Goal: Transaction & Acquisition: Obtain resource

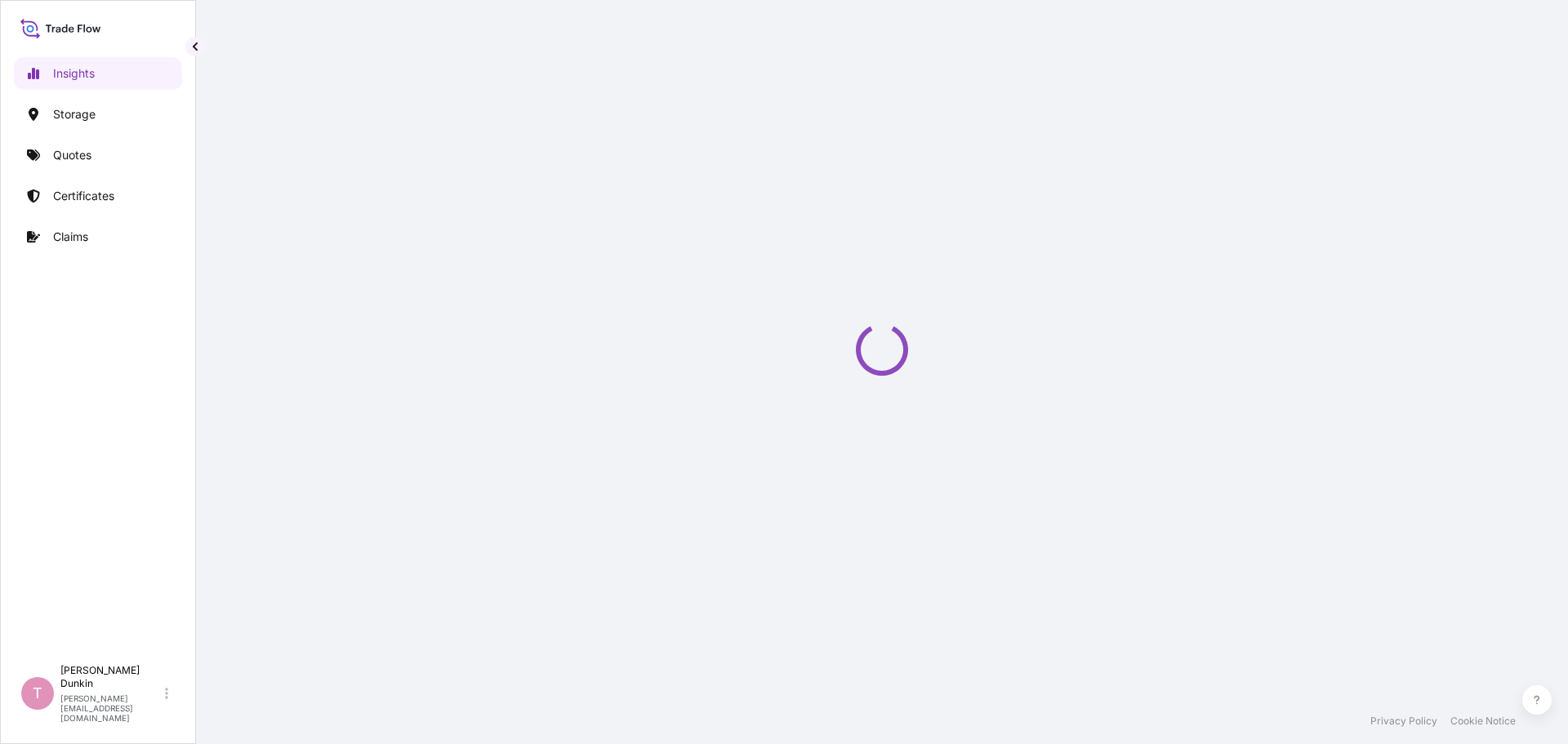
select select "2025"
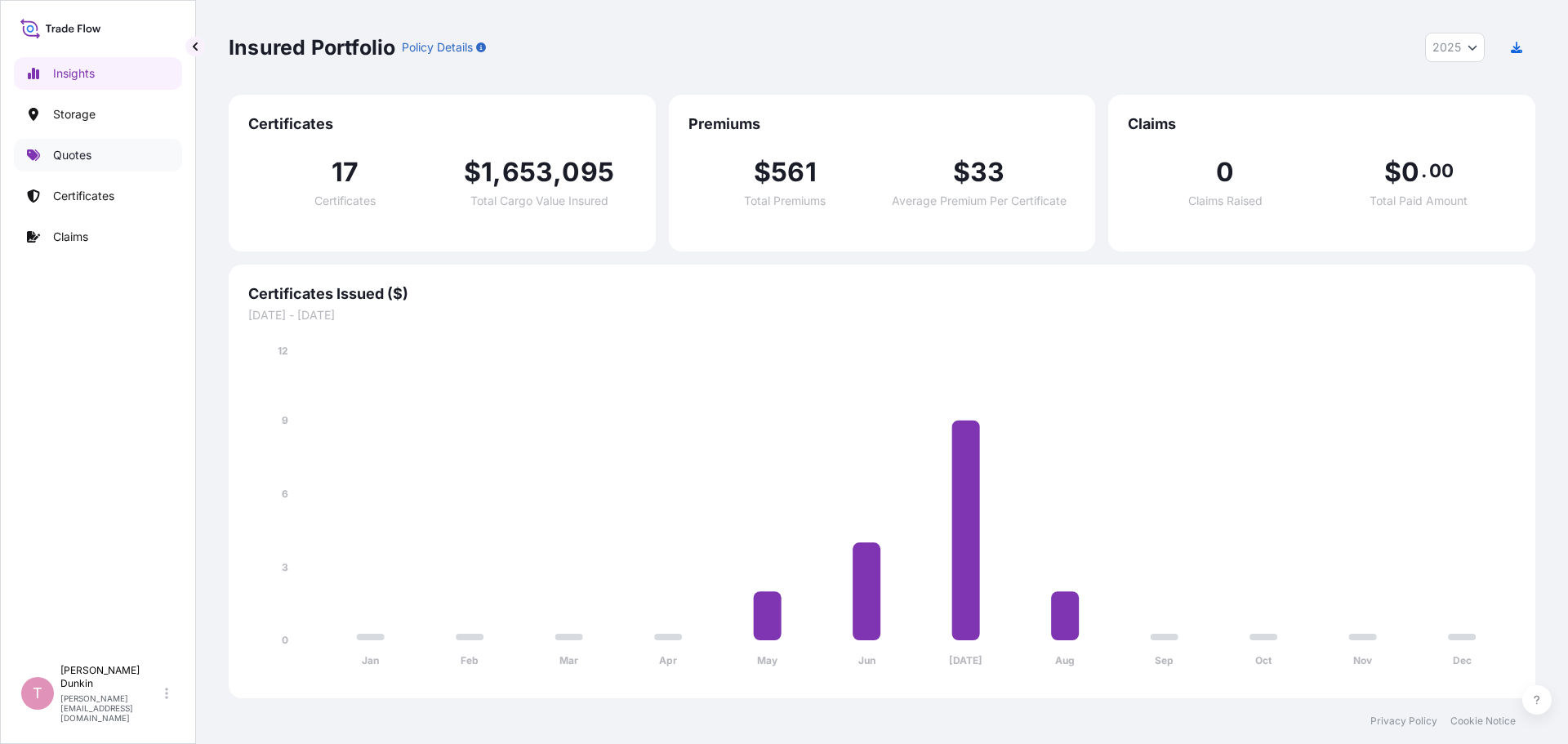
click at [75, 152] on p "Quotes" at bounding box center [72, 155] width 38 height 16
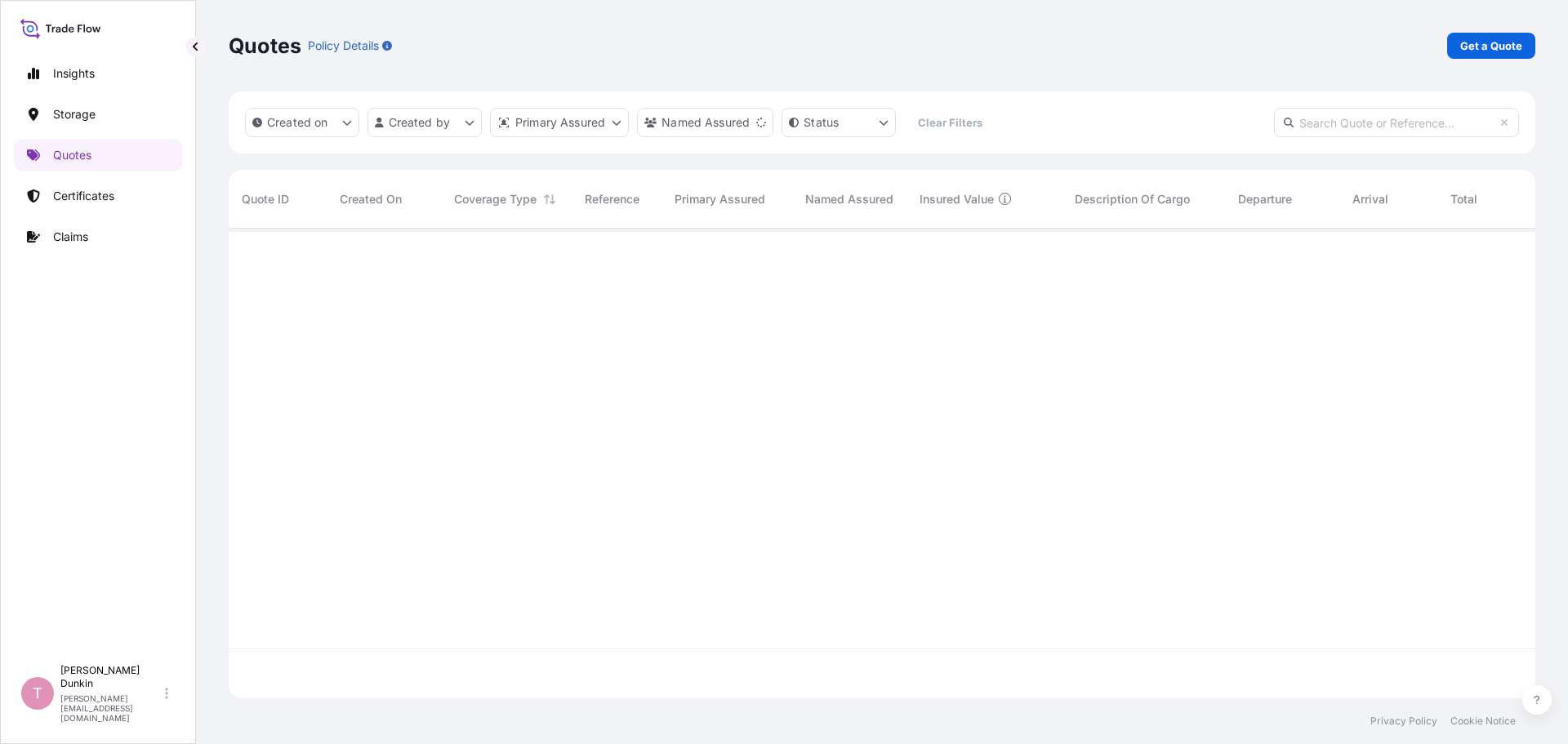
scroll to position [516, 1294]
click at [1481, 40] on p "Get a Quote" at bounding box center [1492, 45] width 62 height 16
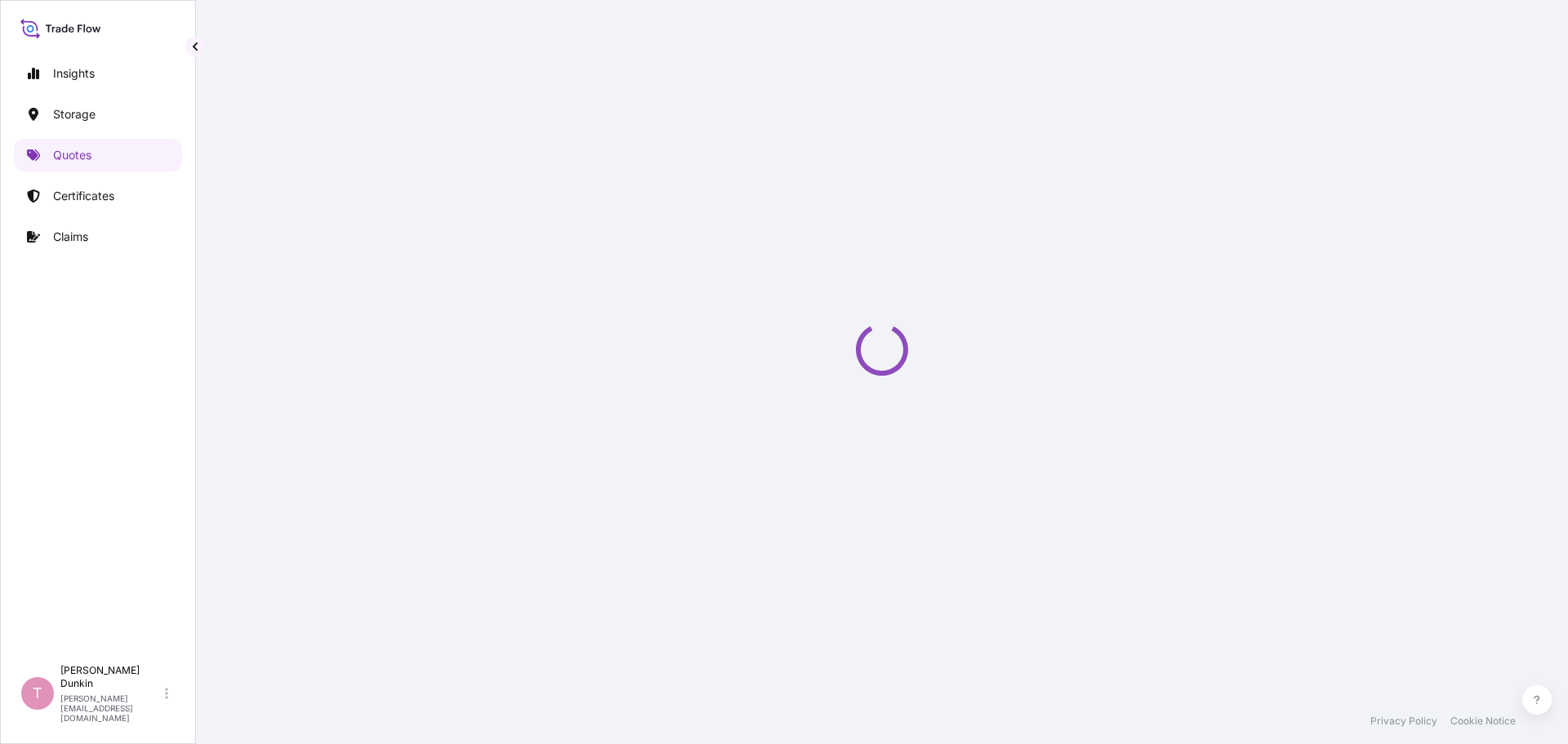
select select "Water"
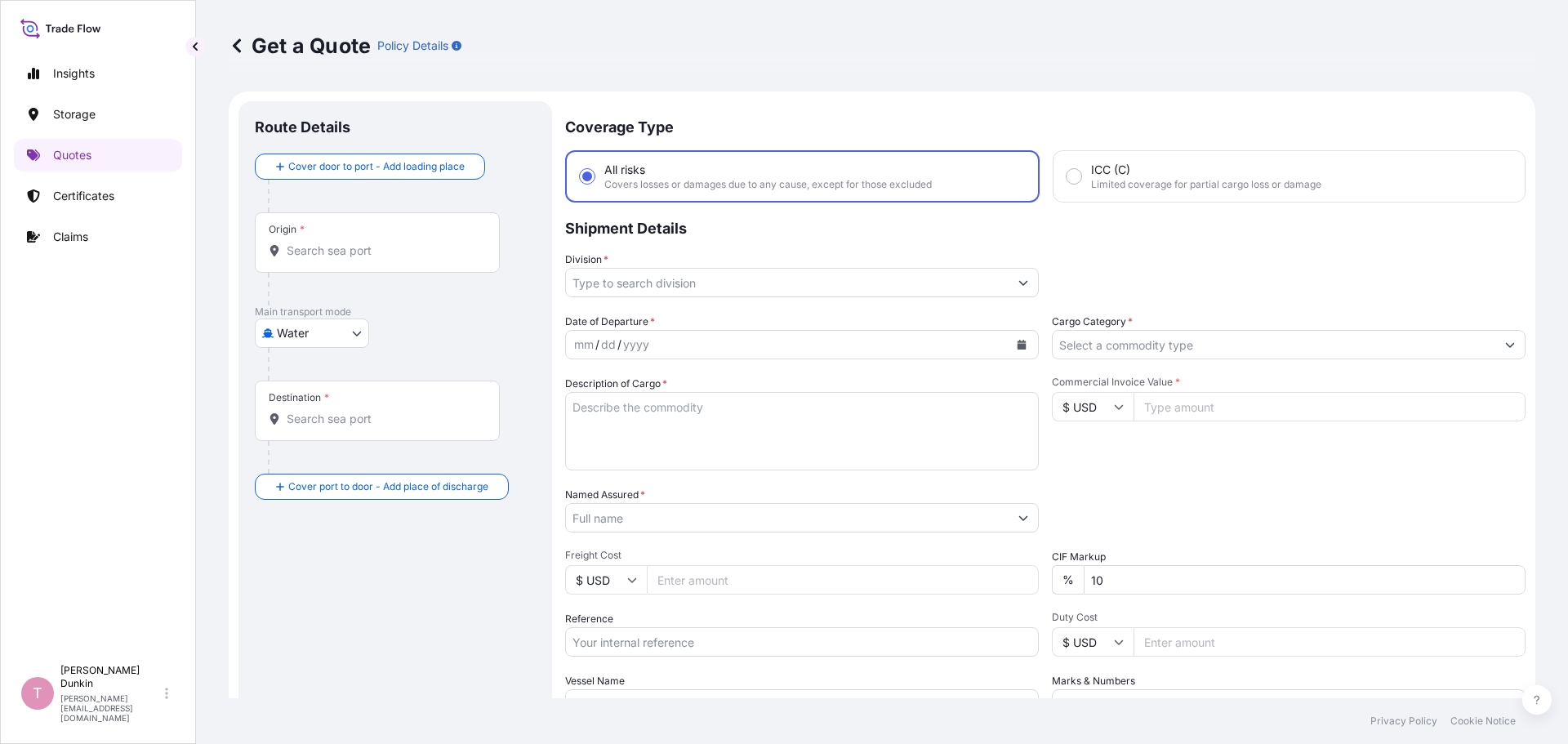
scroll to position [26, 0]
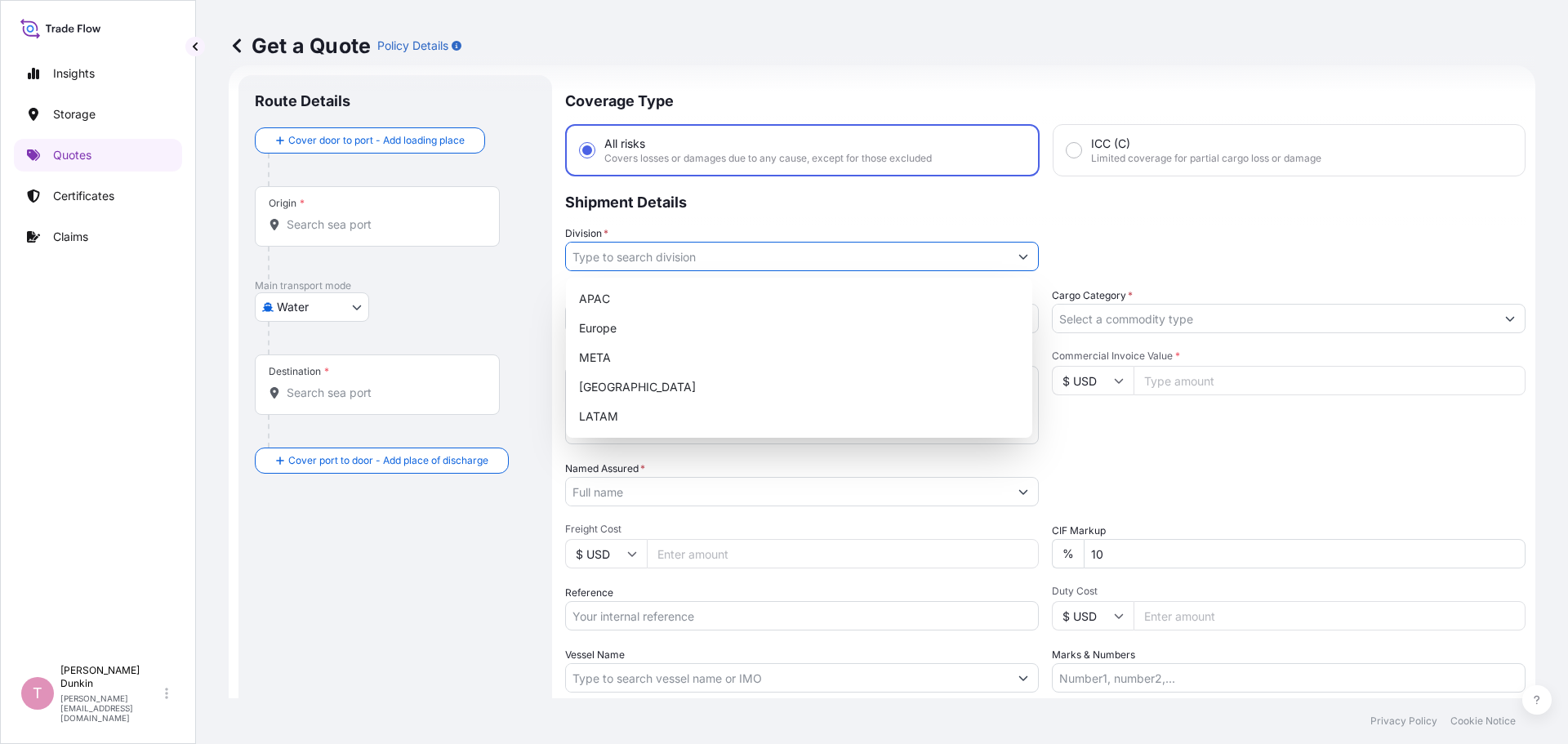
click at [1019, 261] on icon "Show suggestions" at bounding box center [1023, 256] width 10 height 10
click at [611, 391] on div "[GEOGRAPHIC_DATA]" at bounding box center [799, 387] width 453 height 29
click at [644, 323] on div "Europe" at bounding box center [799, 328] width 453 height 29
type input "Europe"
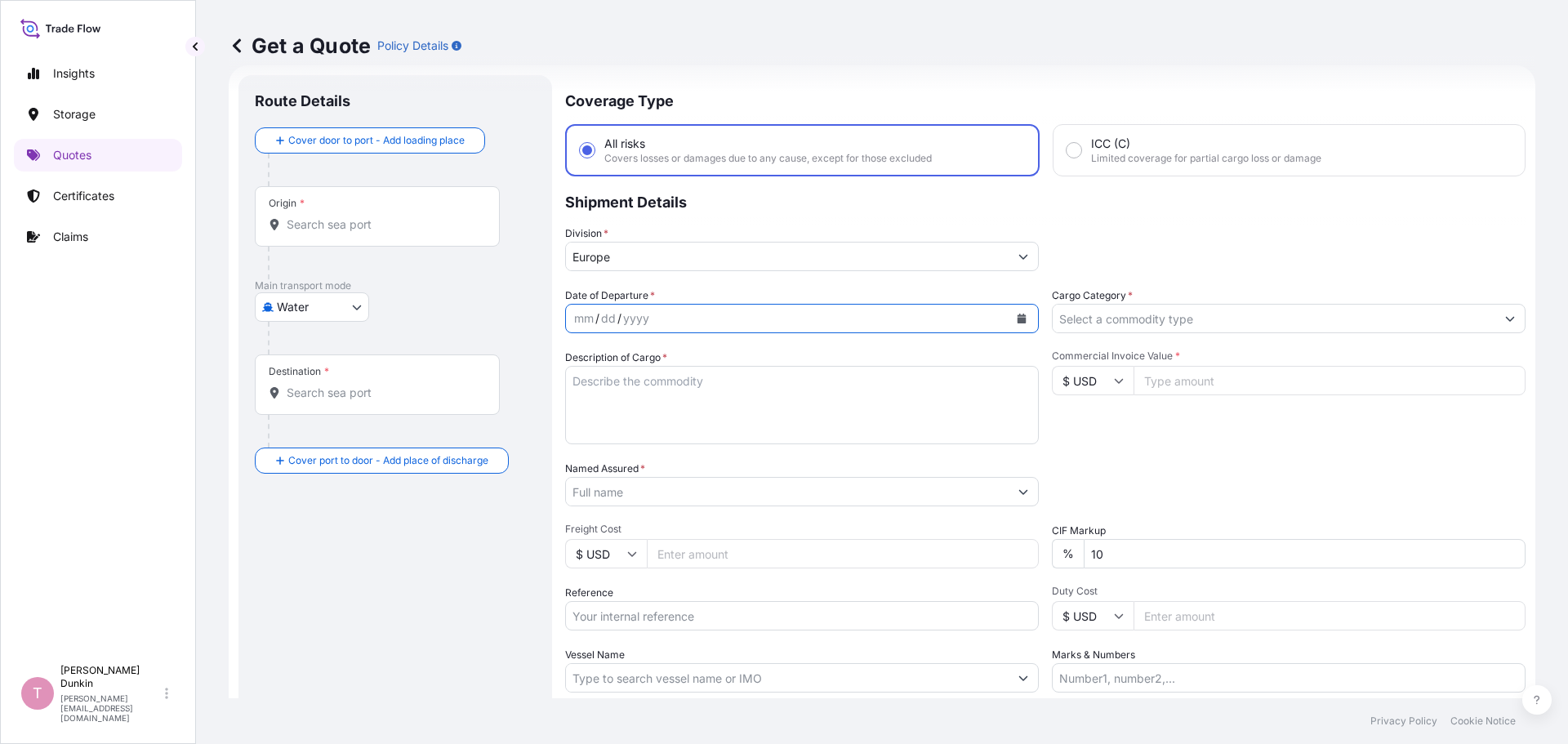
click at [1018, 314] on icon "Calendar" at bounding box center [1022, 318] width 9 height 10
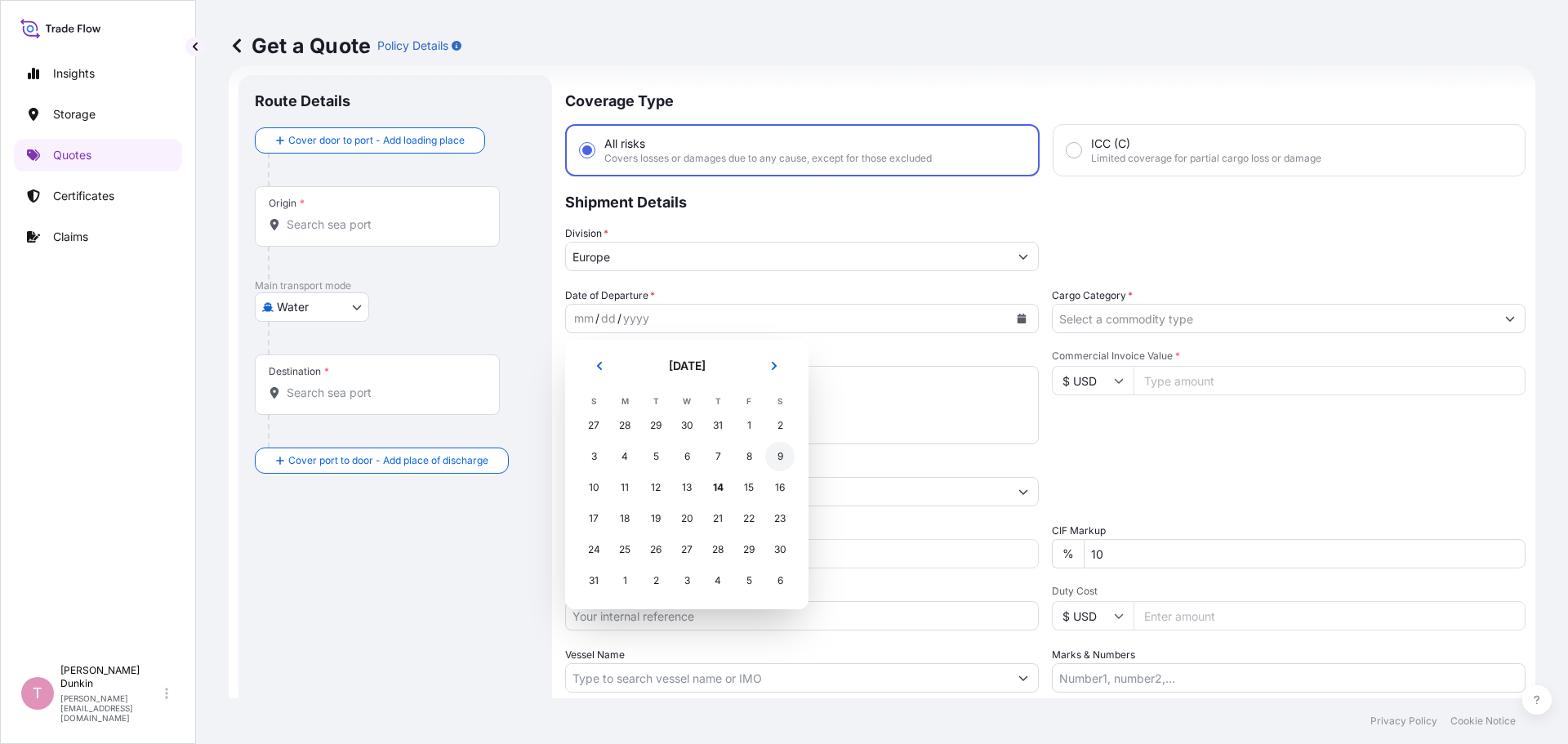
click at [783, 457] on div "9" at bounding box center [780, 456] width 29 height 29
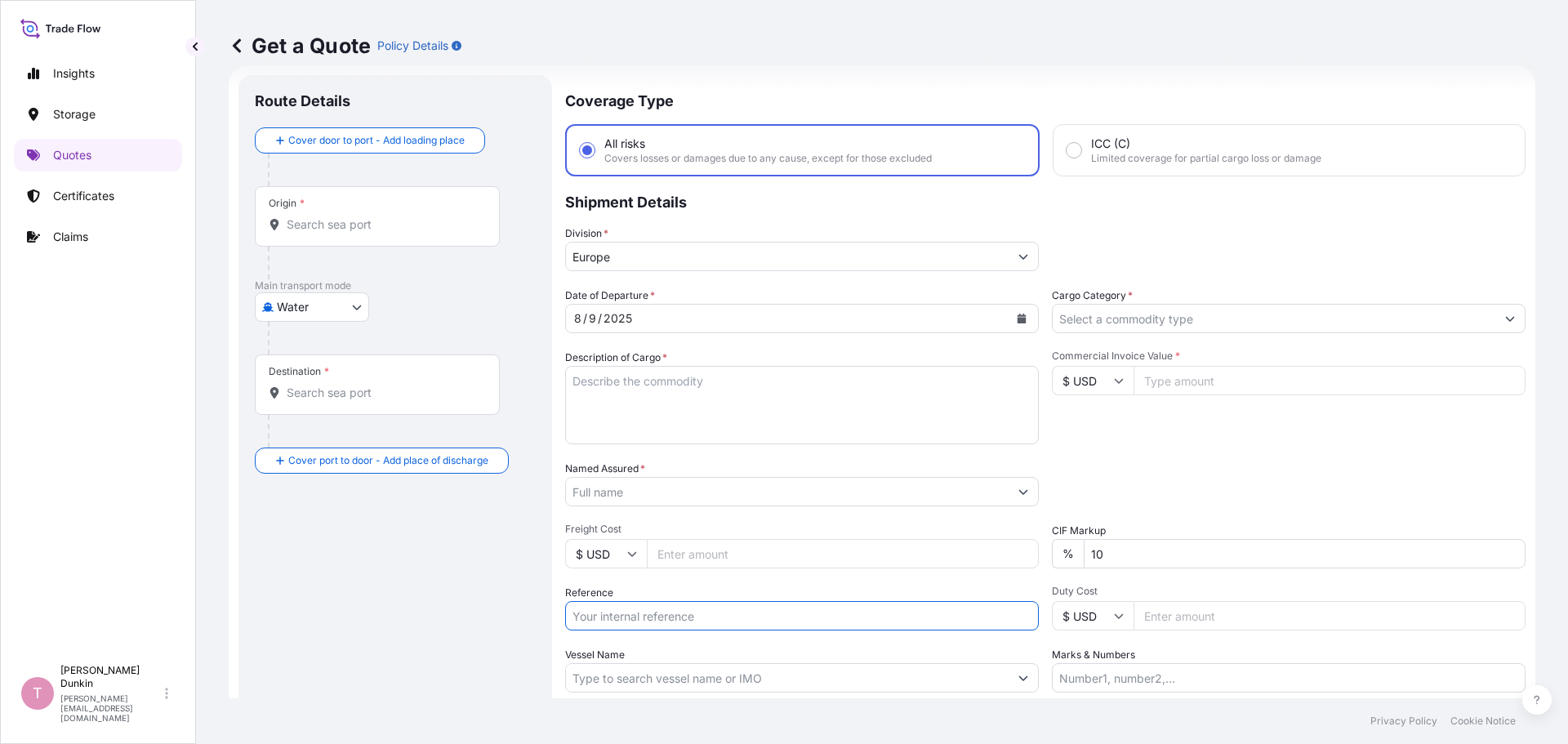
paste input "US10020811506"
type input "US10020811506"
click at [1506, 321] on icon "Show suggestions" at bounding box center [1510, 318] width 10 height 10
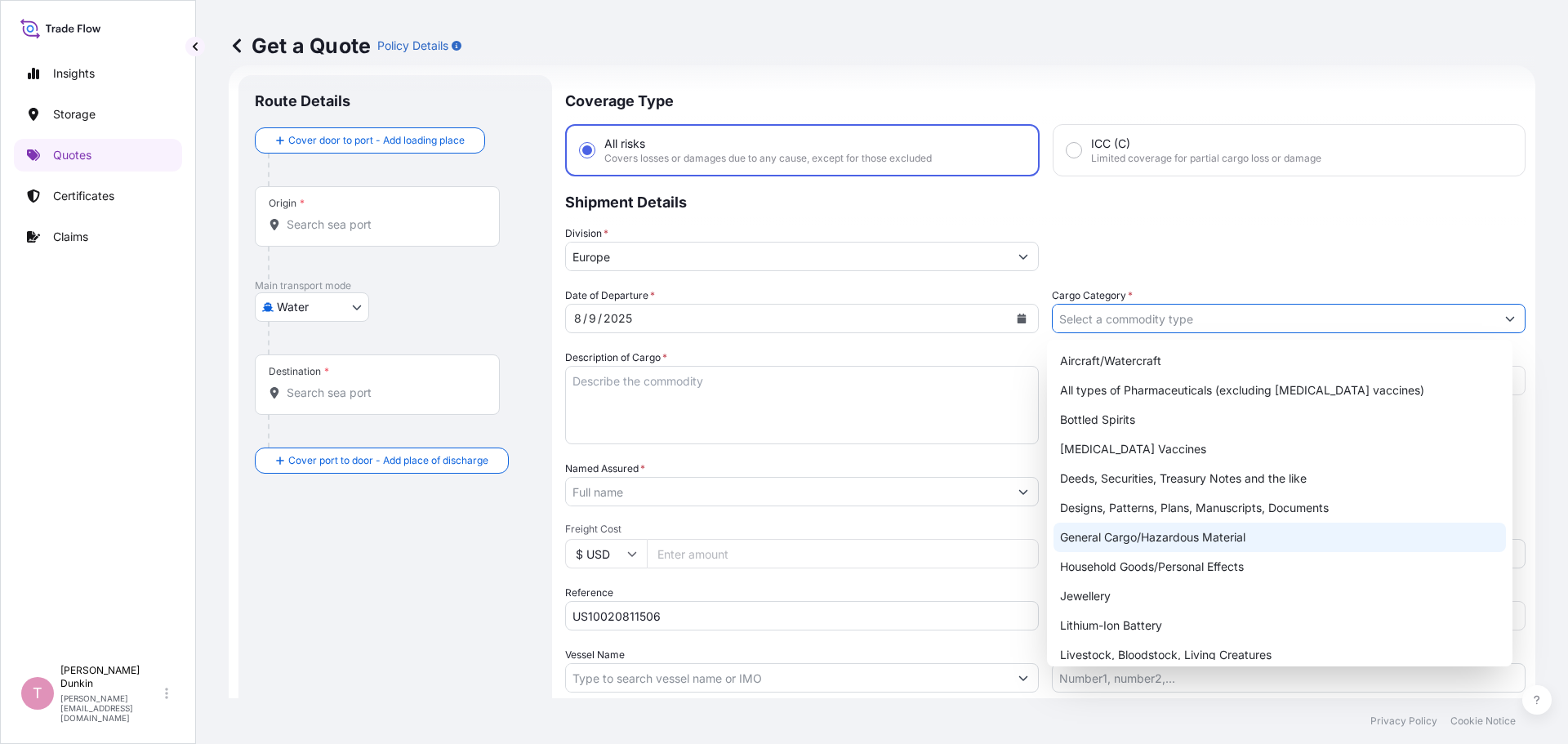
click at [1108, 542] on div "General Cargo/Hazardous Material" at bounding box center [1280, 537] width 453 height 29
type input "General Cargo/Hazardous Material"
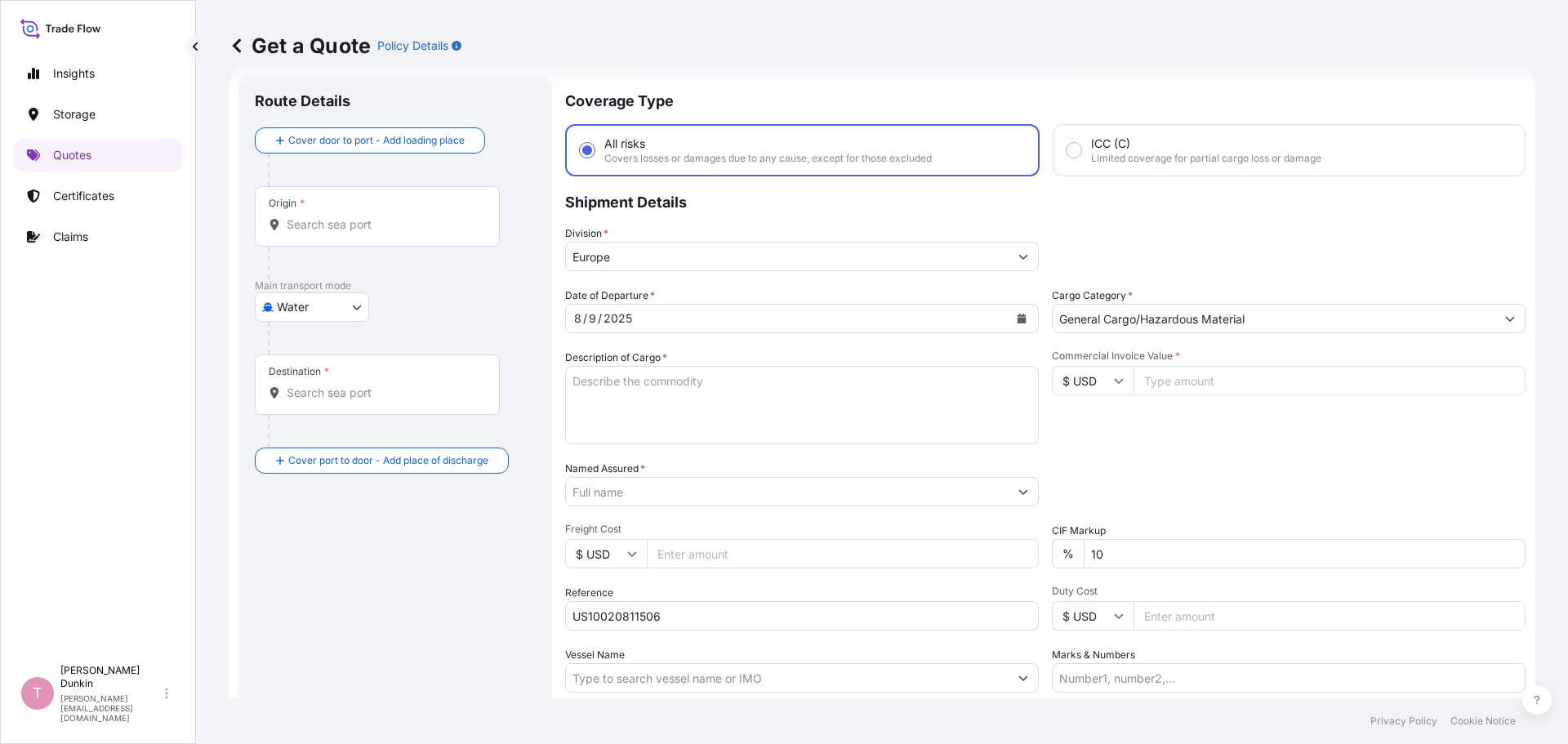
click at [614, 374] on textarea "Description of Cargo *" at bounding box center [801, 404] width 474 height 79
paste textarea "9"
click at [618, 380] on textarea "9" at bounding box center [801, 404] width 474 height 79
paste textarea "DRUMS LOADED INTO 1 40' CONTAINER(S) ADCOTE(TM) 37R987-PS 195 KG PLASTIC DRUM"
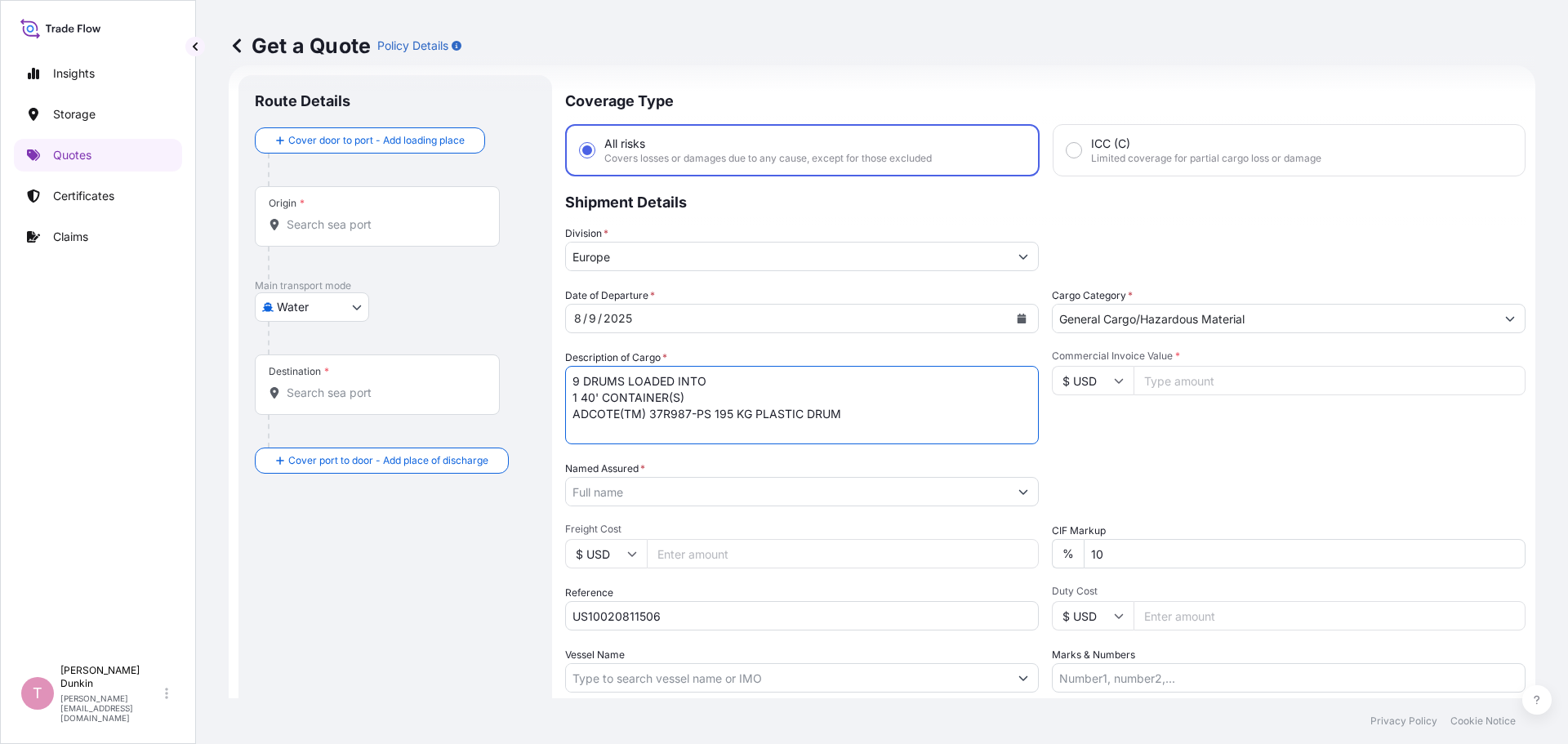
click at [904, 424] on textarea "9 DRUMS LOADED INTO 1 40' CONTAINER(S) ADCOTE(TM) 37R987-PS 195 KG PLASTIC DRUM" at bounding box center [801, 404] width 474 height 79
paste textarea "41"
click at [898, 415] on textarea "9 DRUMS LOADED INTO 1 40' CONTAINER(S) ADCOTE(TM) 37R987-PS 195 KG PLASTIC DRUM…" at bounding box center [801, 404] width 474 height 79
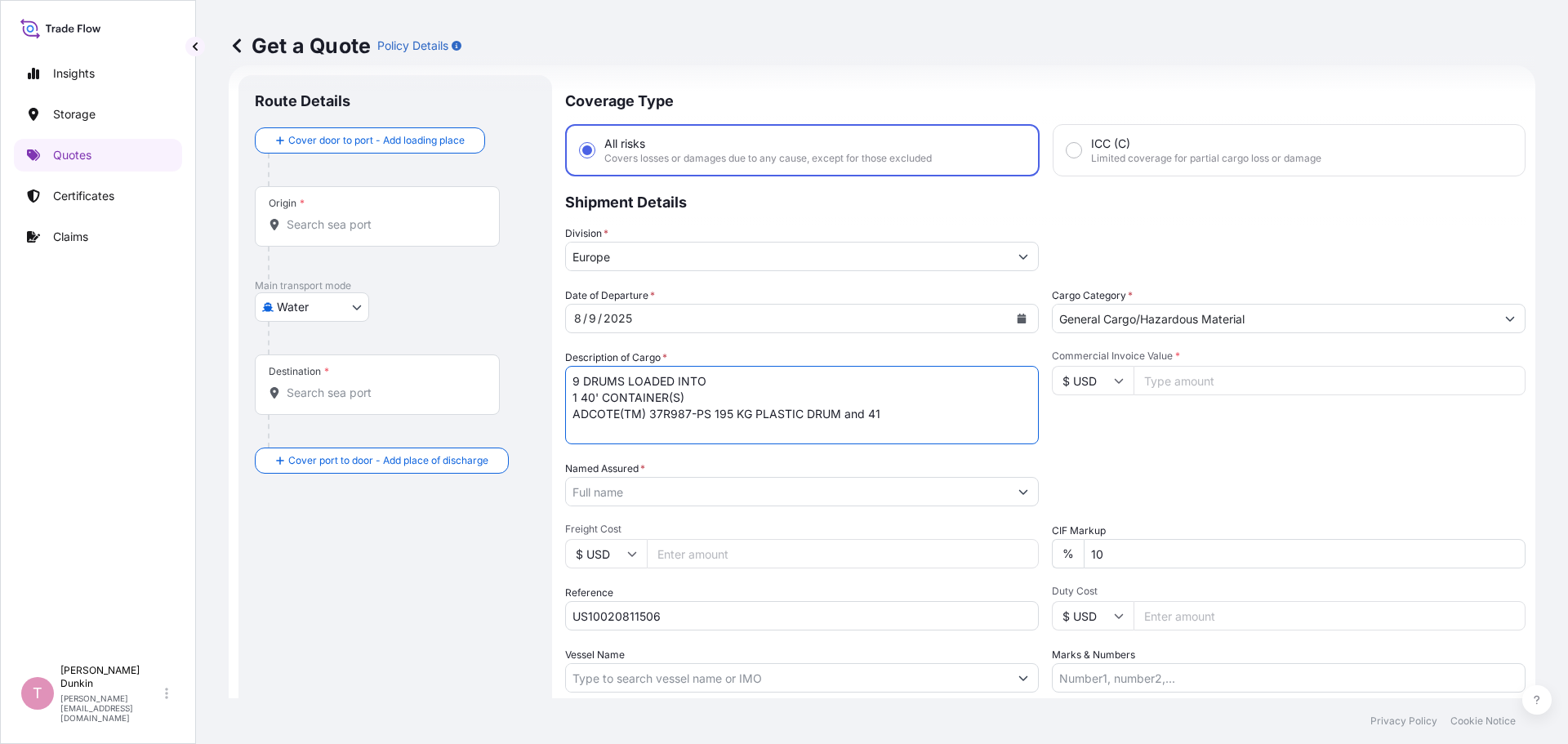
paste textarea "PACKAGES LOADED INTO 1 40' CONTAINER(S) ADCOTE(TM) 37R345-PS 195 KG PLASTIC DRUM"
type textarea "9 DRUMS LOADED INTO 1 40' CONTAINER(S) ADCOTE(TM) 37R987-PS 195 KG PLASTIC DRUM…"
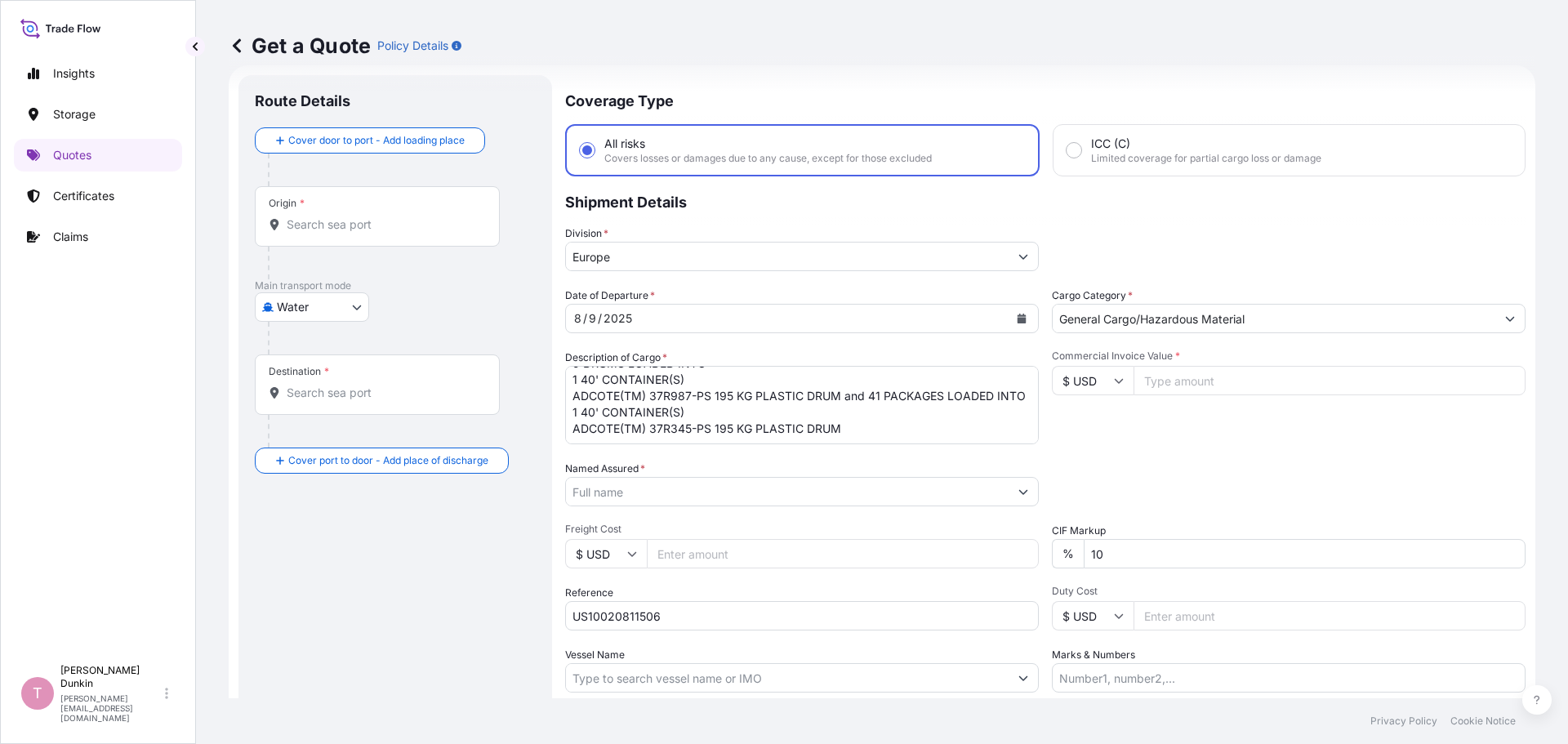
click at [1018, 493] on button "Show suggestions" at bounding box center [1023, 492] width 29 height 29
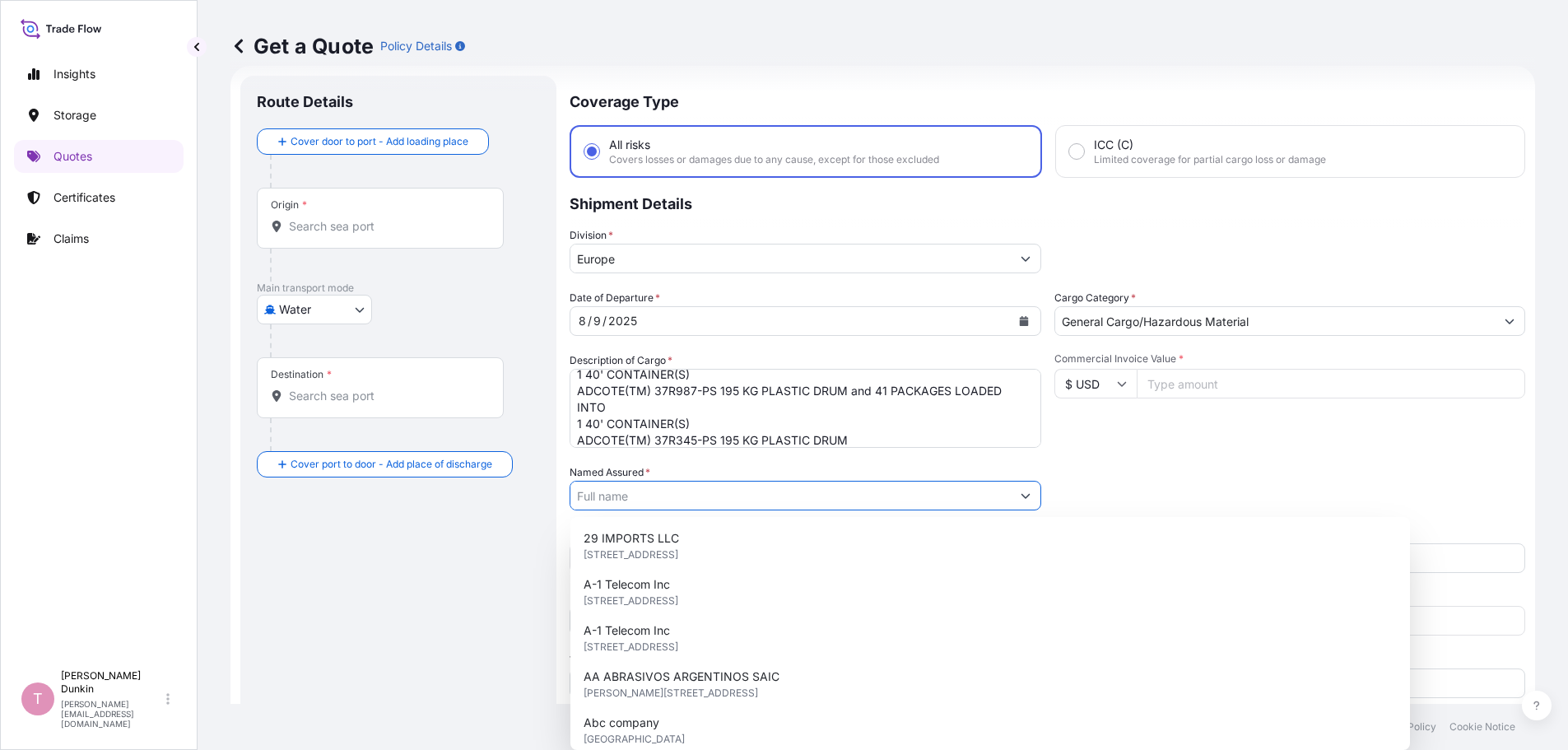
click at [742, 504] on input "Named Assured *" at bounding box center [790, 496] width 440 height 30
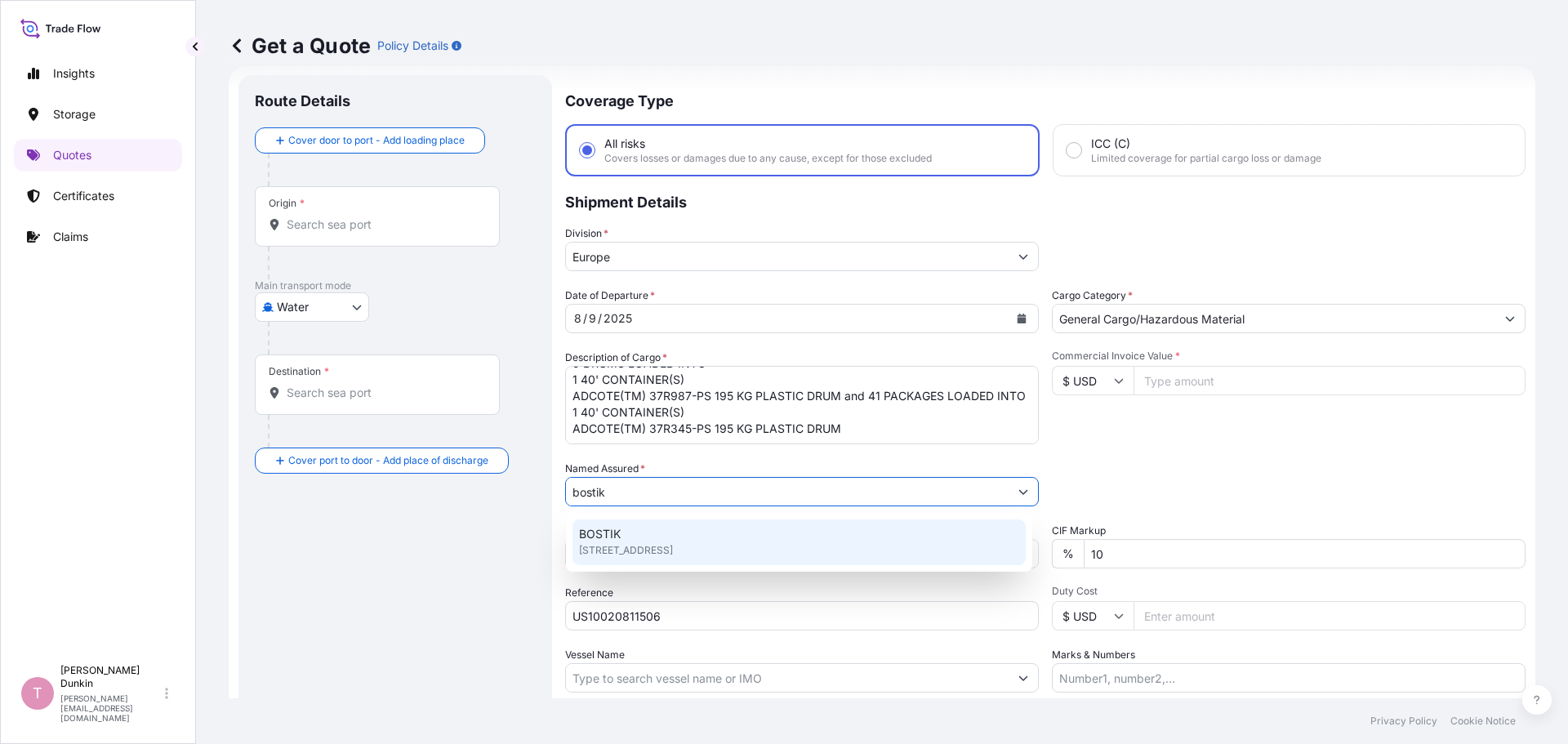
click at [608, 543] on span "[STREET_ADDRESS]" at bounding box center [625, 550] width 94 height 16
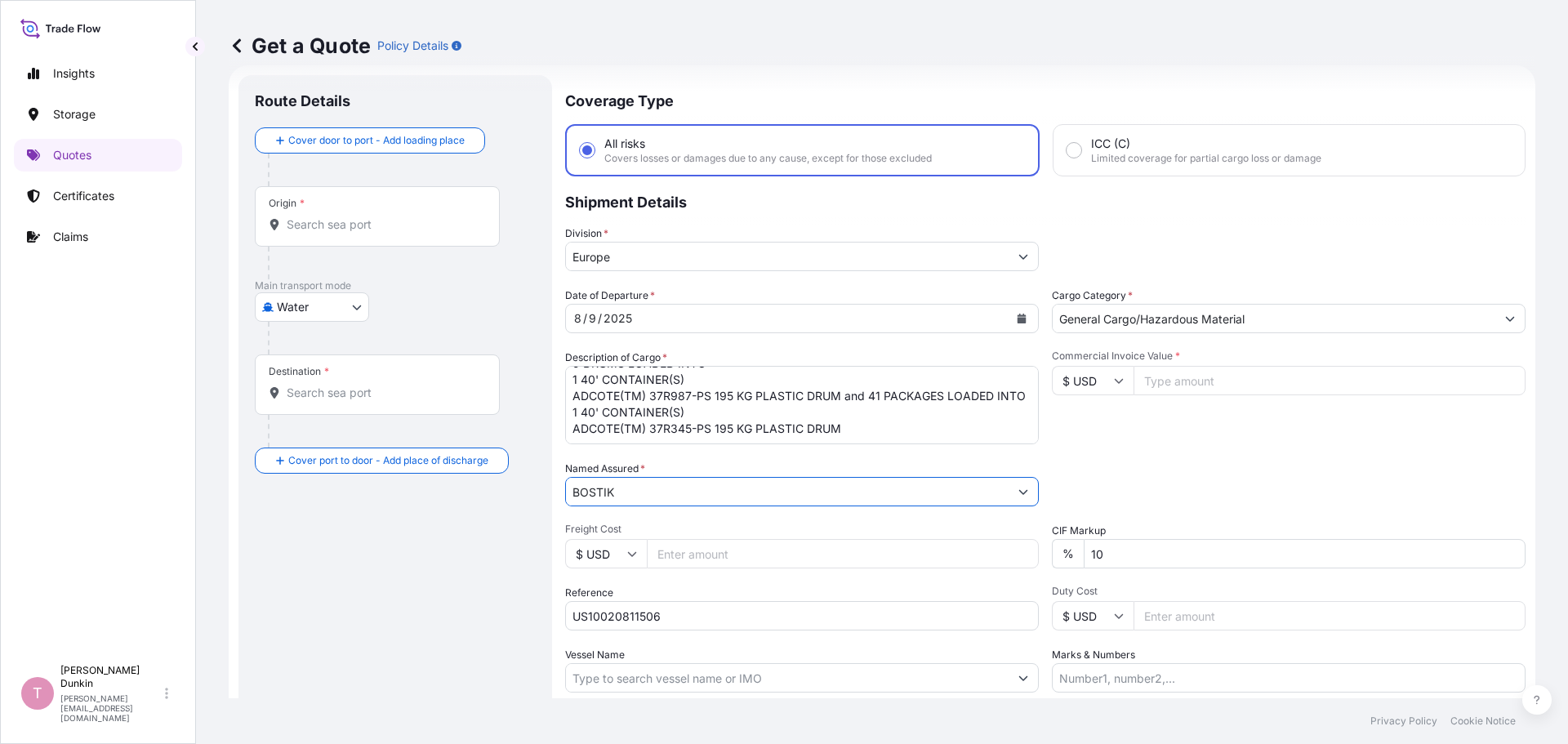
type input "BOSTIK"
click at [1184, 381] on input "Commercial Invoice Value *" at bounding box center [1330, 380] width 392 height 29
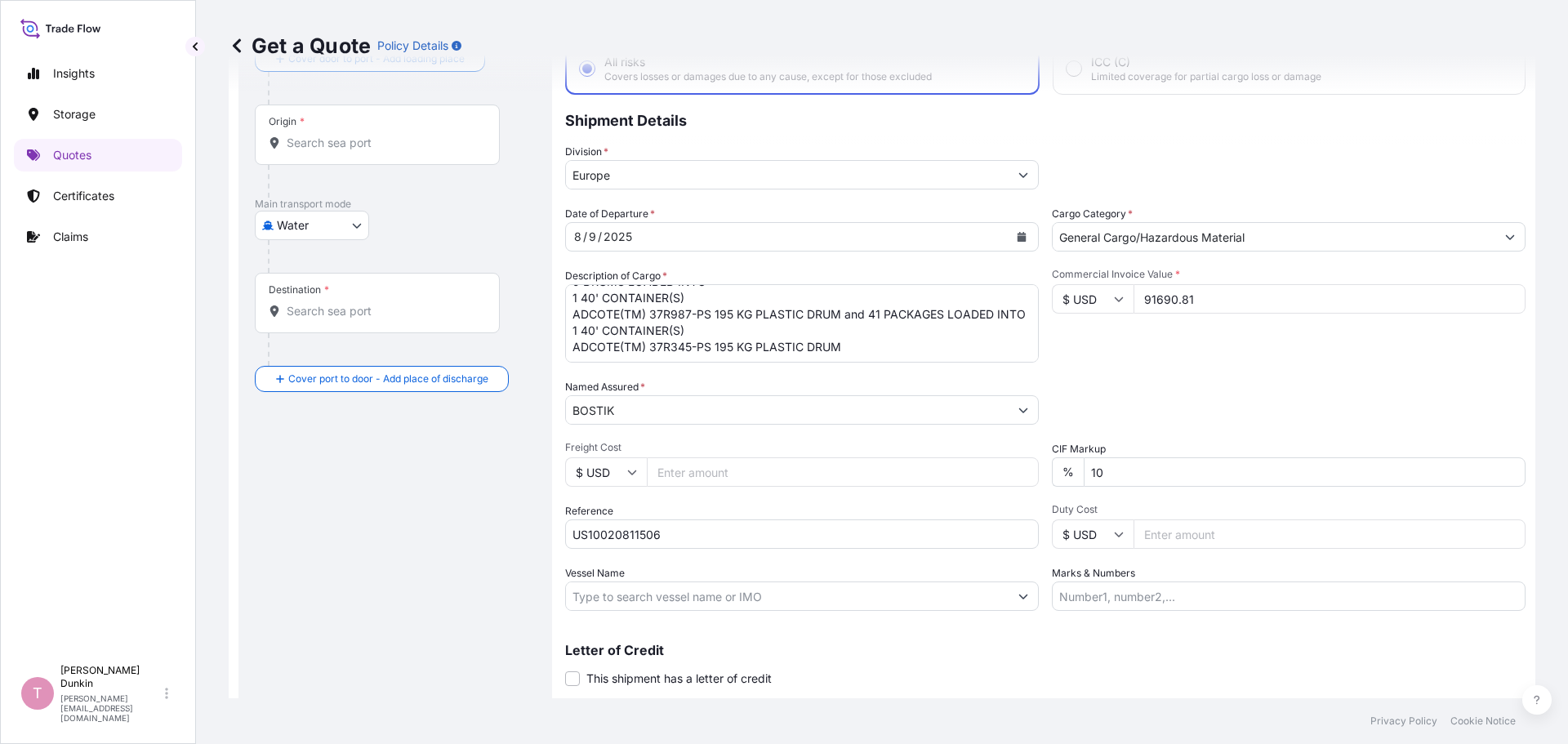
type input "91690.81"
click at [657, 600] on input "Vessel Name" at bounding box center [787, 596] width 443 height 29
paste input "MOL CELEBRATION"
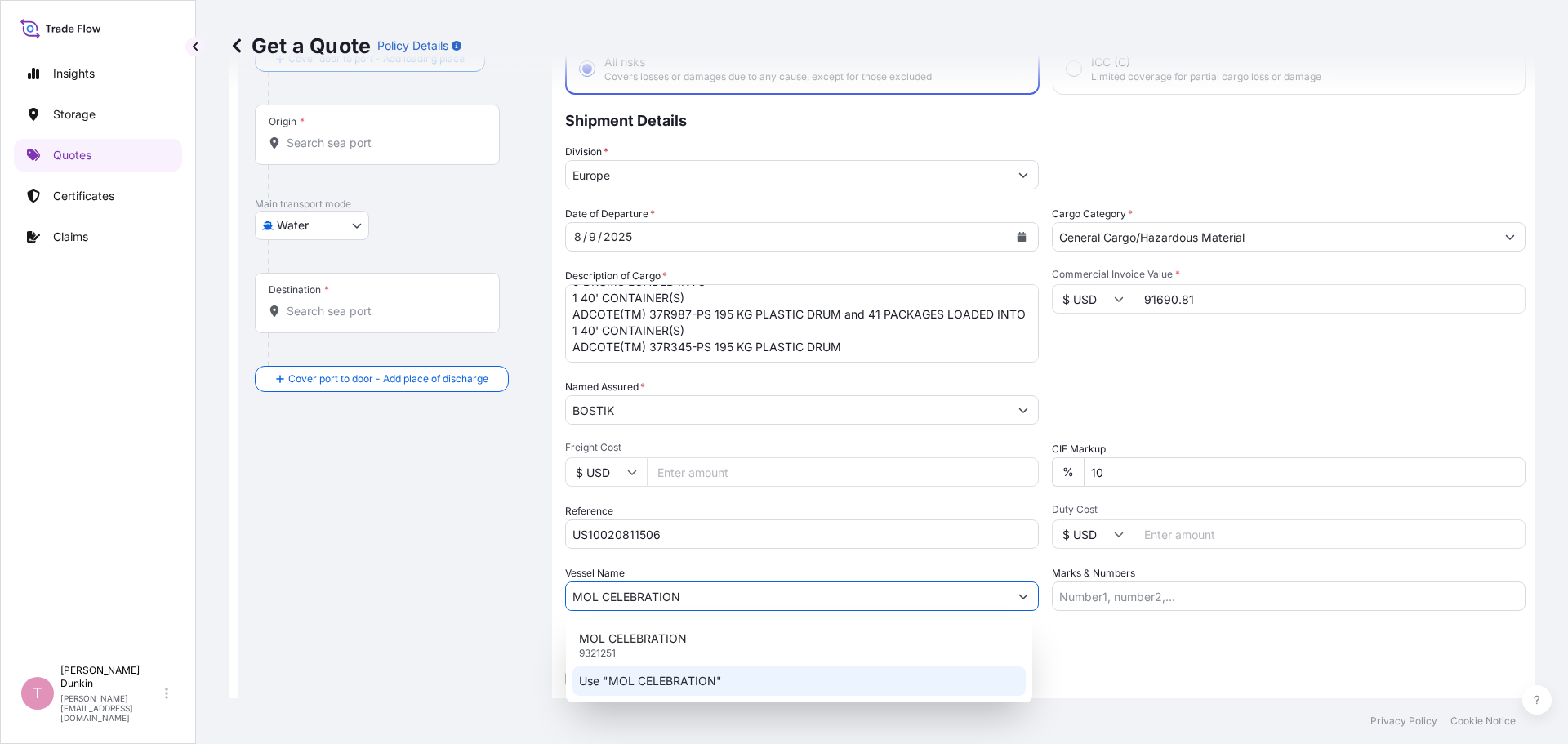
click at [663, 678] on p "Use "MOL CELEBRATION"" at bounding box center [650, 681] width 143 height 16
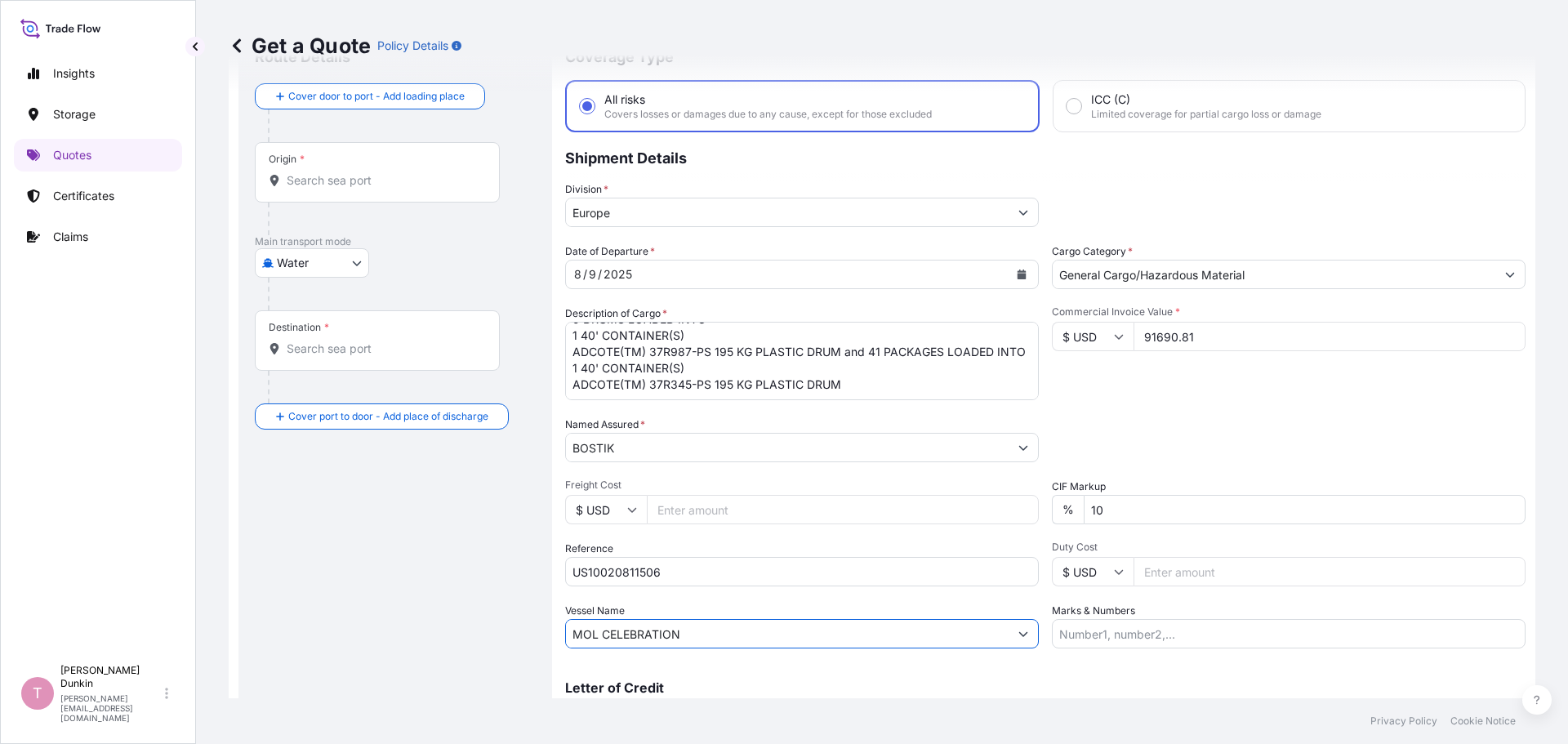
scroll to position [0, 0]
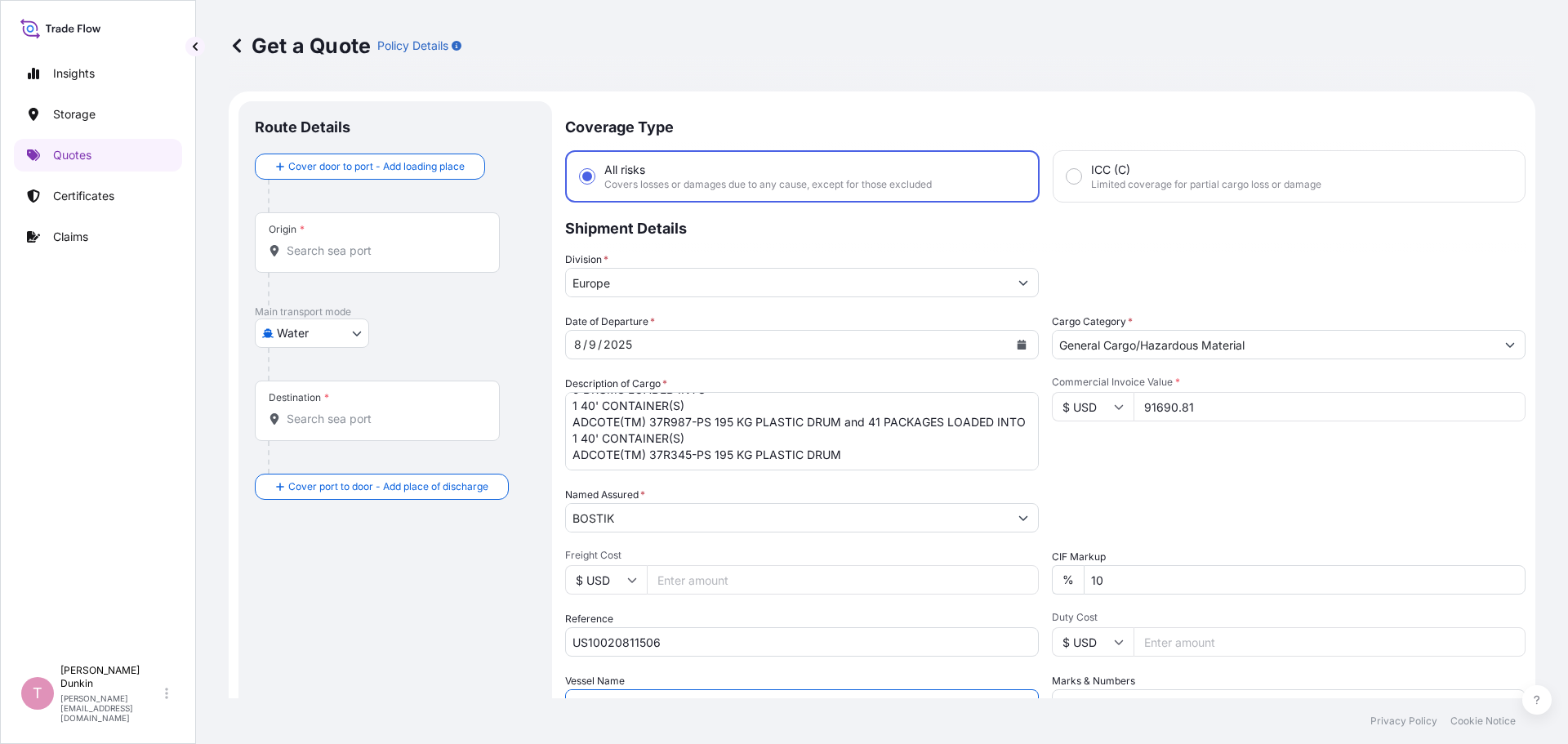
type input "MOL CELEBRATION"
click at [321, 234] on div "Origin *" at bounding box center [377, 243] width 245 height 61
click at [321, 243] on input "Origin *" at bounding box center [383, 250] width 192 height 16
drag, startPoint x: 321, startPoint y: 234, endPoint x: 288, endPoint y: 236, distance: 33.1
click at [288, 236] on div "Origin *" at bounding box center [377, 243] width 245 height 61
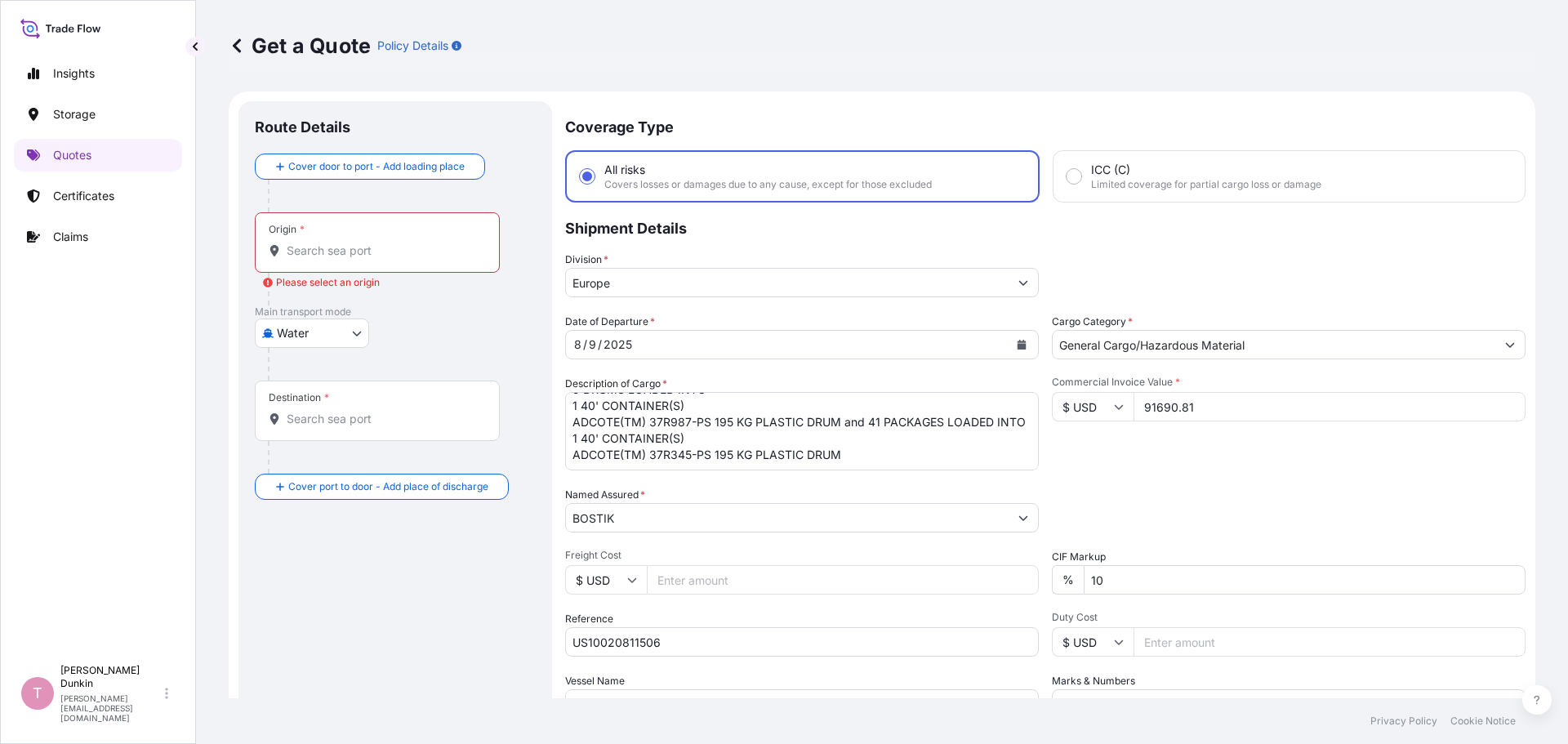
click at [288, 243] on input "Origin * Please select an origin" at bounding box center [383, 250] width 192 height 16
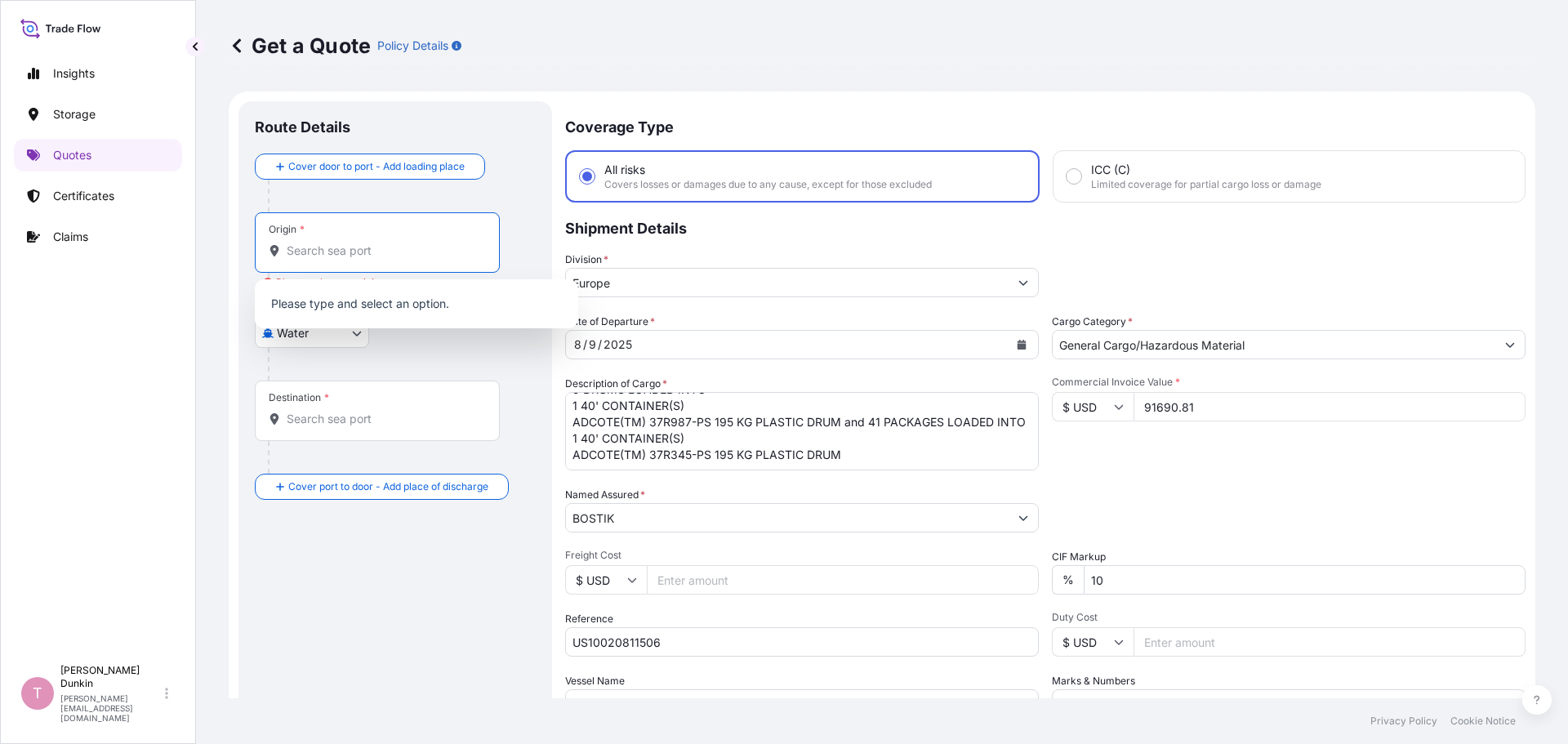
paste input "[GEOGRAPHIC_DATA], [GEOGRAPHIC_DATA]"
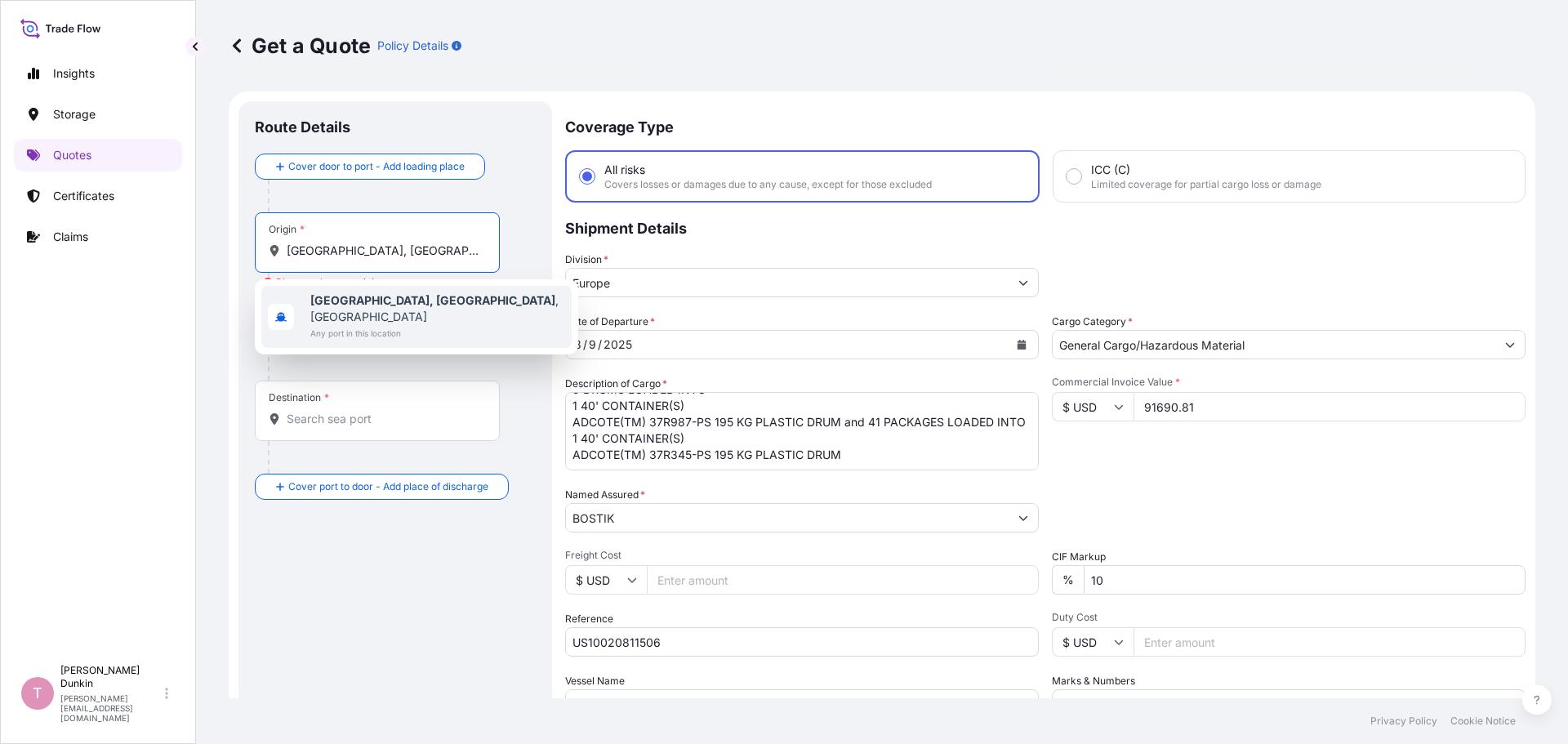
click at [321, 305] on b "[GEOGRAPHIC_DATA], [GEOGRAPHIC_DATA]" at bounding box center [432, 300] width 245 height 14
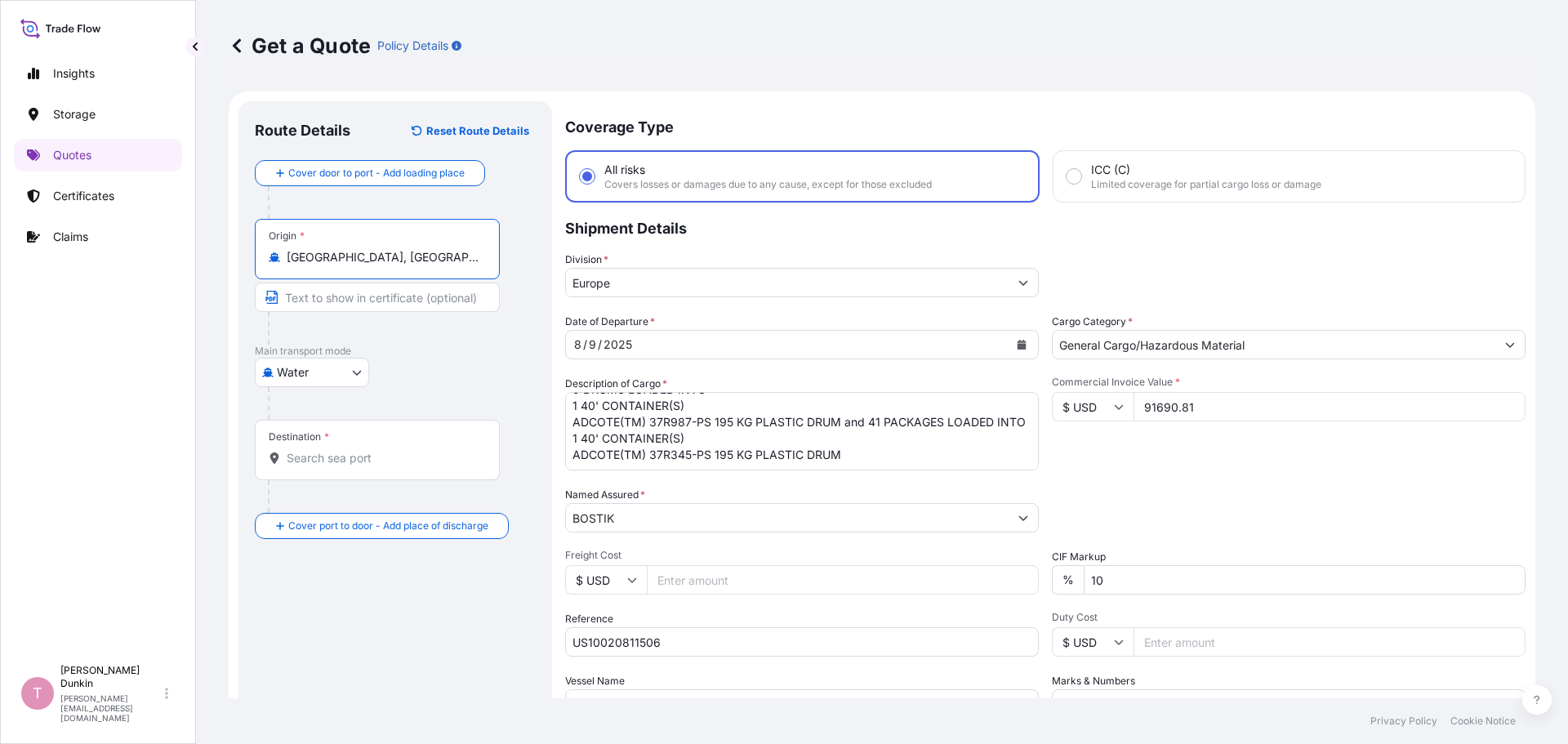
type input "[GEOGRAPHIC_DATA], [GEOGRAPHIC_DATA], [GEOGRAPHIC_DATA]"
click at [341, 444] on div "Destination *" at bounding box center [377, 450] width 245 height 61
click at [341, 450] on input "Destination *" at bounding box center [383, 457] width 192 height 16
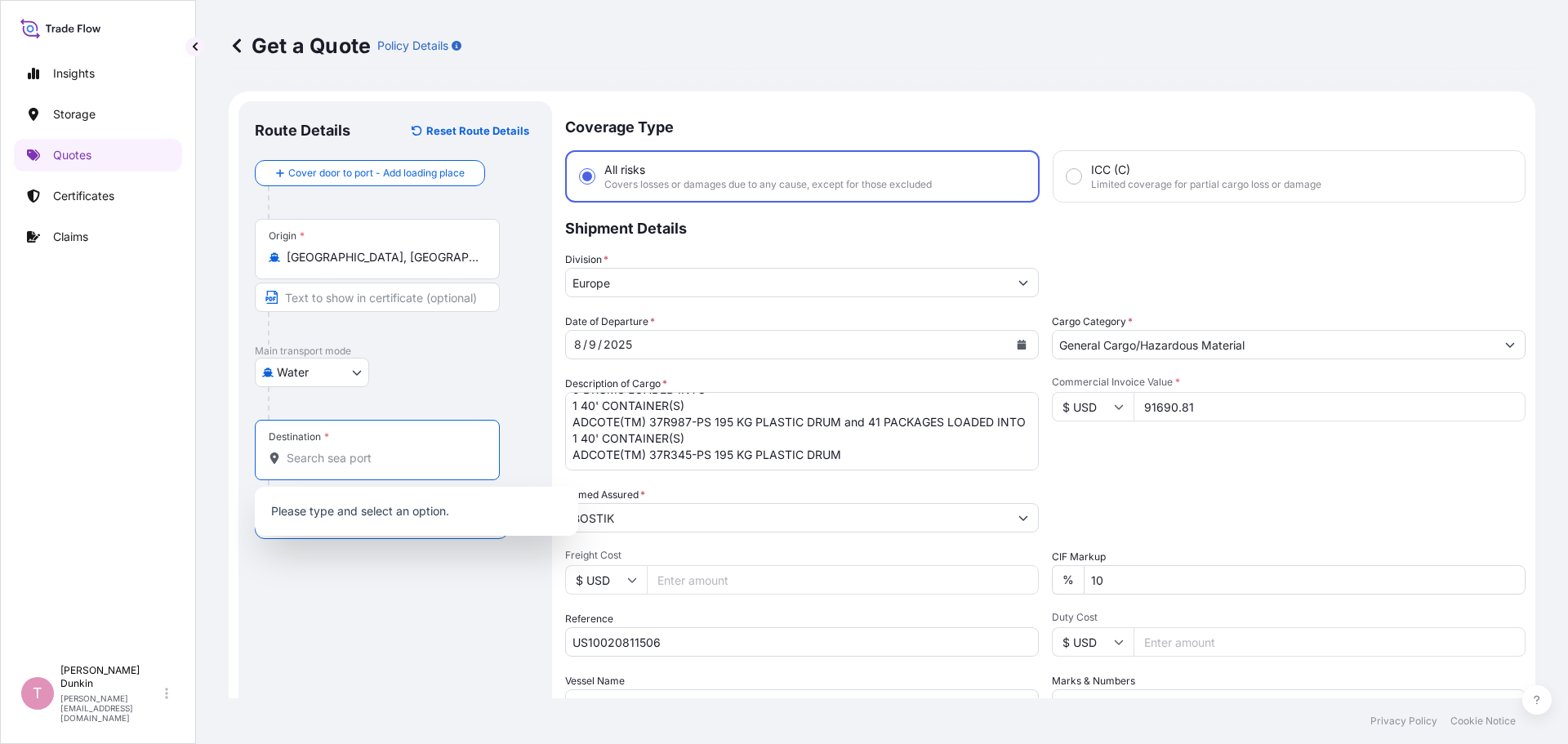
paste input "SHANGHAI PORT"
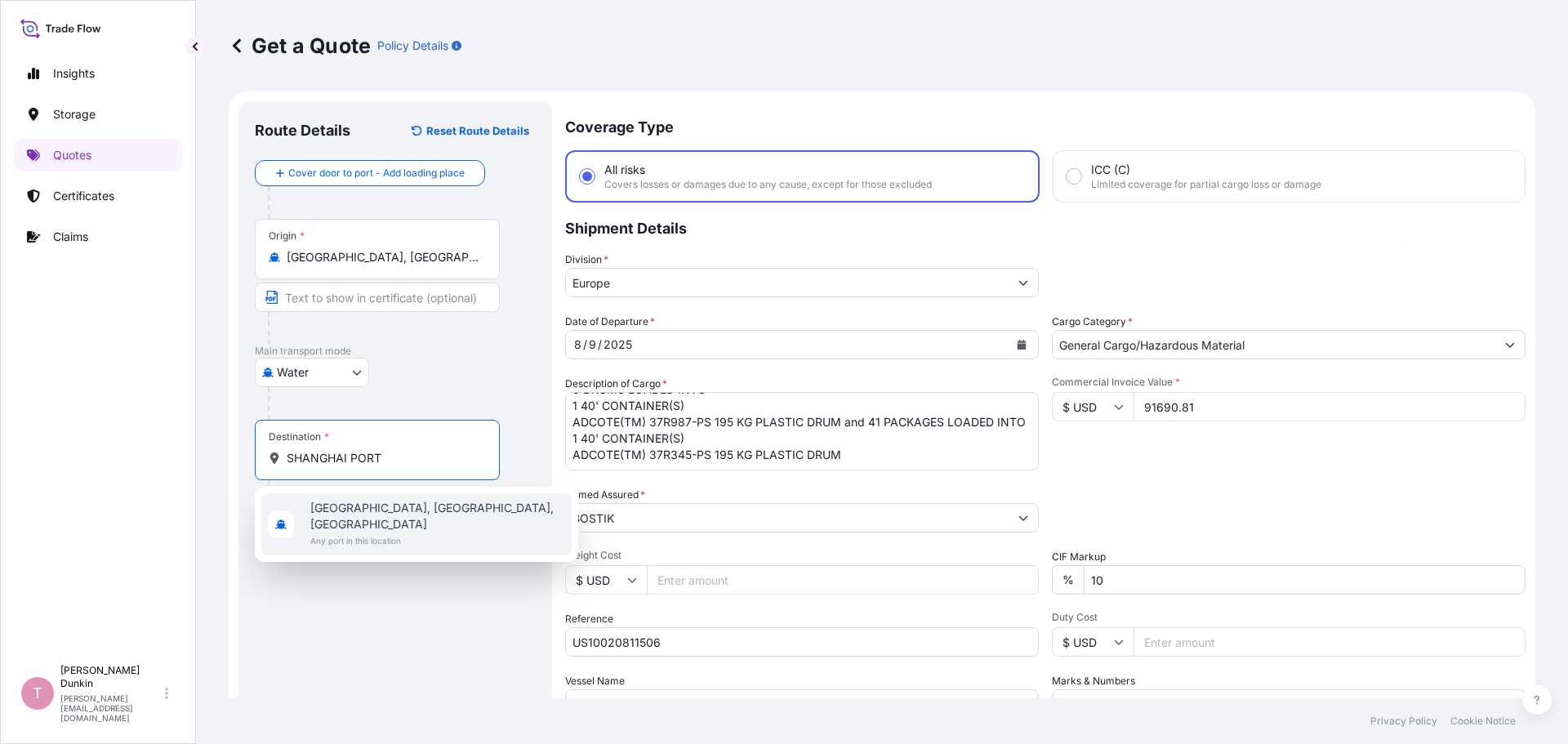
click at [335, 506] on span "[GEOGRAPHIC_DATA], [GEOGRAPHIC_DATA], [GEOGRAPHIC_DATA]" at bounding box center [437, 516] width 255 height 33
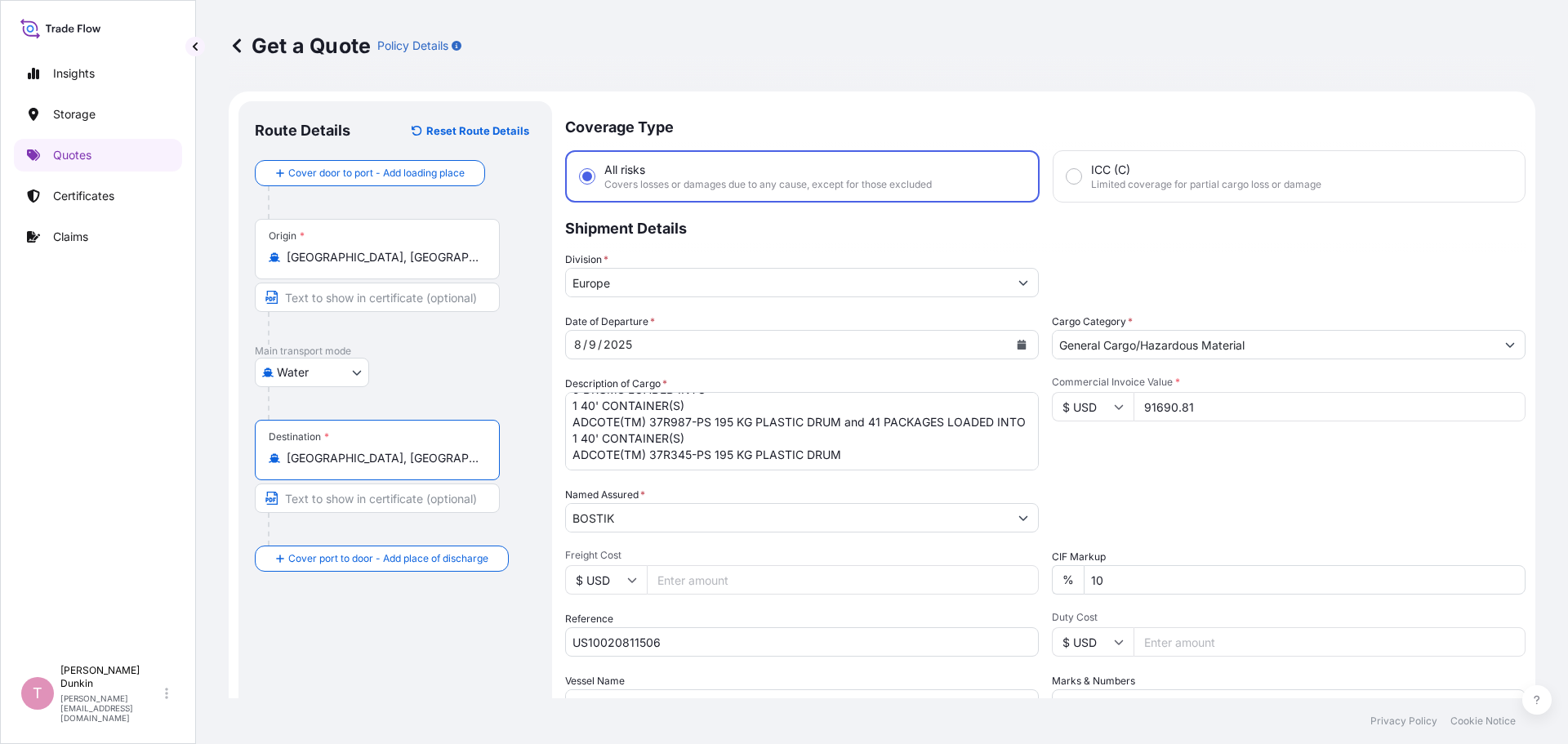
scroll to position [152, 0]
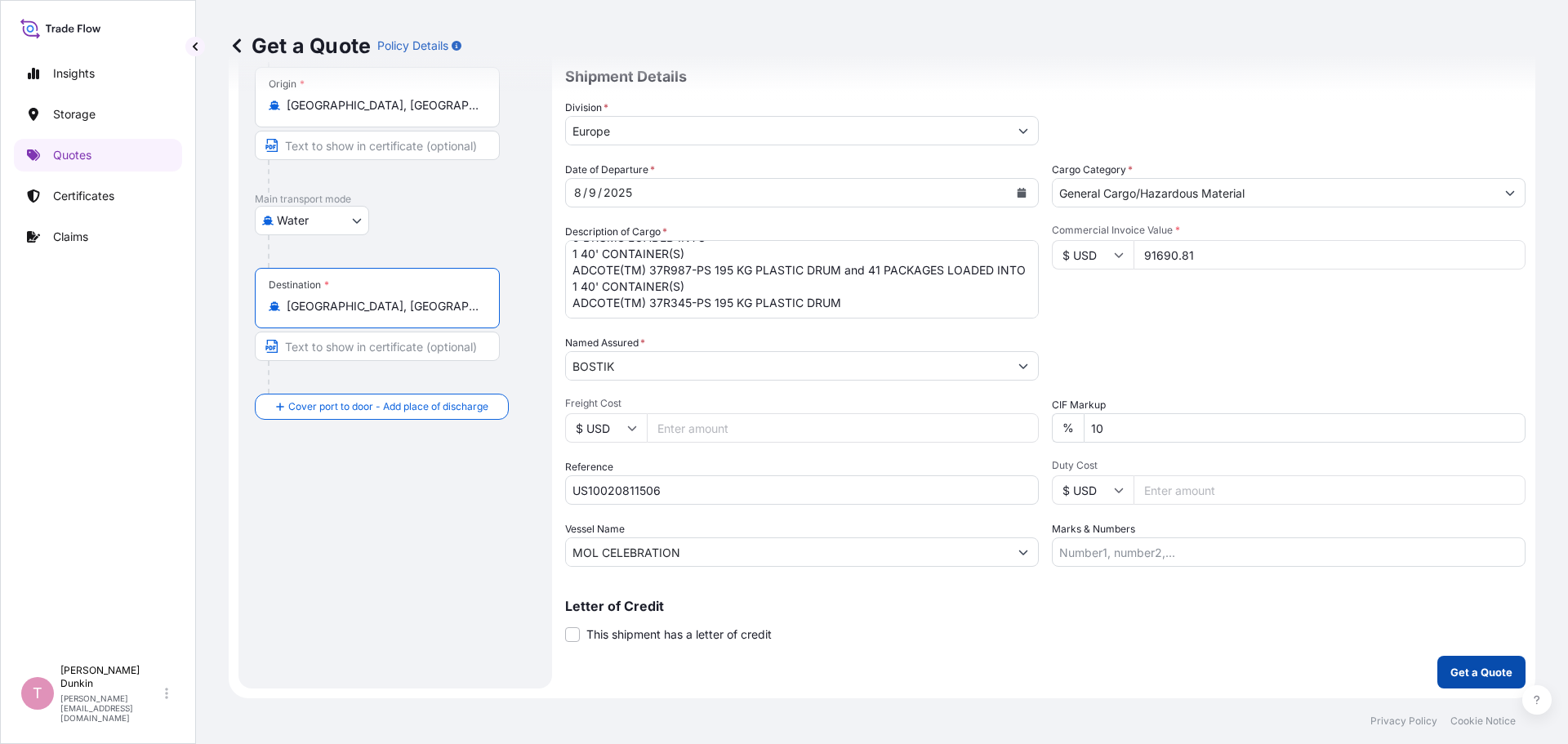
type input "[GEOGRAPHIC_DATA], [GEOGRAPHIC_DATA], [GEOGRAPHIC_DATA]"
click at [1453, 676] on p "Get a Quote" at bounding box center [1481, 671] width 62 height 16
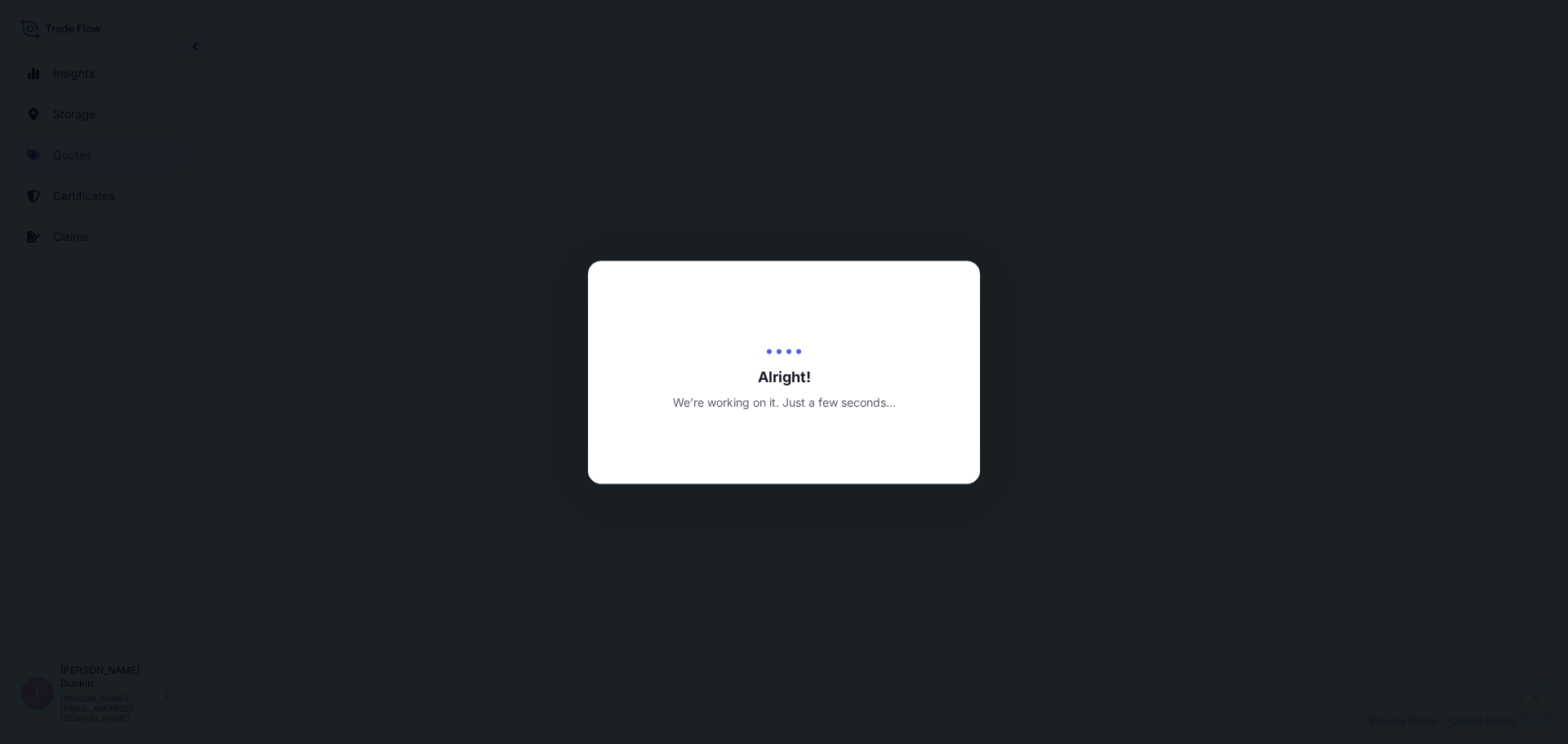
select select "Water"
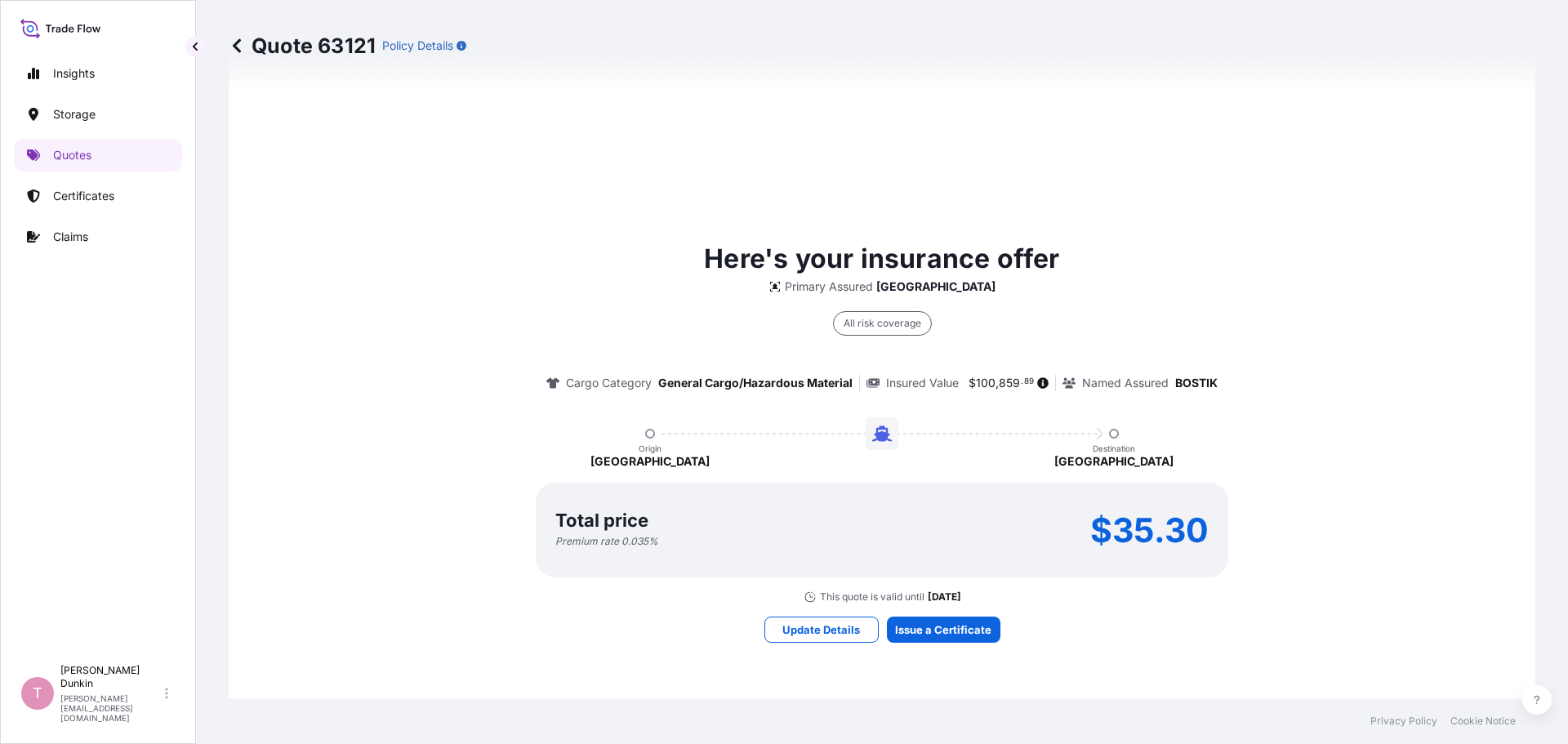
scroll to position [1193, 0]
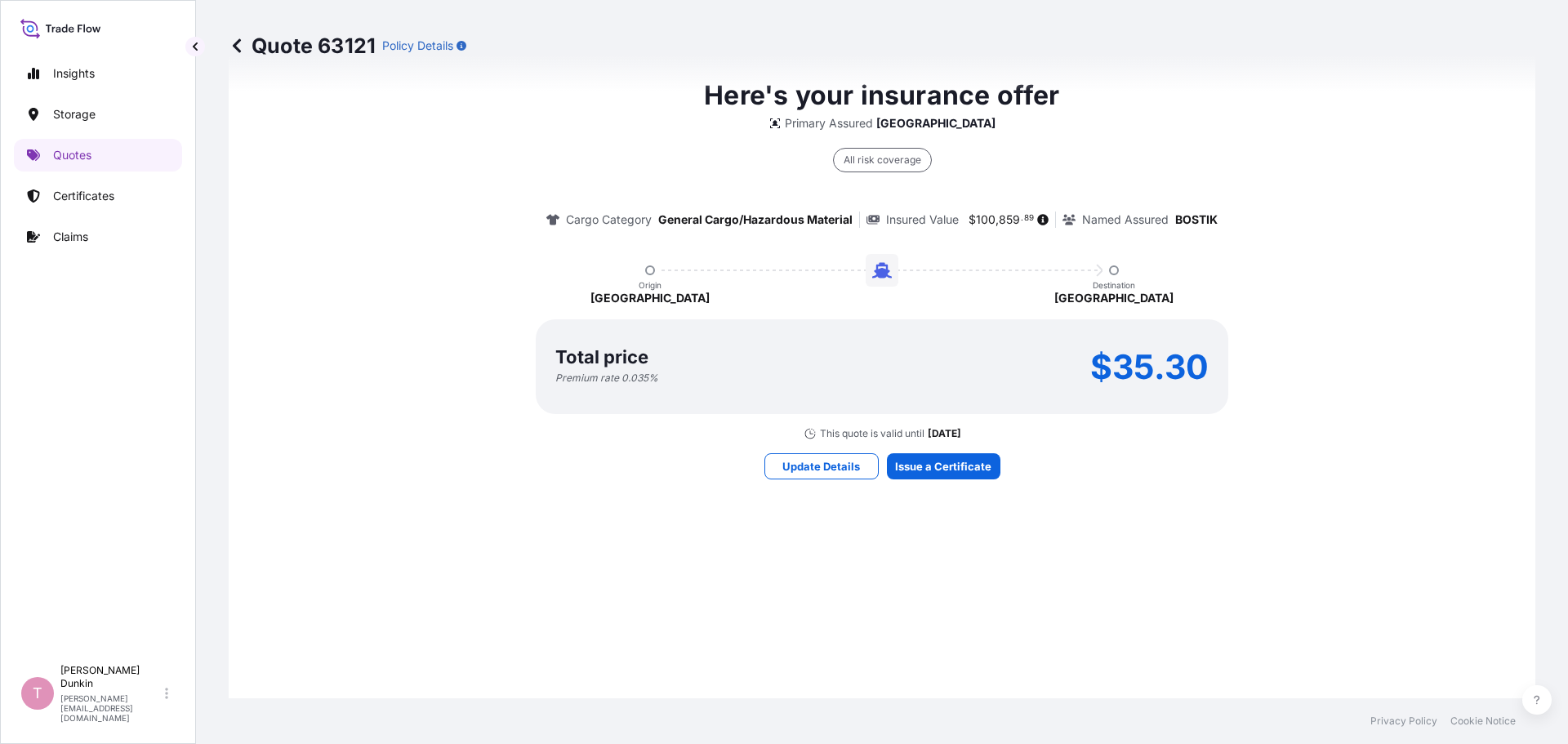
click at [1084, 364] on div "Total price Premium rate 0.035 % $35.30" at bounding box center [882, 366] width 653 height 36
drag, startPoint x: 1084, startPoint y: 364, endPoint x: 1204, endPoint y: 377, distance: 120.7
click at [1204, 377] on div "Total price Premium rate 0.035 % $35.30" at bounding box center [881, 366] width 692 height 94
copy p "$35.30"
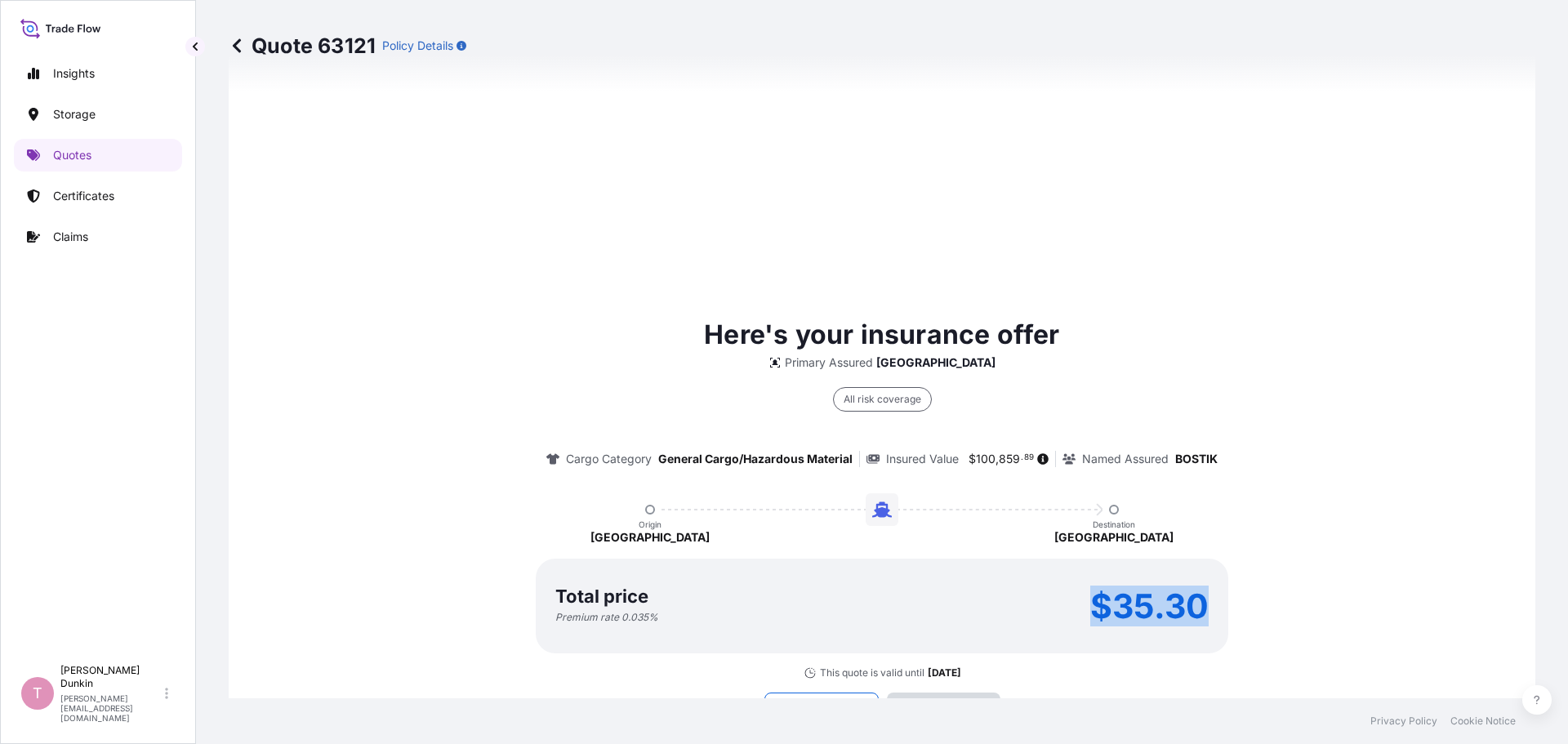
scroll to position [2334, 0]
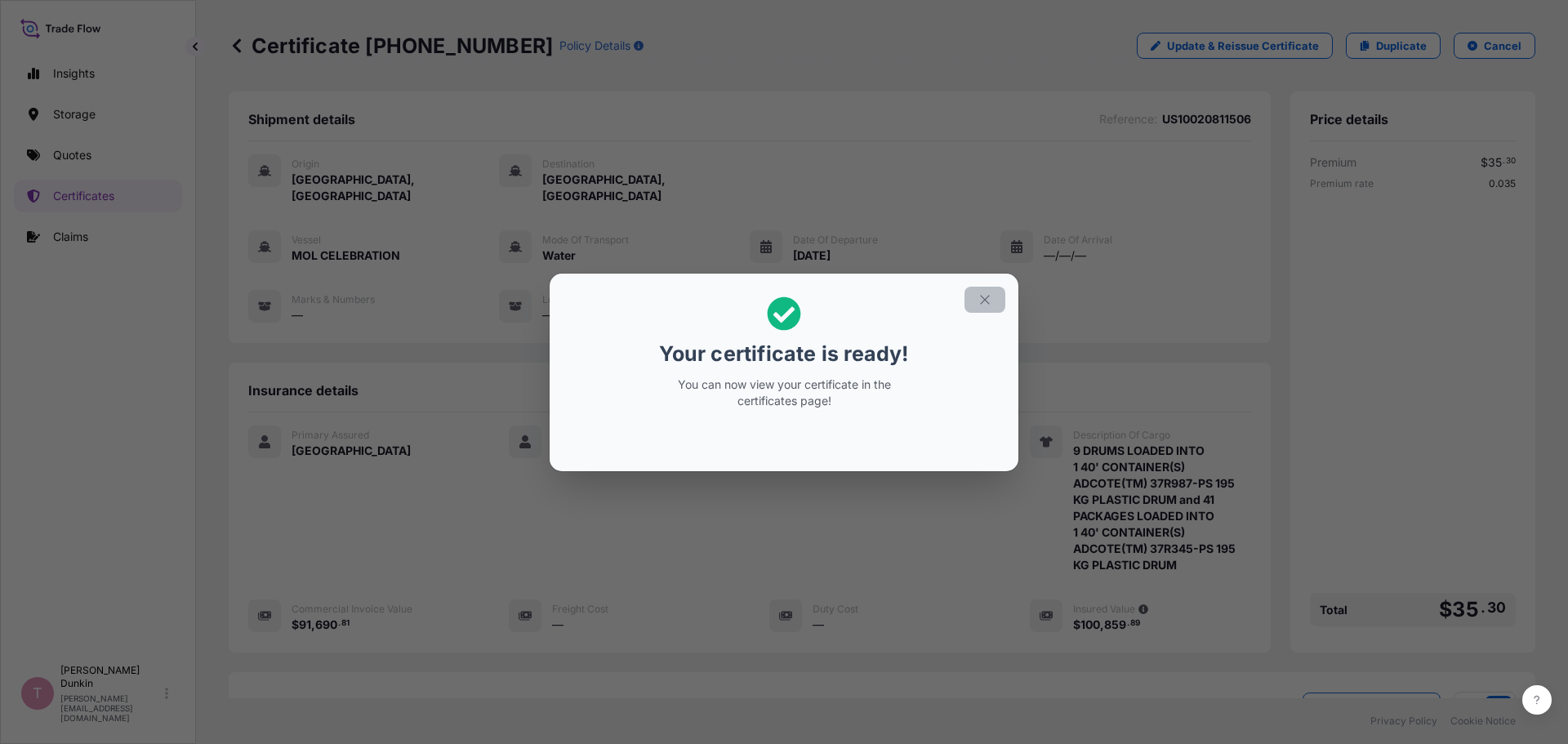
click at [982, 300] on icon "button" at bounding box center [985, 300] width 15 height 15
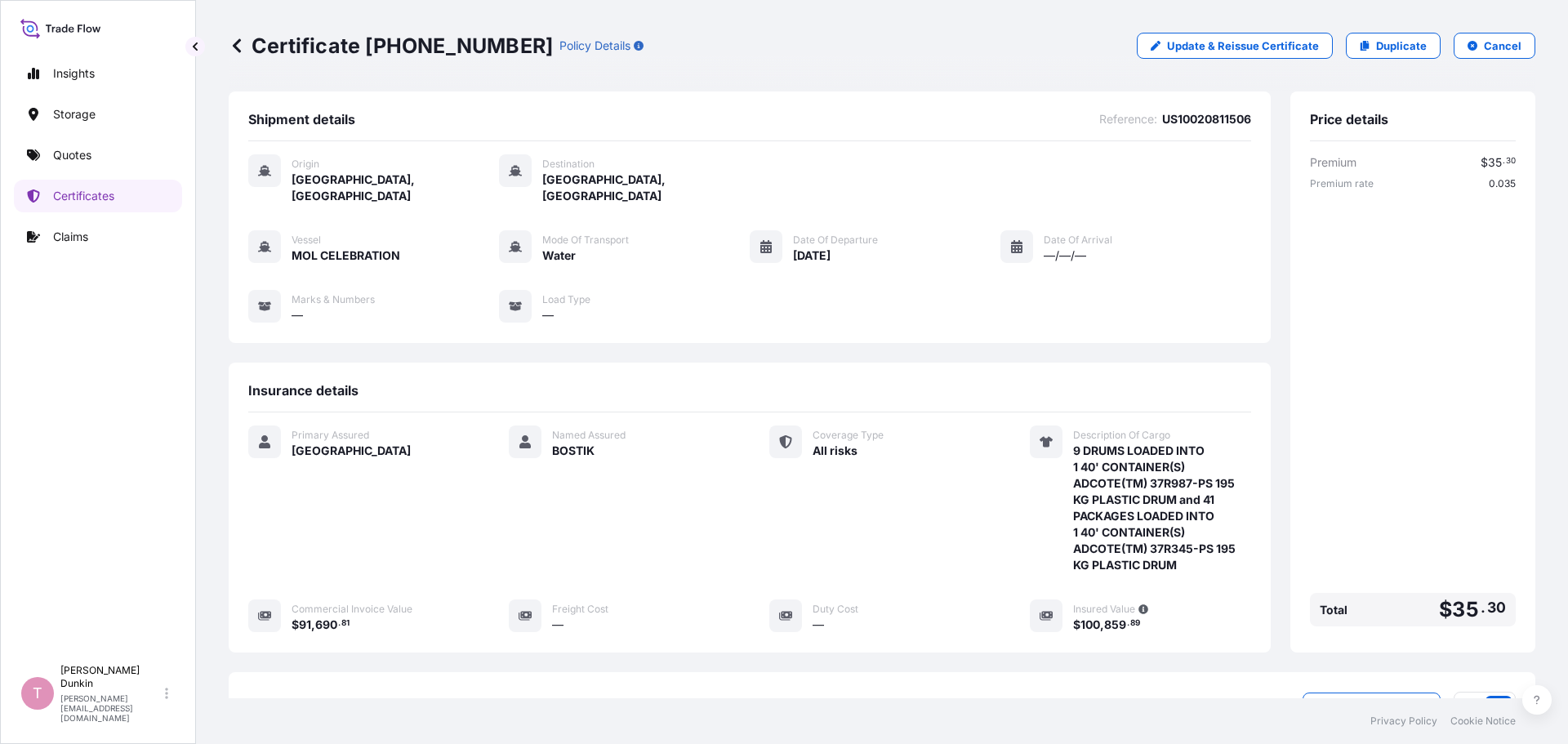
scroll to position [212, 0]
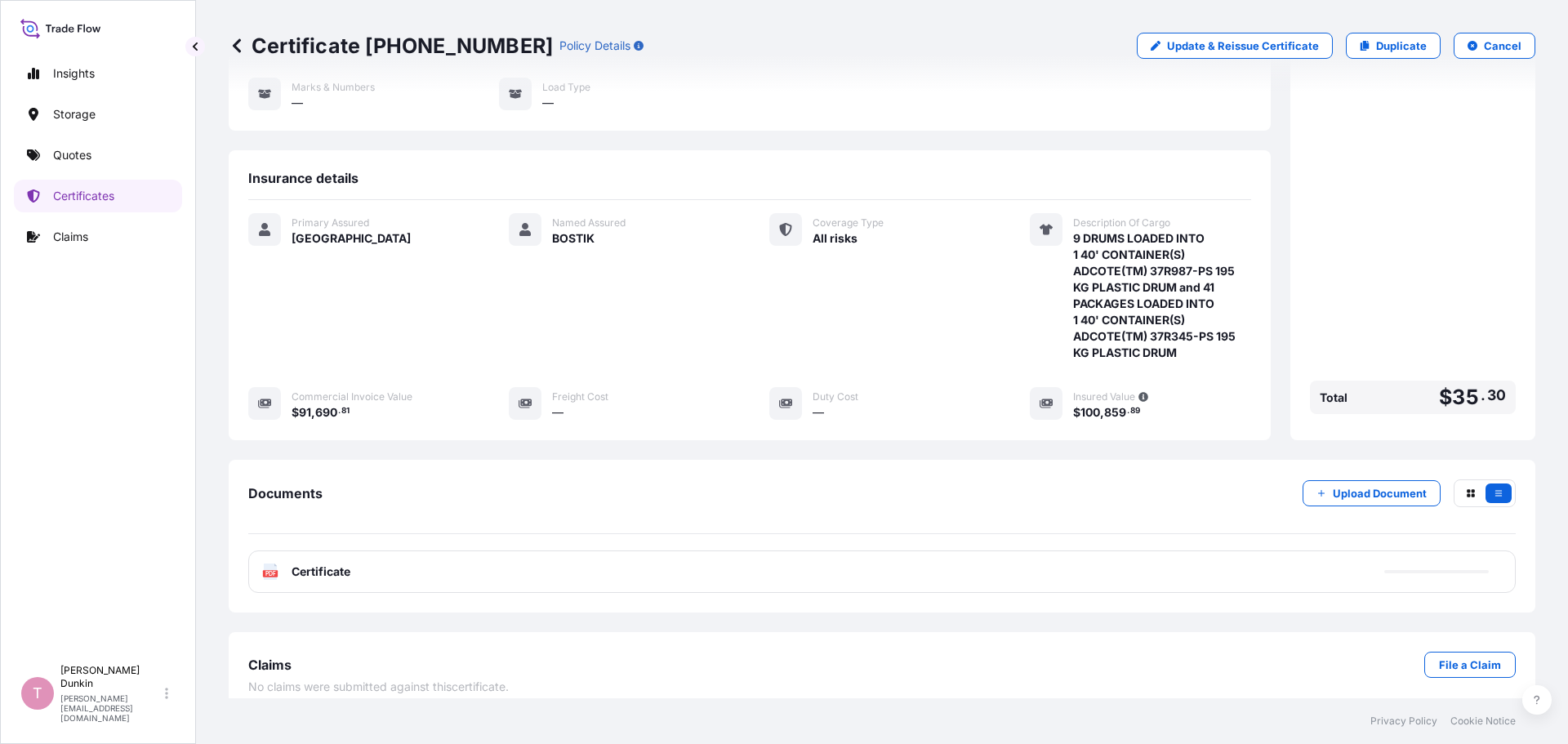
click at [269, 571] on text "PDF" at bounding box center [270, 573] width 10 height 6
click at [270, 571] on text "PDF" at bounding box center [270, 573] width 10 height 6
click at [70, 159] on p "Quotes" at bounding box center [72, 155] width 38 height 16
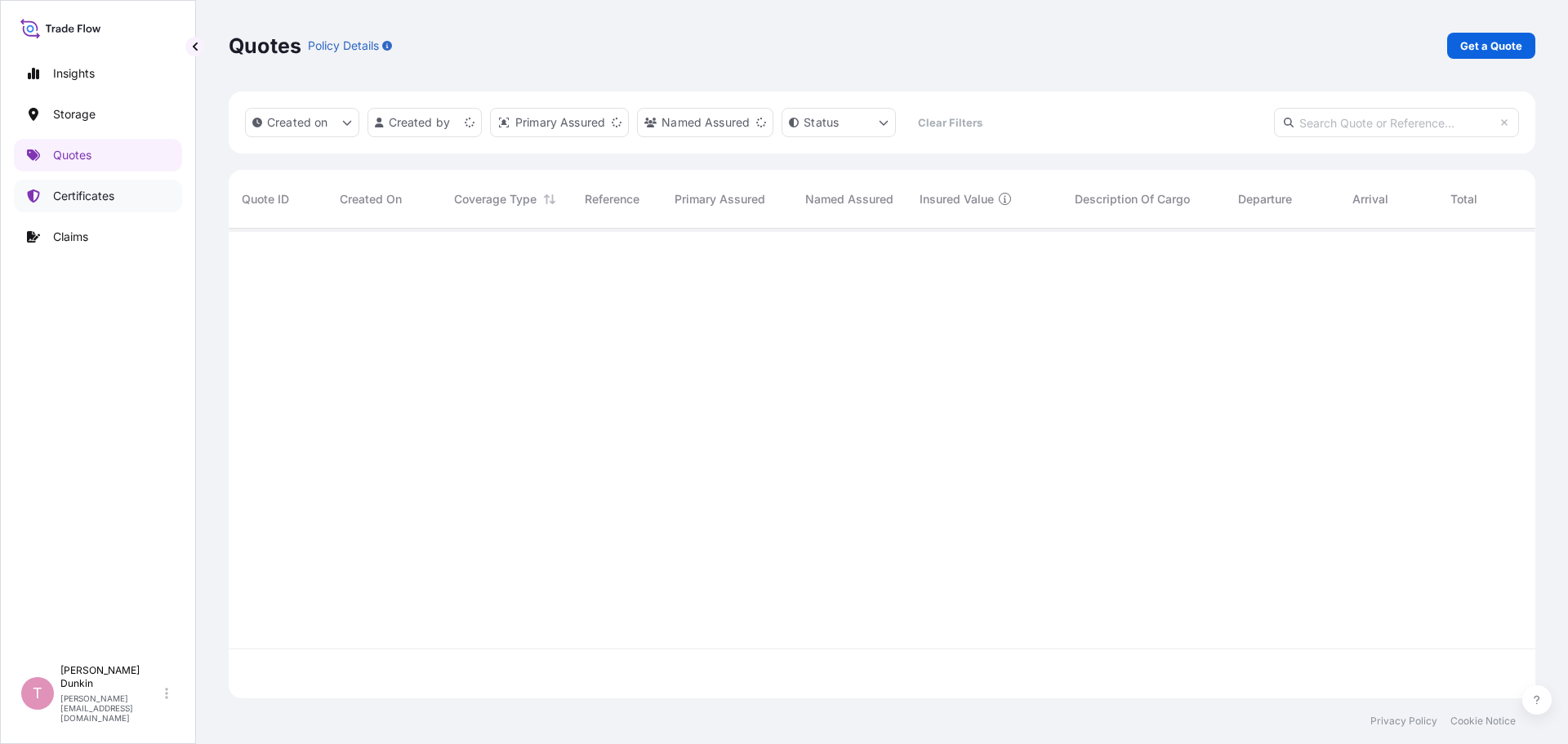
scroll to position [466, 1294]
click at [1486, 49] on p "Get a Quote" at bounding box center [1492, 45] width 62 height 16
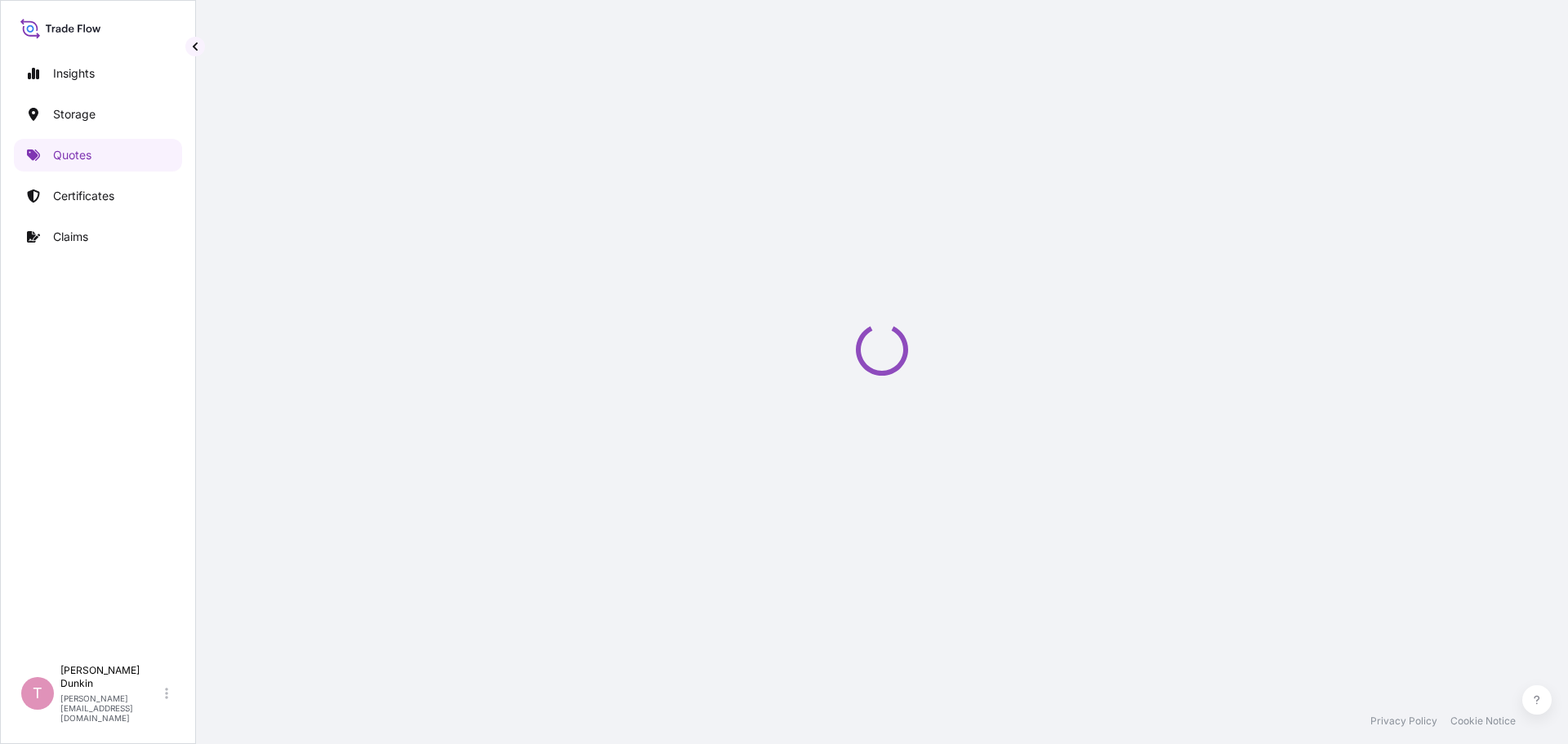
select select "Water"
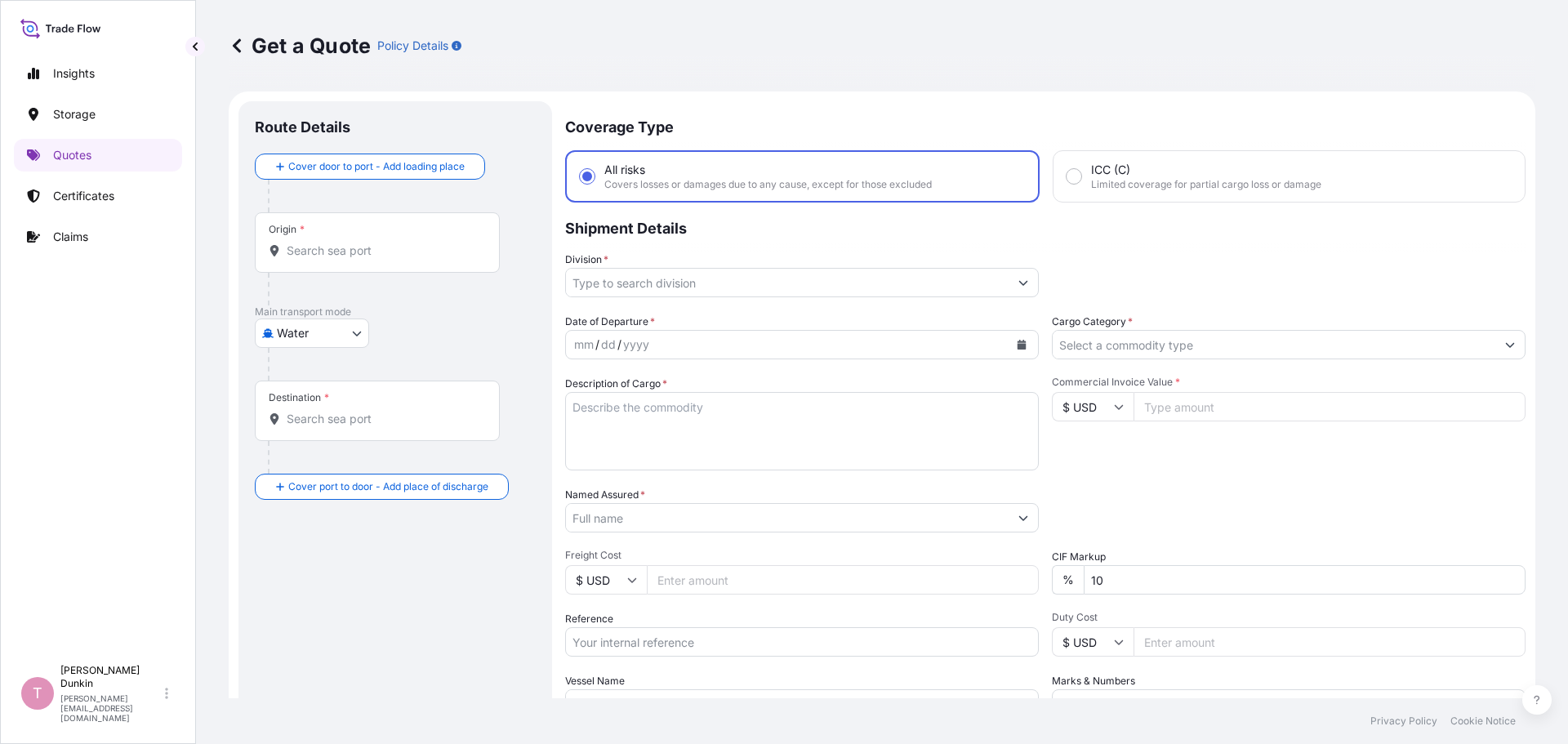
scroll to position [26, 0]
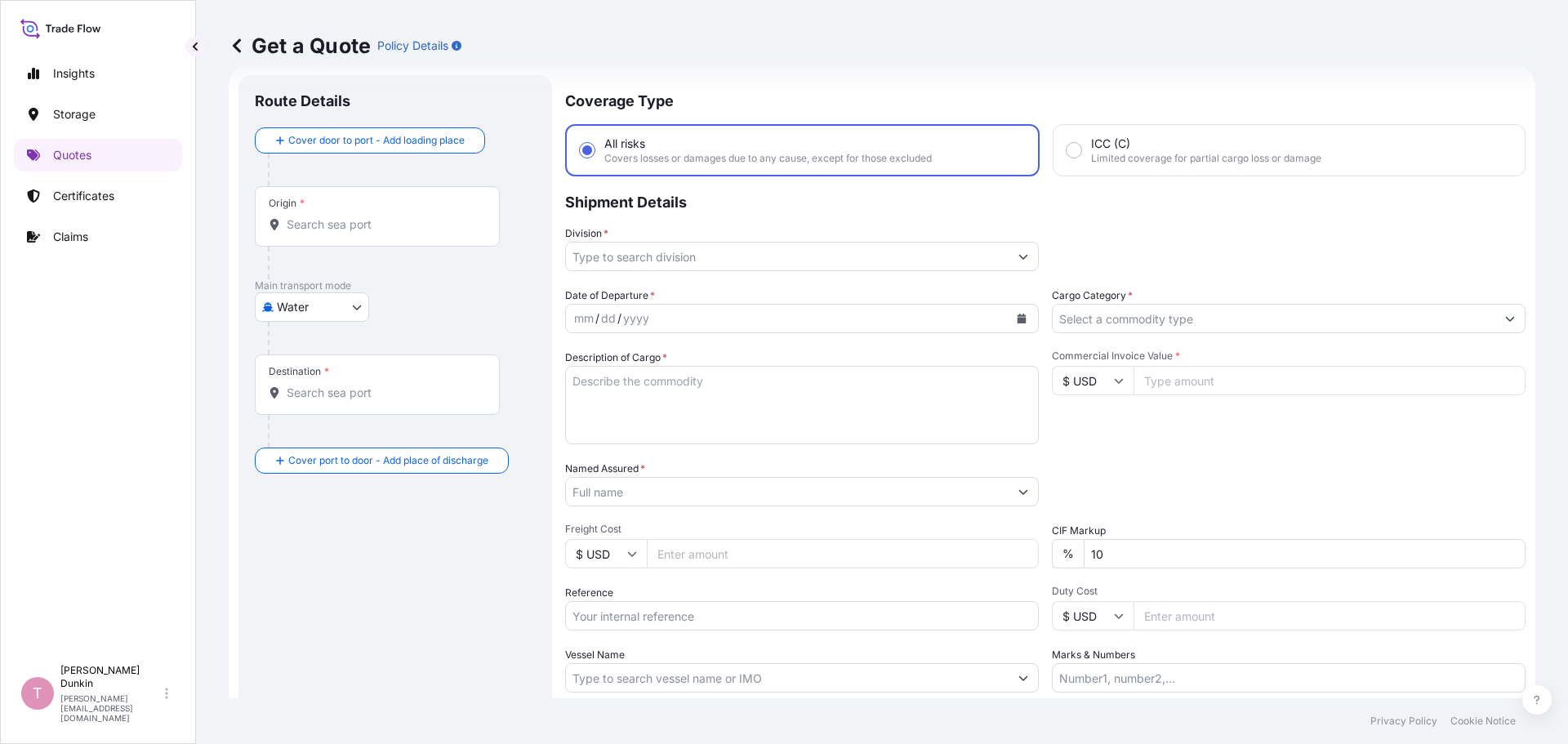
click at [1020, 262] on button "Show suggestions" at bounding box center [1023, 256] width 29 height 29
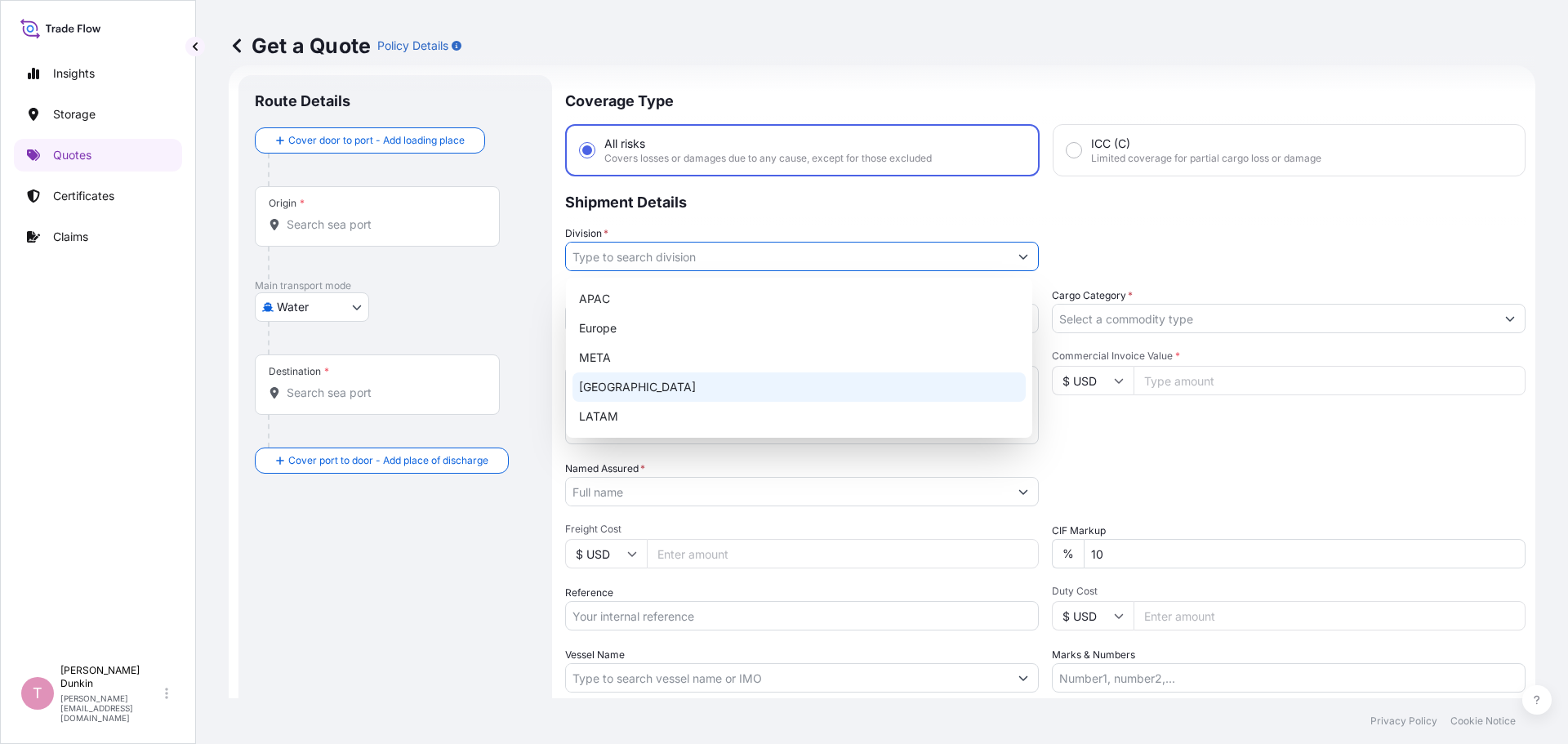
click at [581, 392] on div "[GEOGRAPHIC_DATA]" at bounding box center [799, 387] width 453 height 29
type input "[GEOGRAPHIC_DATA]"
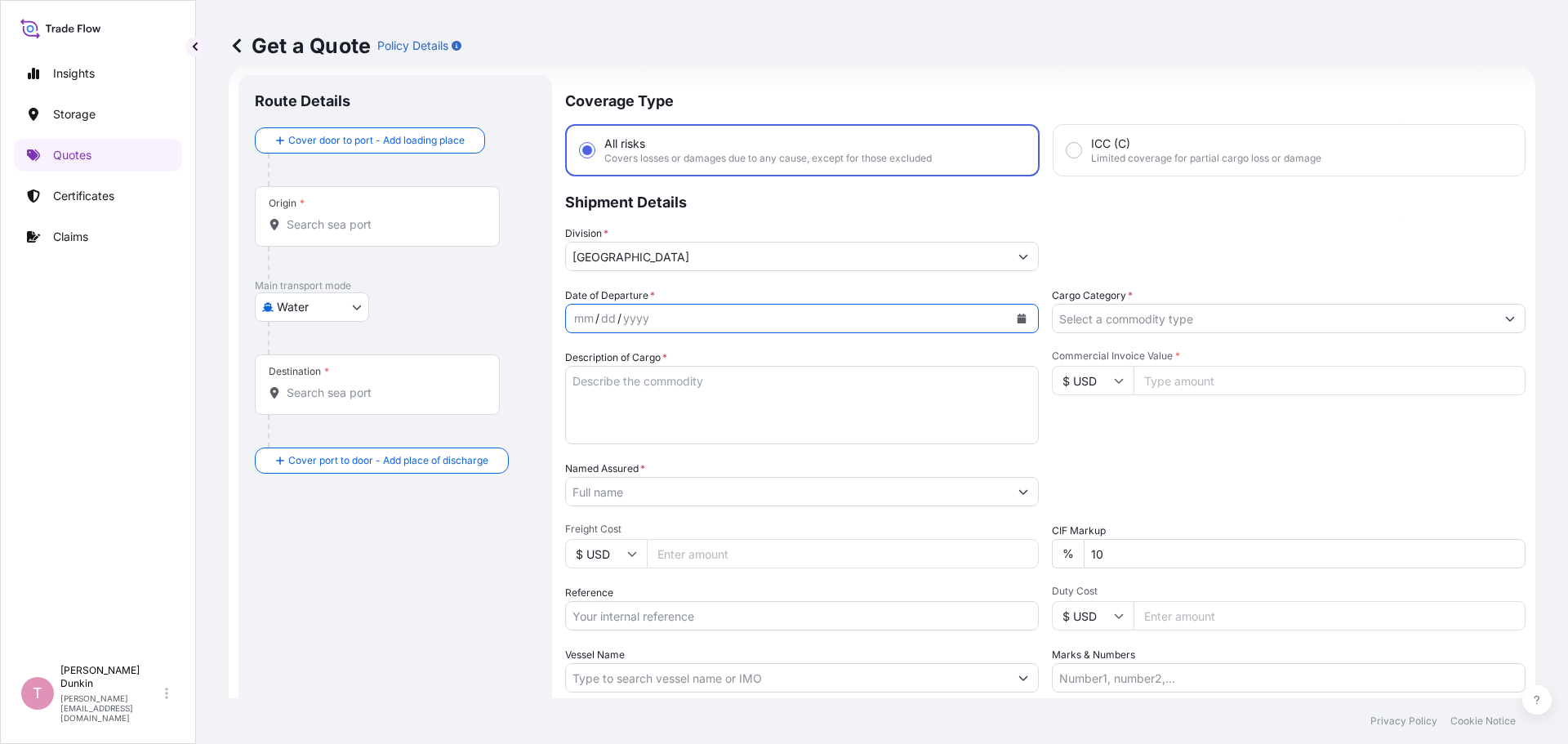
click at [1012, 323] on button "Calendar" at bounding box center [1021, 319] width 26 height 26
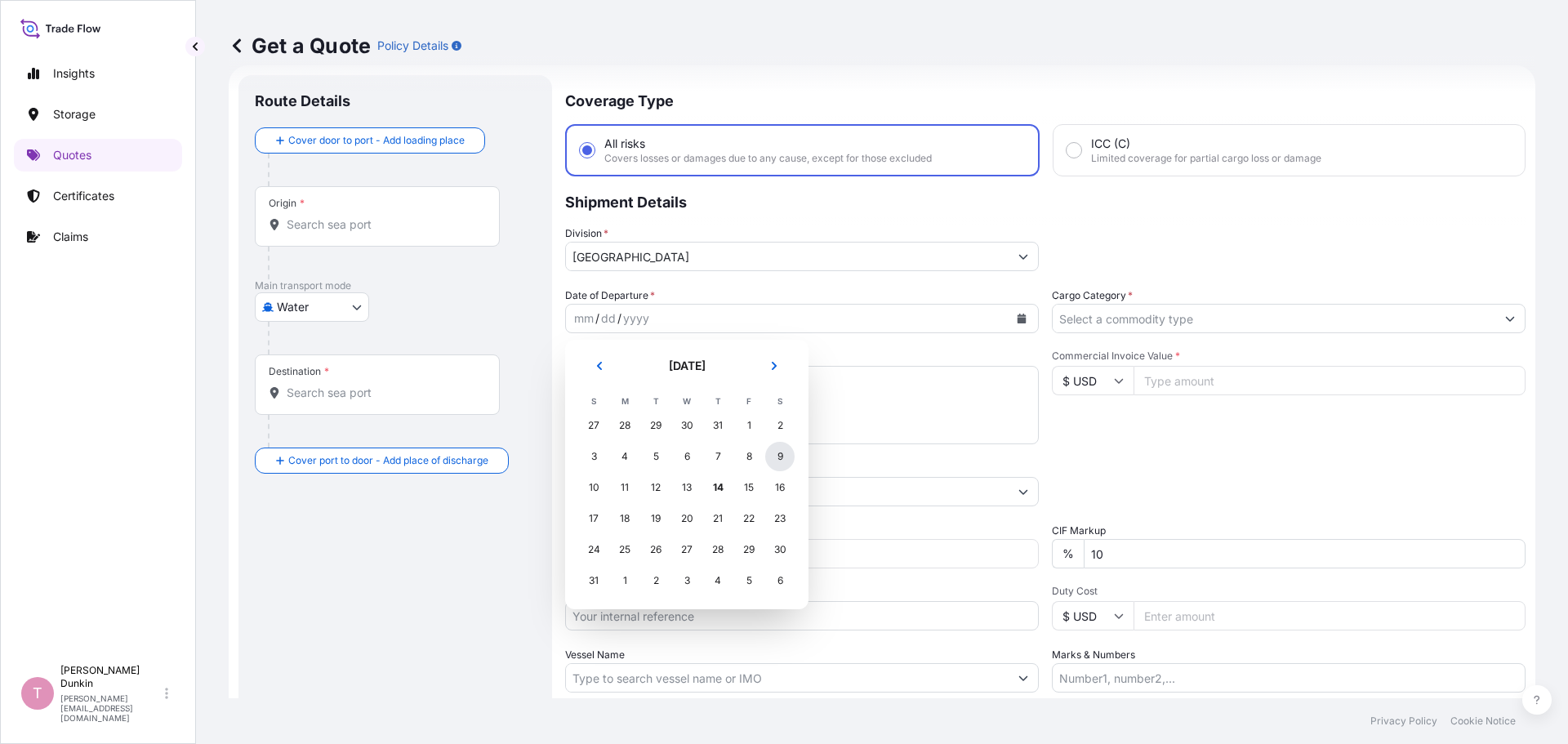
click at [778, 460] on div "9" at bounding box center [780, 456] width 29 height 29
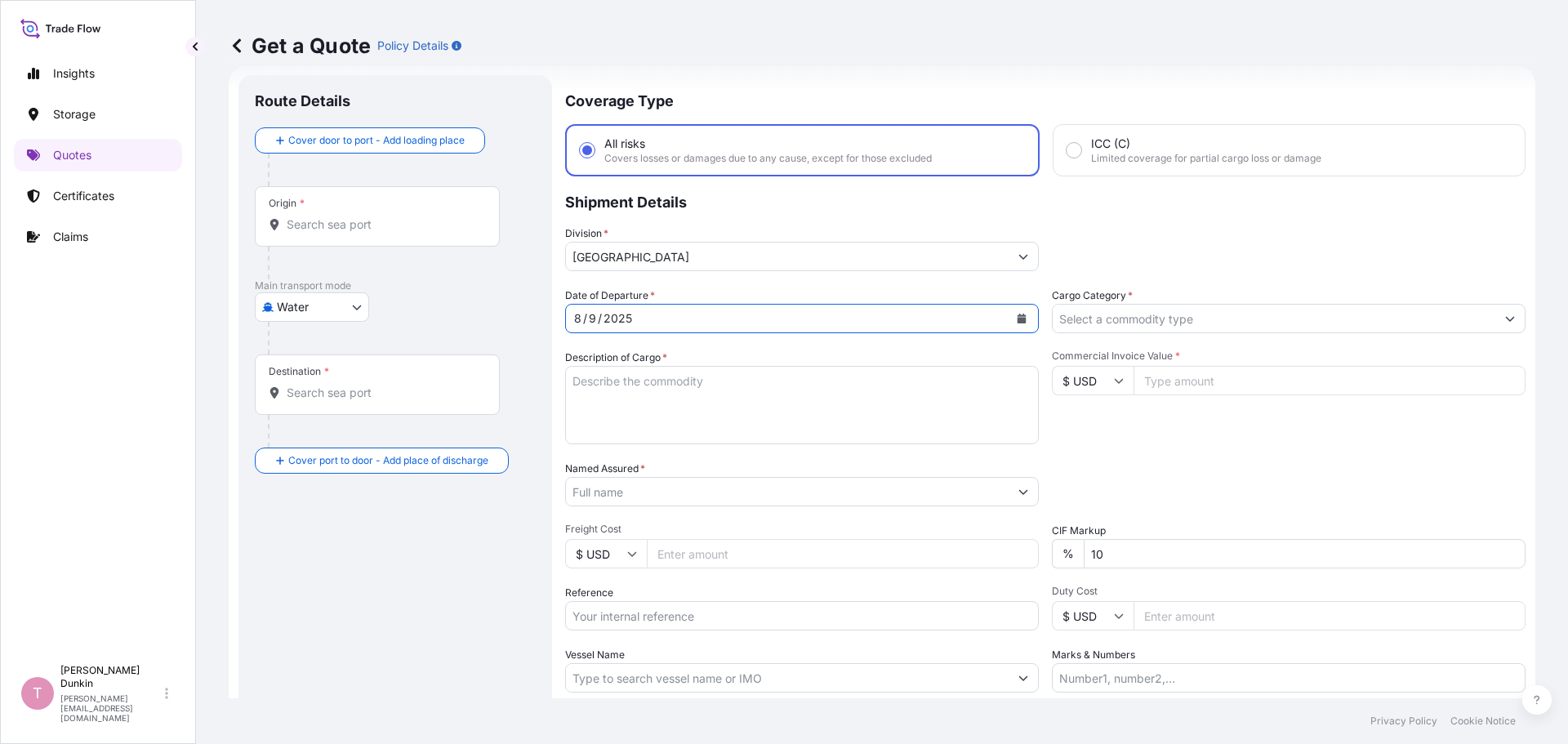
click at [1506, 321] on icon "Show suggestions" at bounding box center [1510, 318] width 10 height 10
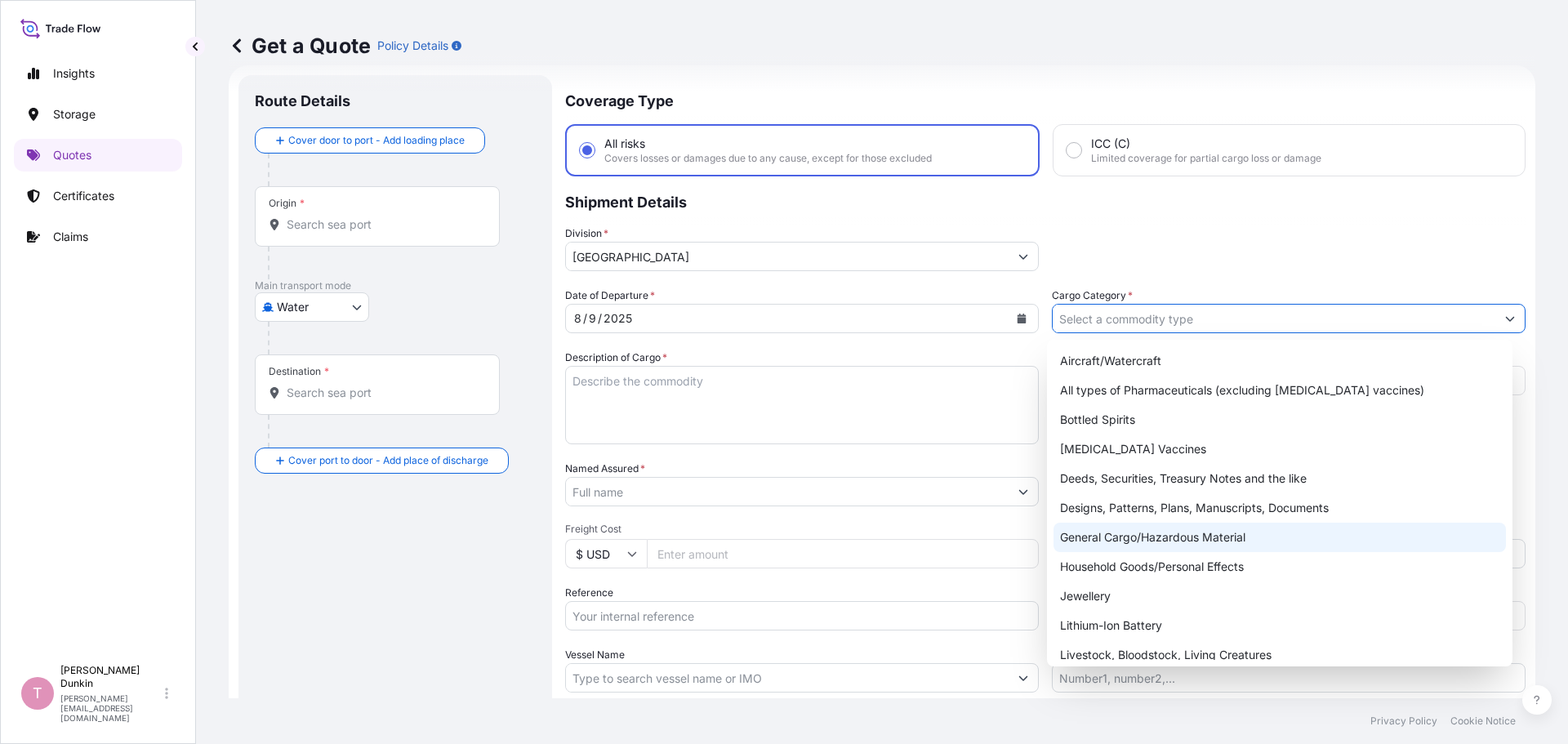
click at [1137, 534] on div "General Cargo/Hazardous Material" at bounding box center [1280, 537] width 453 height 29
type input "General Cargo/Hazardous Material"
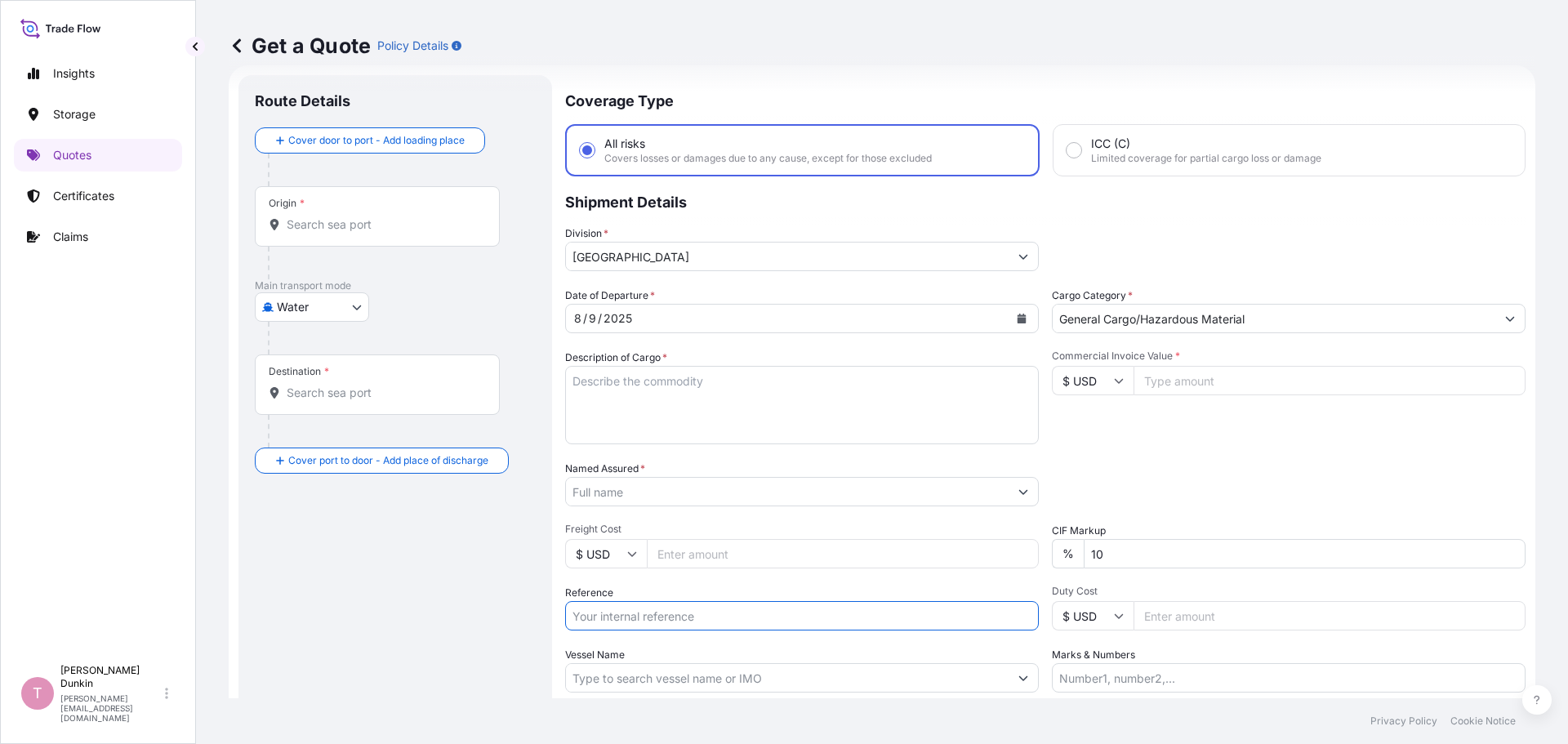
paste input "US10020832751"
type input "US10020832751"
click at [621, 374] on textarea "Description of Cargo *" at bounding box center [801, 404] width 474 height 79
paste textarea "24"
click at [606, 383] on textarea "24" at bounding box center [801, 404] width 474 height 79
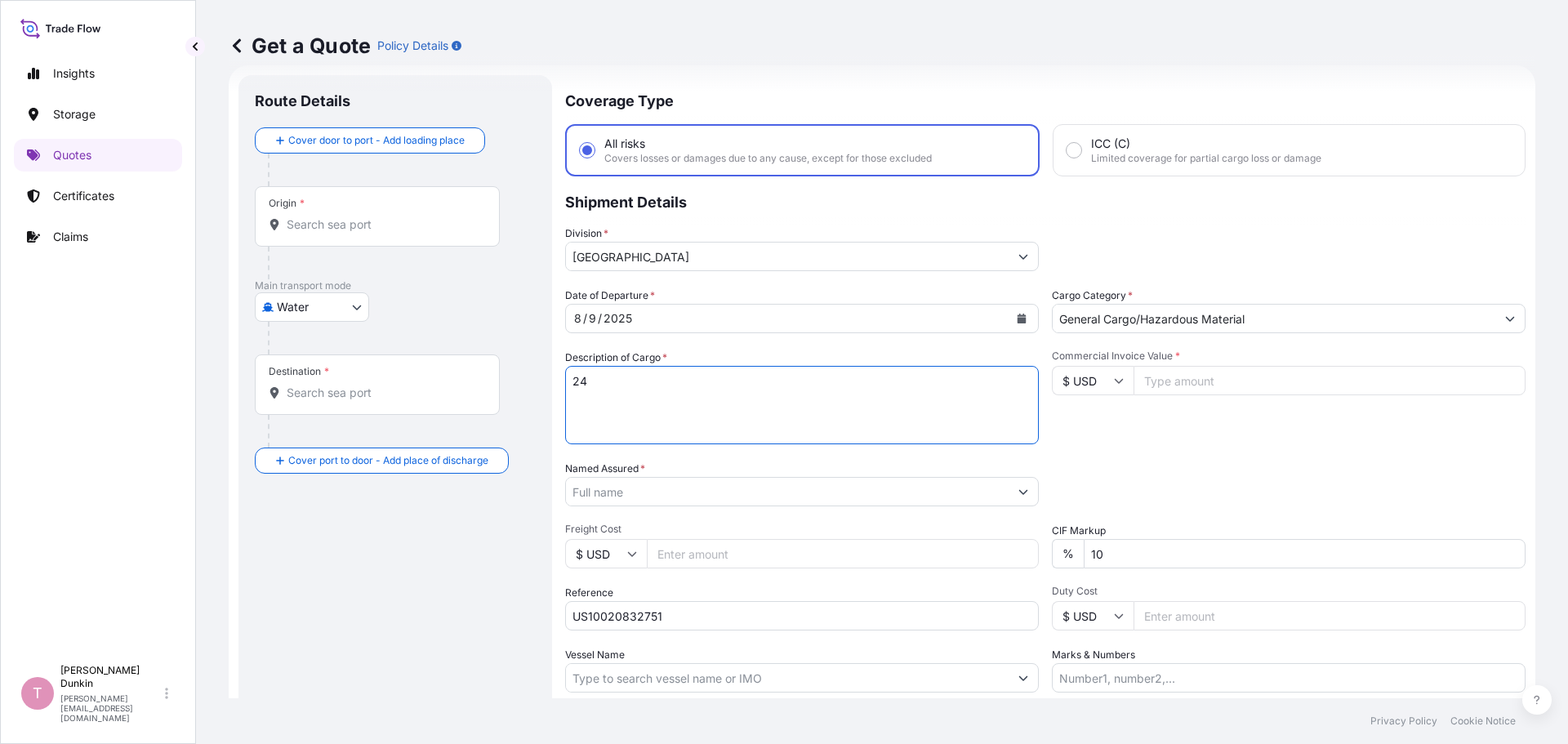
paste textarea "DRUMS LOADED ONTO 8 PALLETS LOADED INTO 1 20' CONTAINER(S) ADCOTE(TM) 35D9 181 …"
click at [808, 436] on textarea "24 DRUMS LOADED ONTO 8 PALLETS LOADED INTO 1 20' CONTAINER(S) ADCOTE(TM) 35D9 1…" at bounding box center [801, 404] width 474 height 79
paste textarea "UNITED STATES UN1866 RESIN SOLUTION, 3, II IMDG UN1866 RESIN SOLUTION, 3, II, (…"
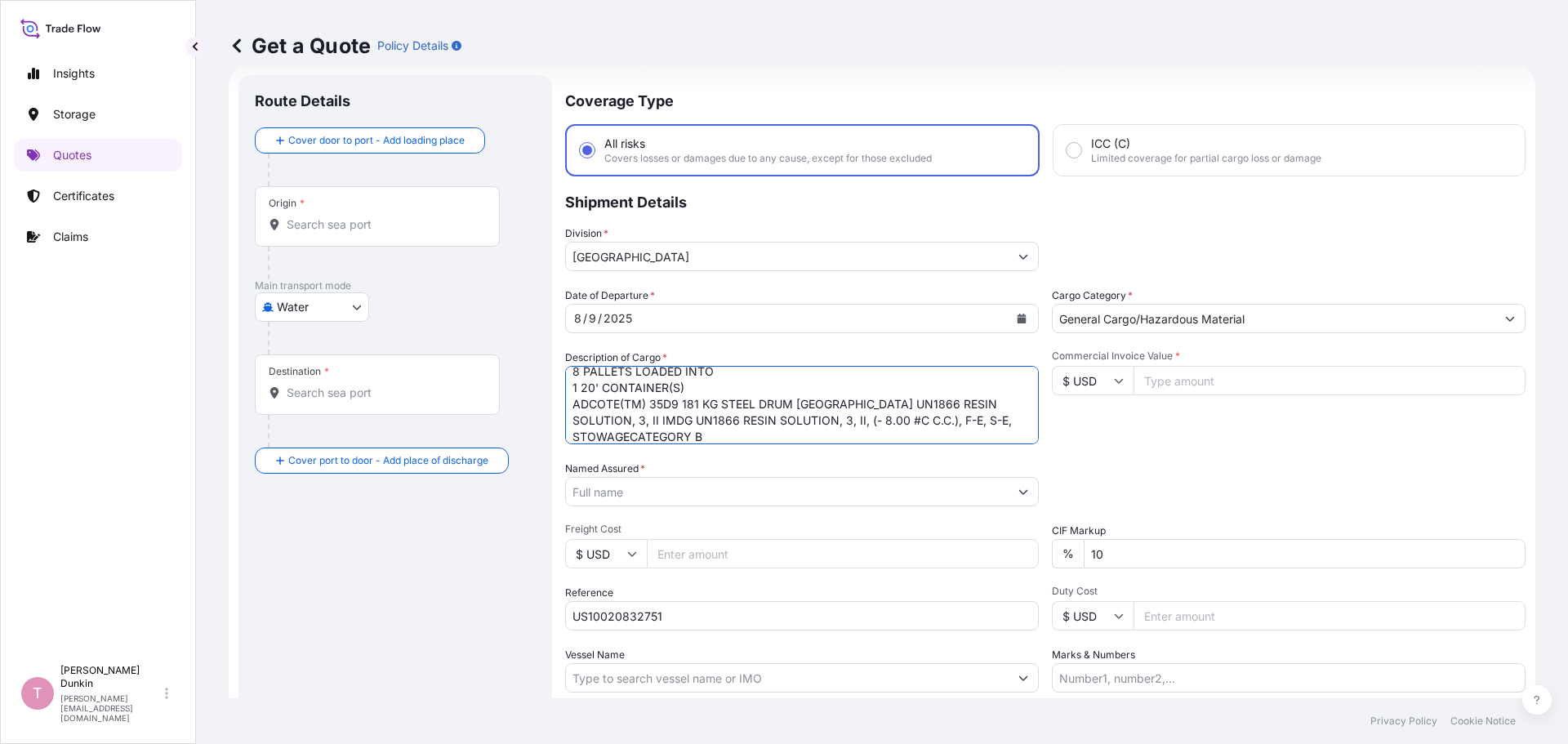
type textarea "24 DRUMS LOADED ONTO 8 PALLETS LOADED INTO 1 20' CONTAINER(S) ADCOTE(TM) 35D9 1…"
click at [813, 492] on input "Named Assured *" at bounding box center [787, 492] width 443 height 29
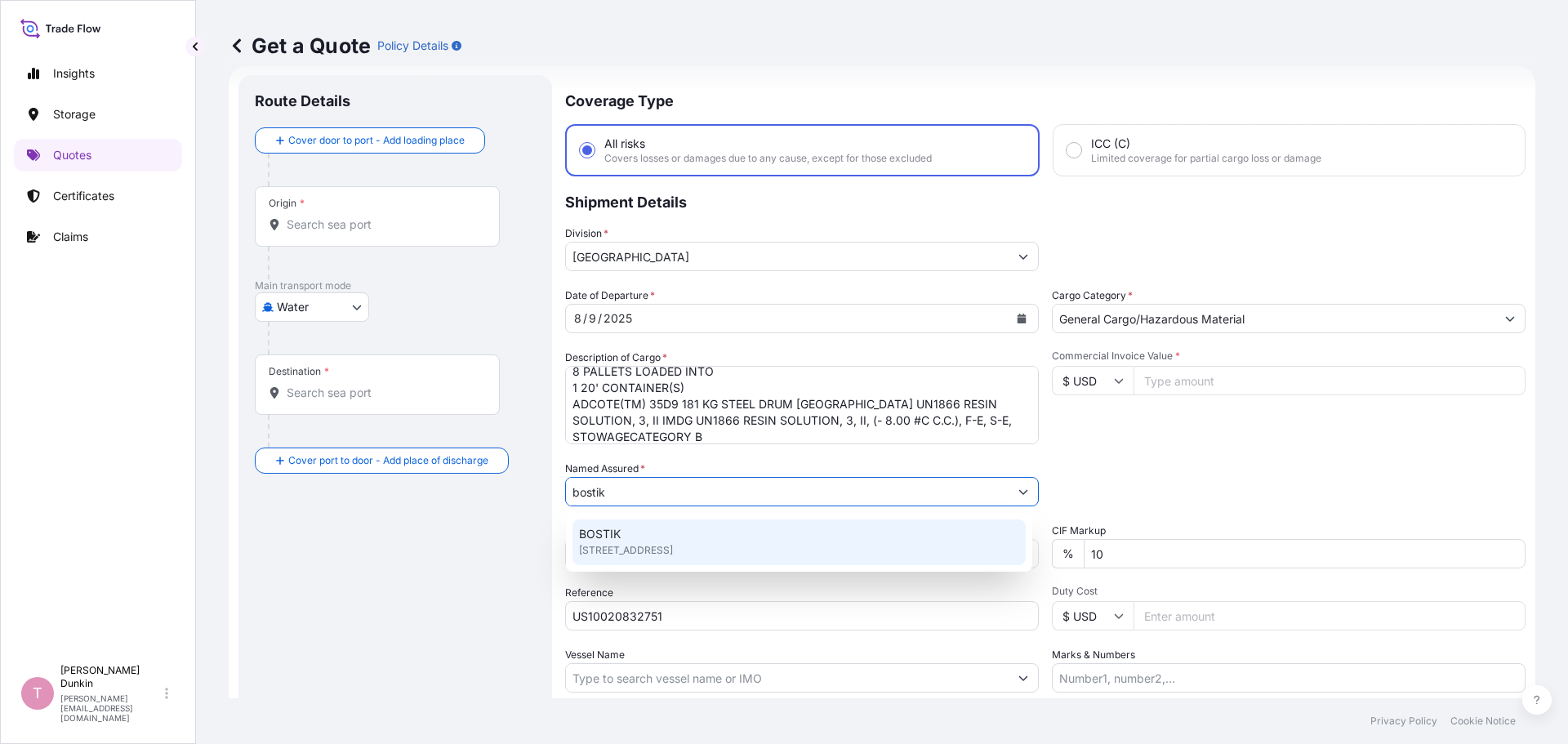
click at [619, 539] on span "BOSTIK" at bounding box center [599, 534] width 42 height 16
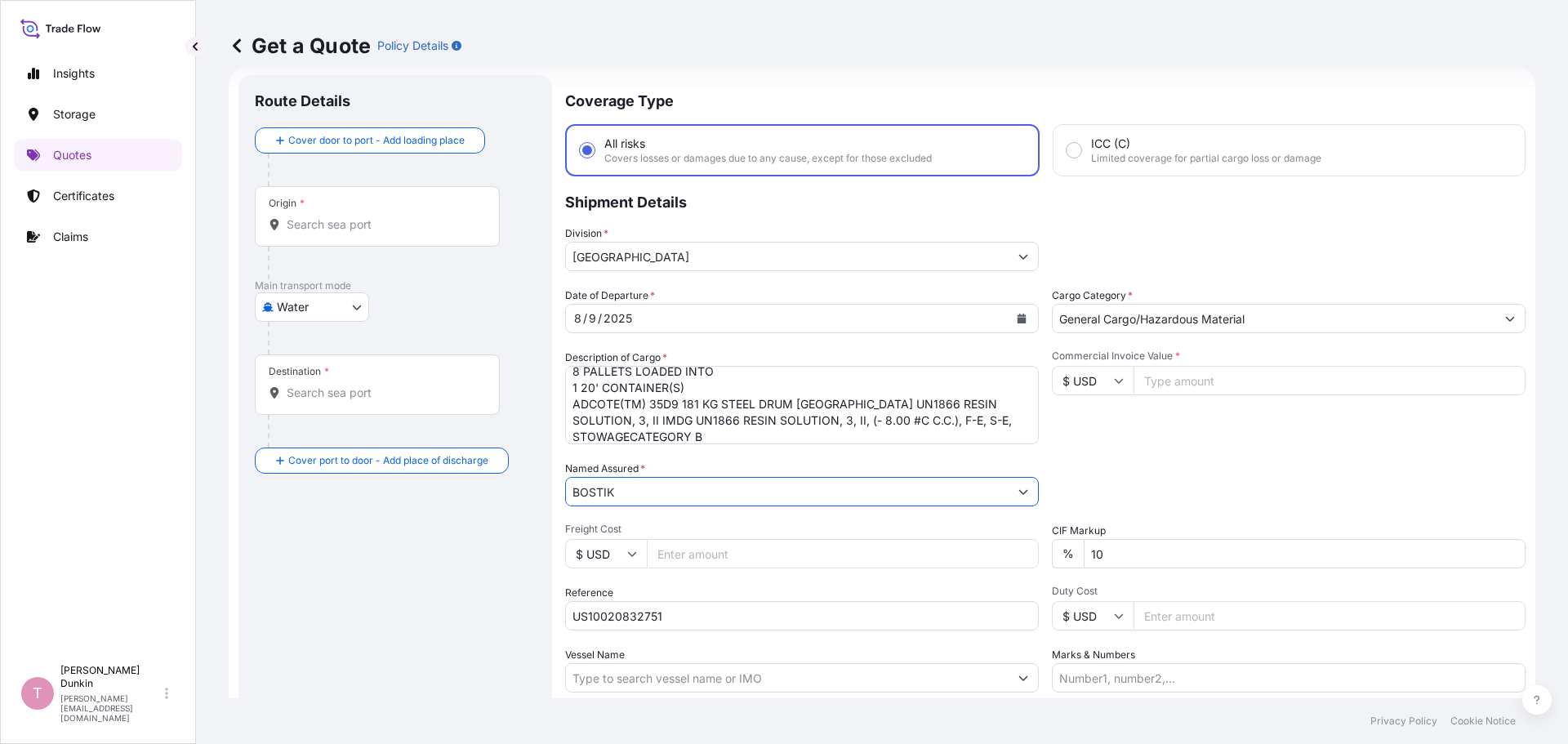
type input "BOSTIK"
click at [1182, 374] on input "Commercial Invoice Value *" at bounding box center [1330, 380] width 392 height 29
paste input "33883.20"
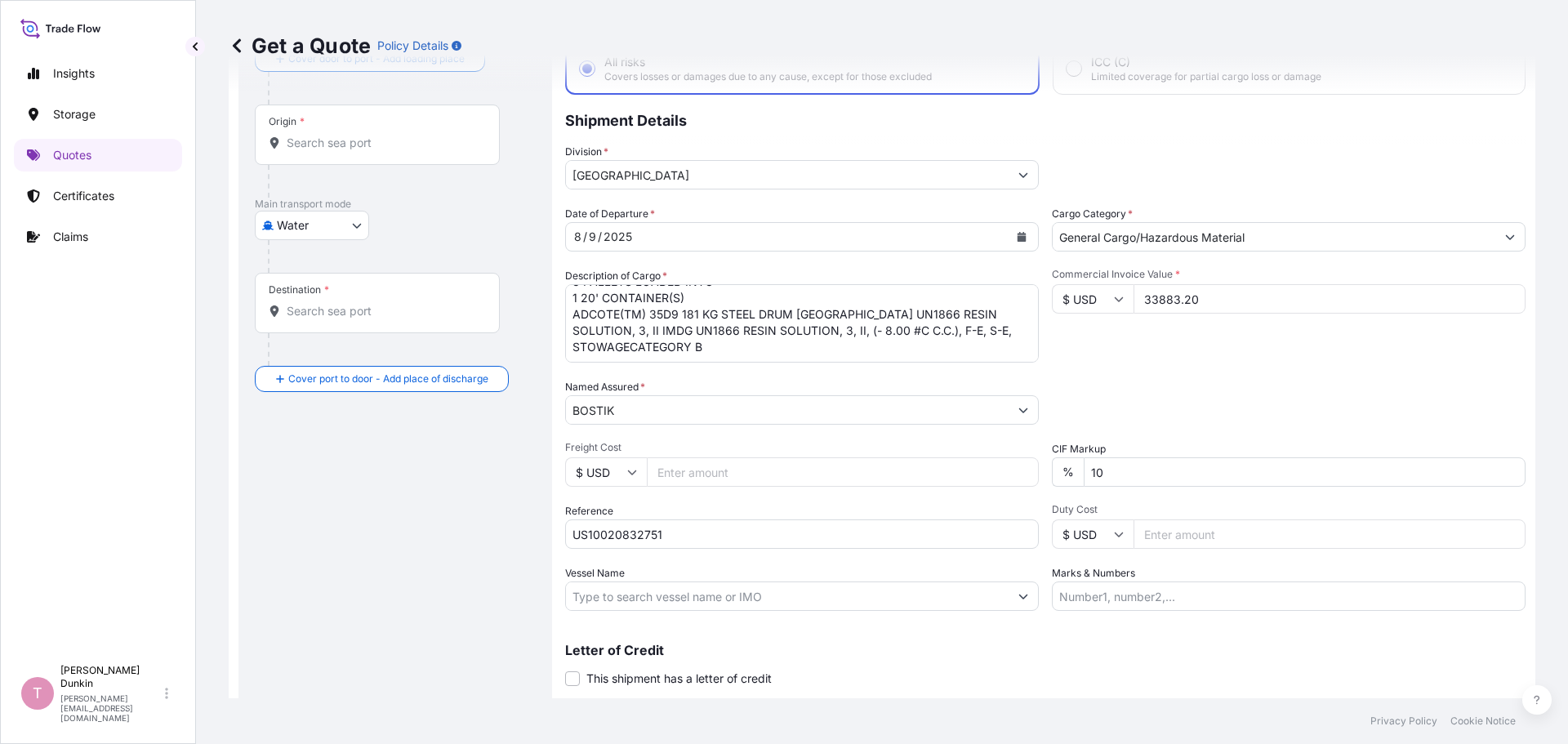
scroll to position [152, 0]
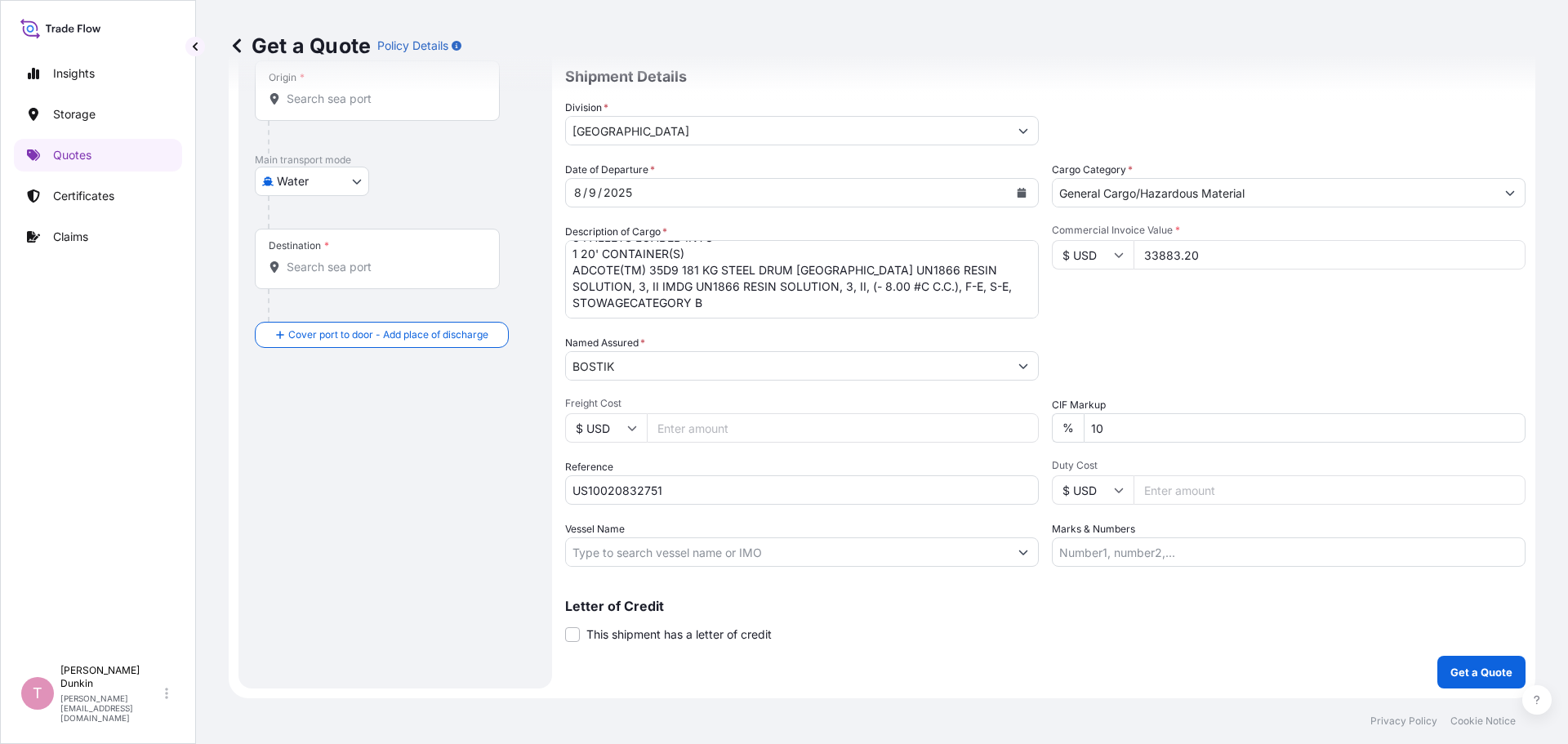
type input "33883.20"
click at [641, 559] on input "Vessel Name" at bounding box center [787, 552] width 443 height 29
paste input "CMA [MEDICAL_DATA] A. LINCOLN"
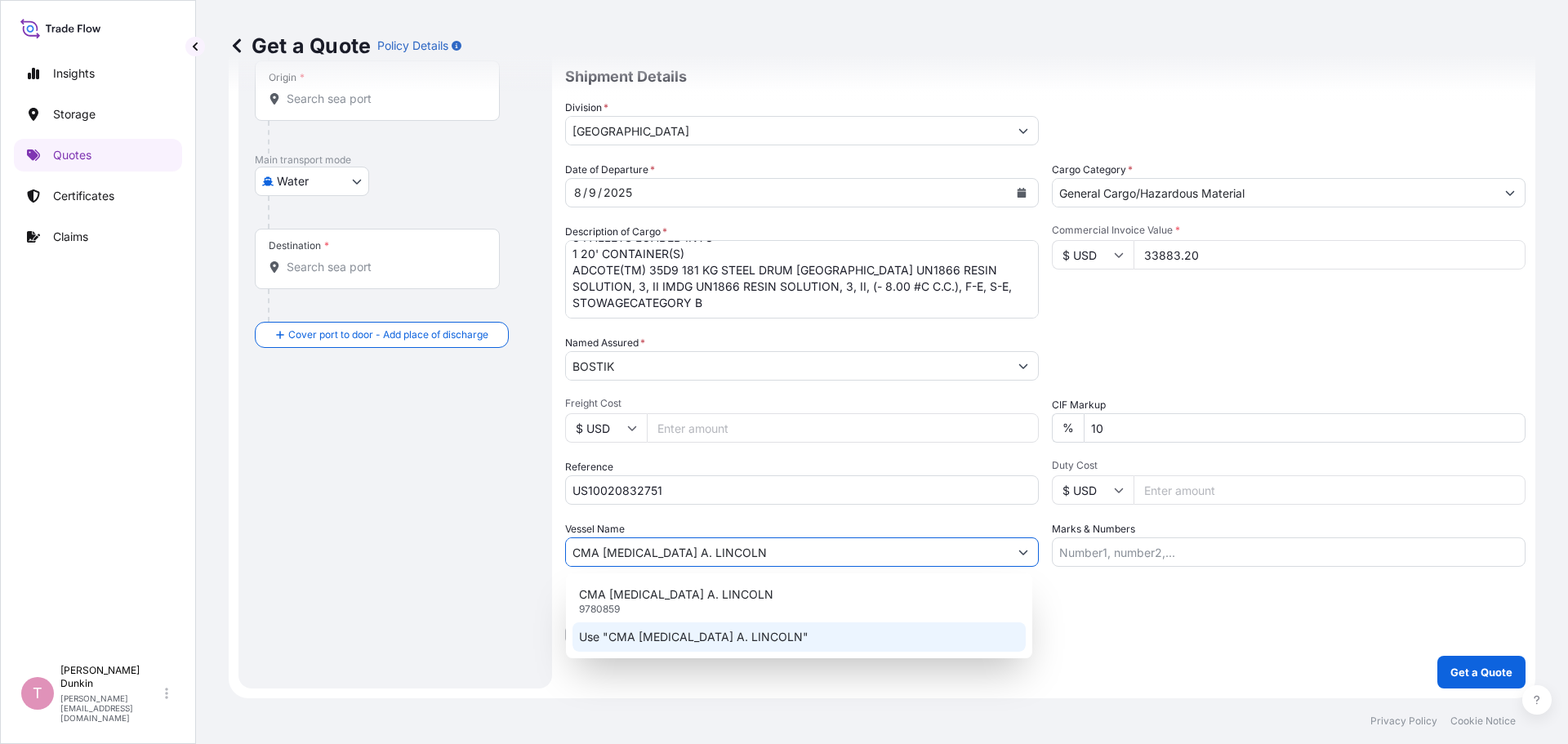
click at [625, 637] on p "Use "CMA [MEDICAL_DATA] A. LINCOLN"" at bounding box center [693, 637] width 230 height 16
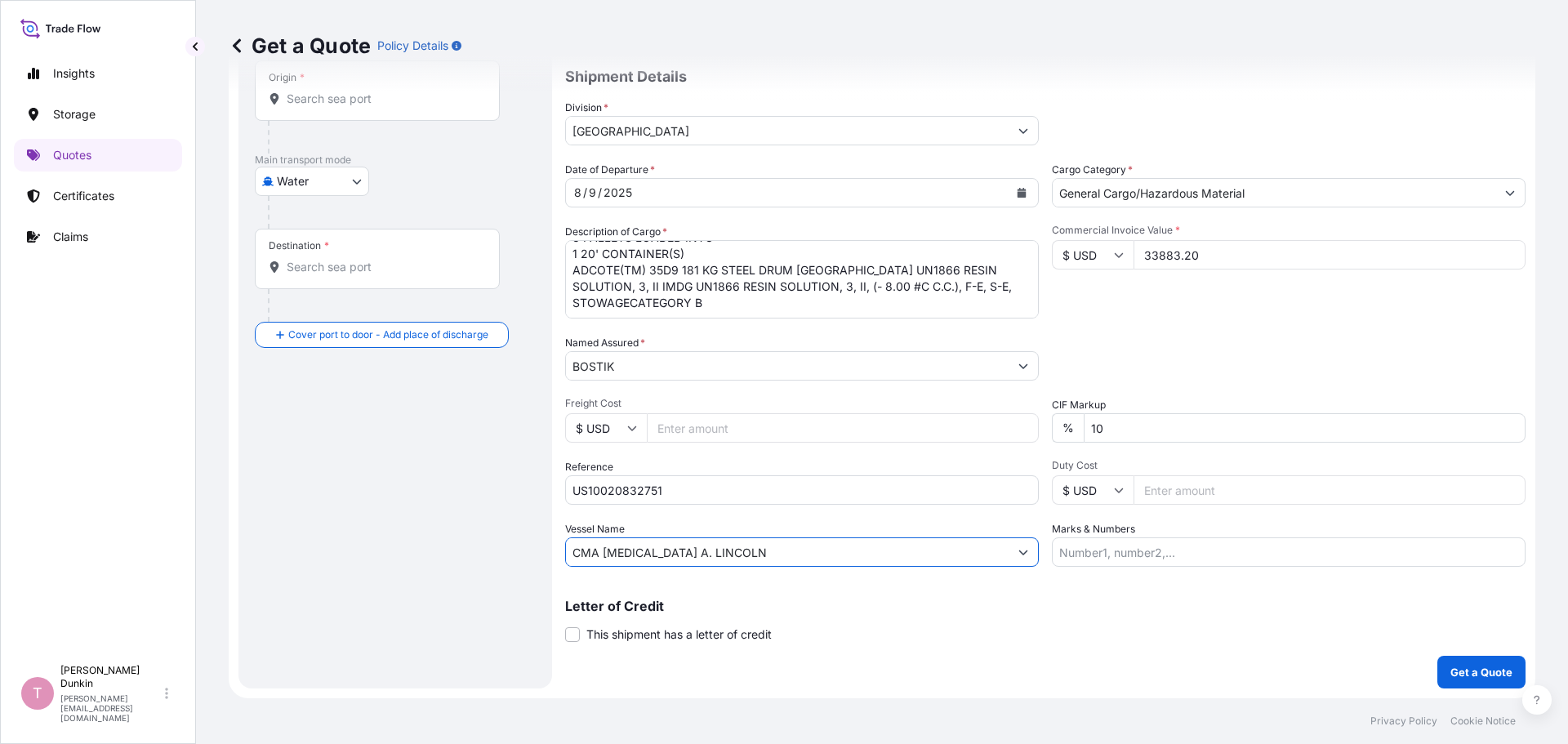
type input "CMA [MEDICAL_DATA] A. LINCOLN"
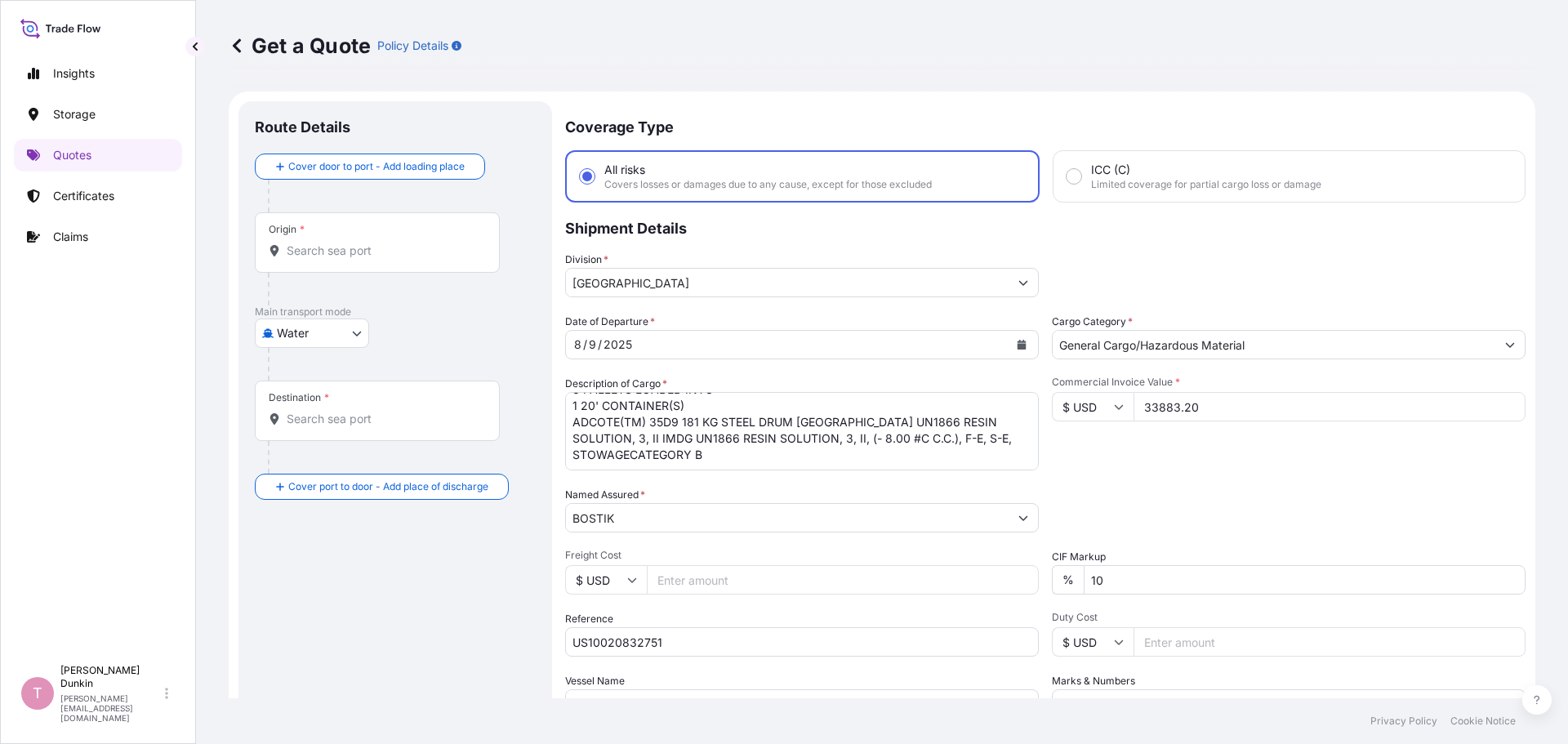
click at [322, 243] on input "Origin *" at bounding box center [383, 250] width 192 height 16
paste input "[GEOGRAPHIC_DATA], [GEOGRAPHIC_DATA]"
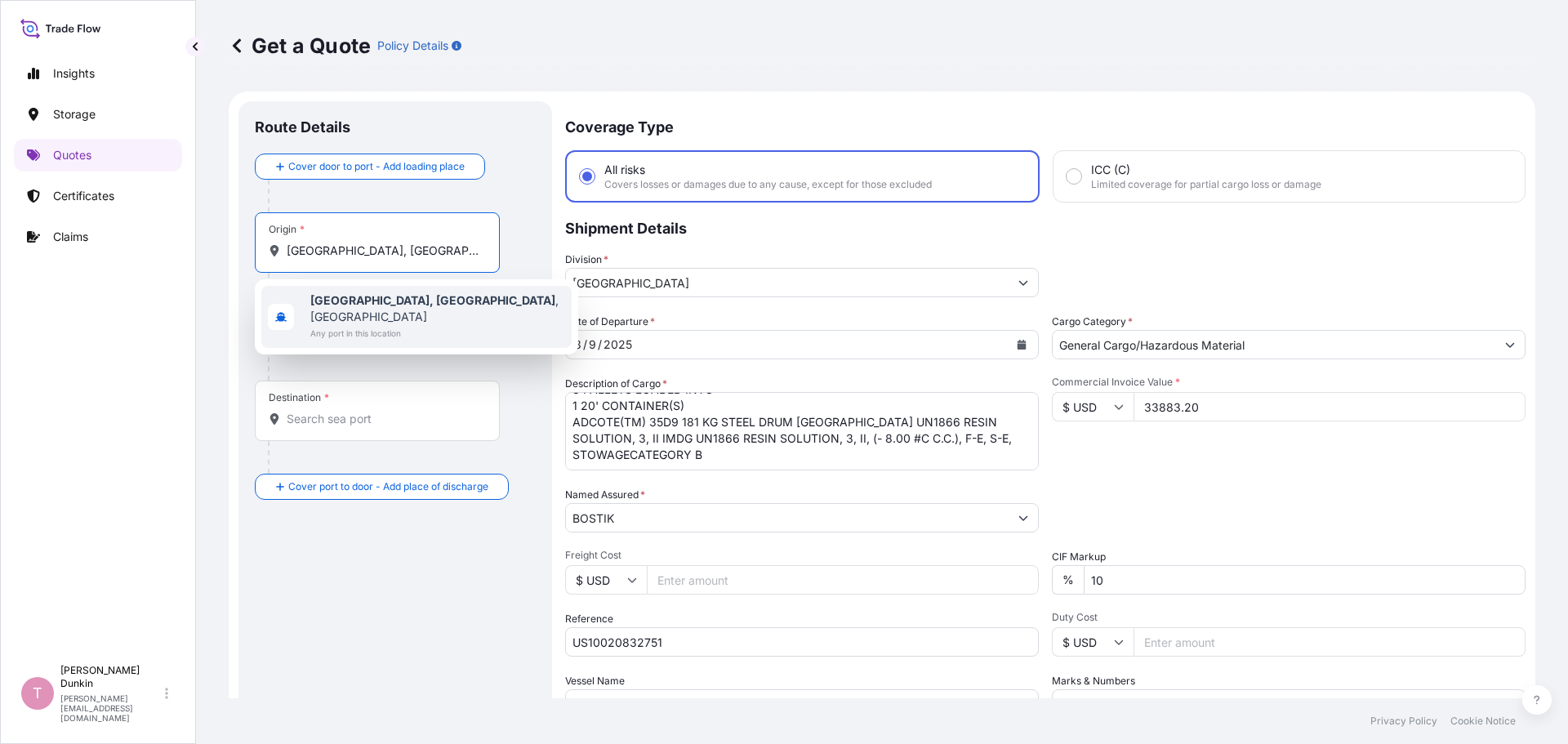
click at [340, 300] on b "[GEOGRAPHIC_DATA], [GEOGRAPHIC_DATA]" at bounding box center [432, 300] width 245 height 14
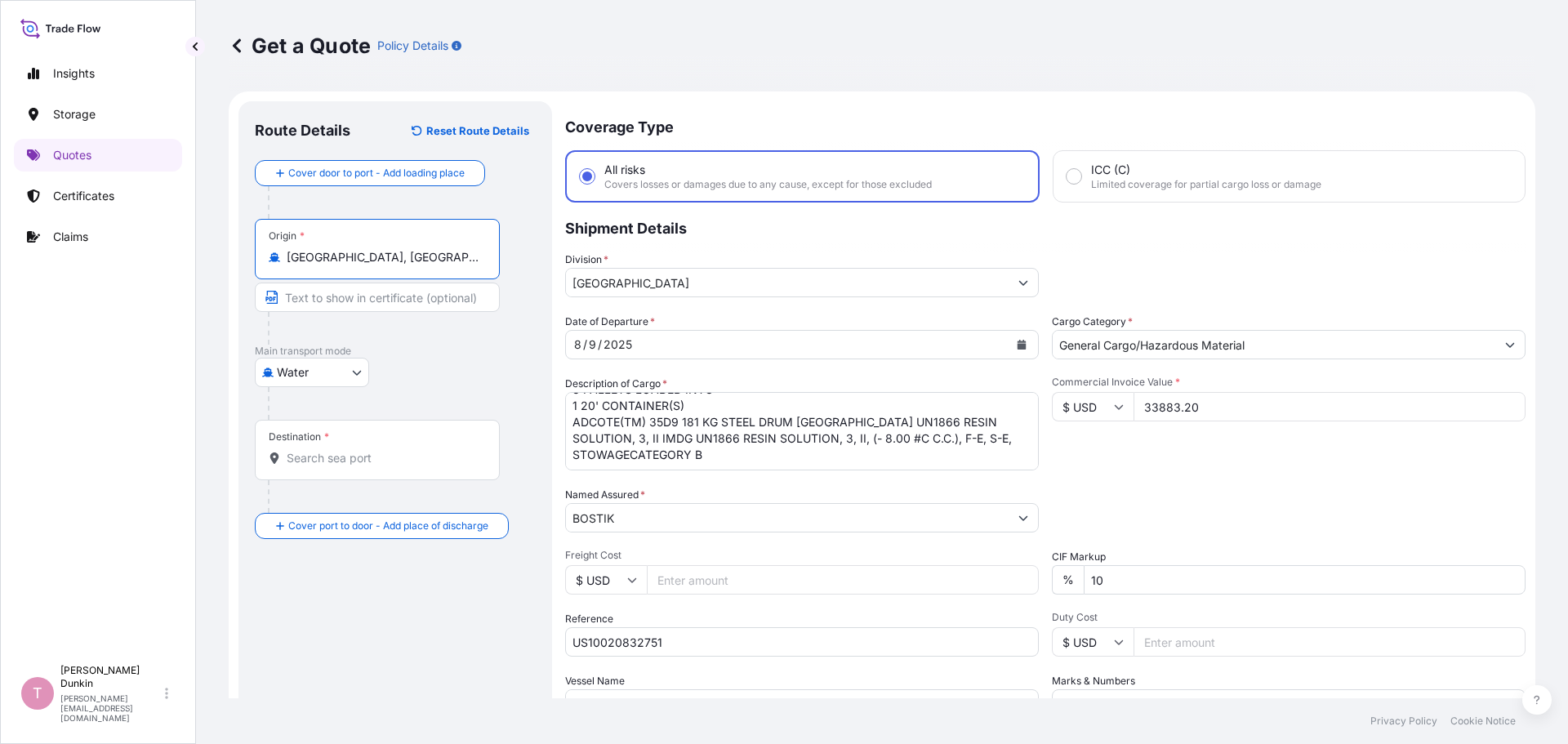
type input "[GEOGRAPHIC_DATA], [GEOGRAPHIC_DATA], [GEOGRAPHIC_DATA]"
click at [321, 449] on div "Destination *" at bounding box center [377, 450] width 245 height 61
click at [321, 450] on input "Destination *" at bounding box center [383, 457] width 192 height 16
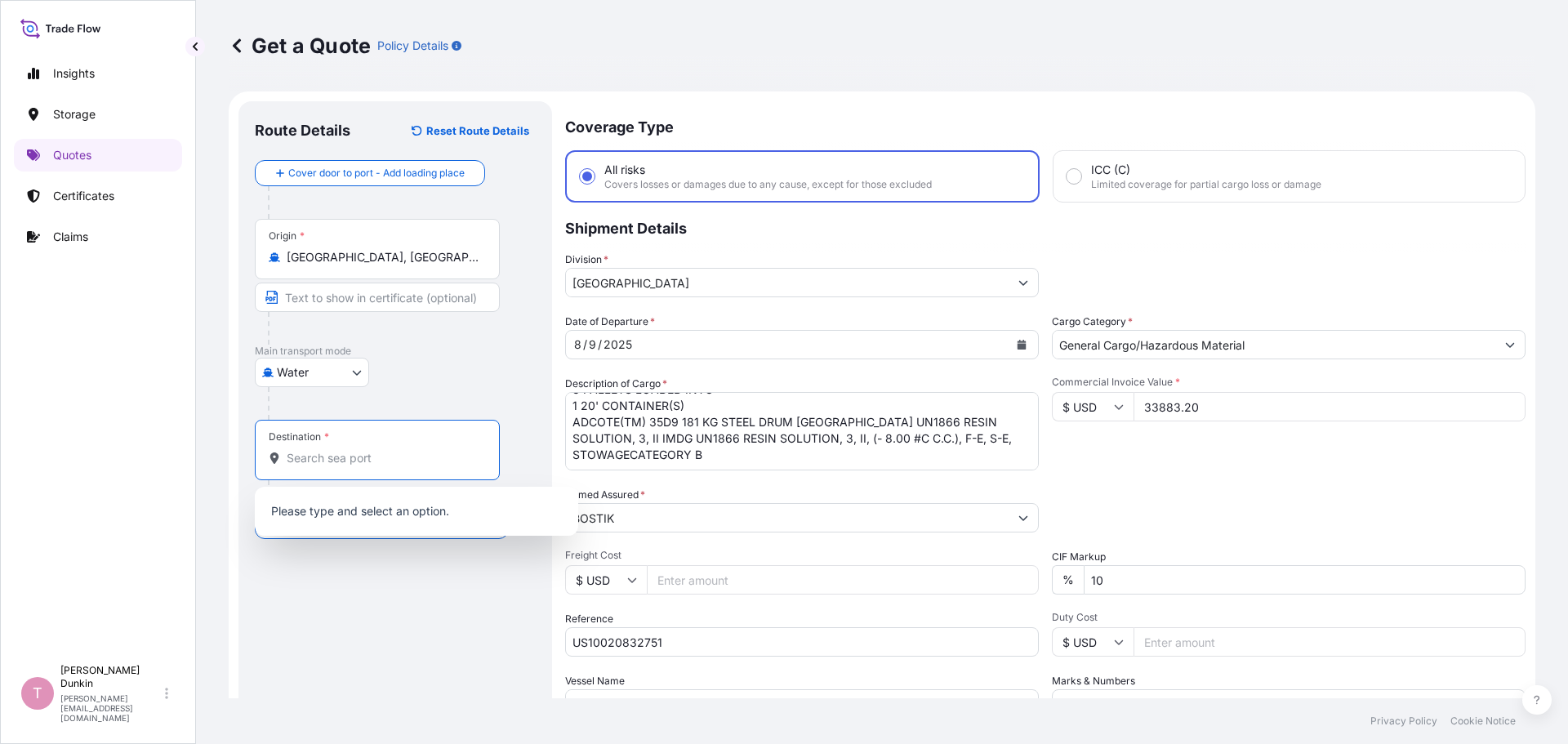
paste input "[GEOGRAPHIC_DATA], [GEOGRAPHIC_DATA]"
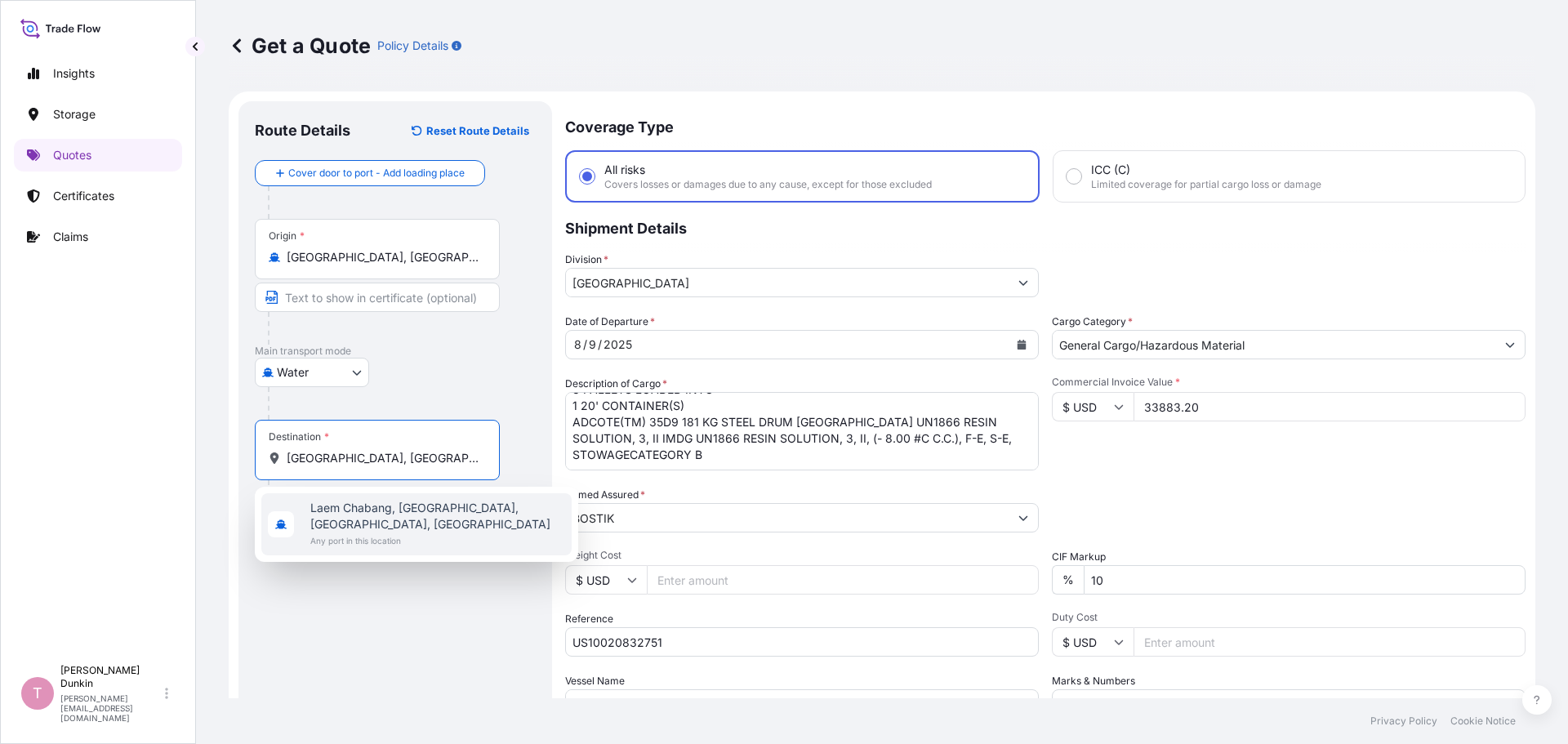
click at [360, 506] on span "Laem Chabang, [GEOGRAPHIC_DATA], [GEOGRAPHIC_DATA], [GEOGRAPHIC_DATA]" at bounding box center [437, 516] width 255 height 33
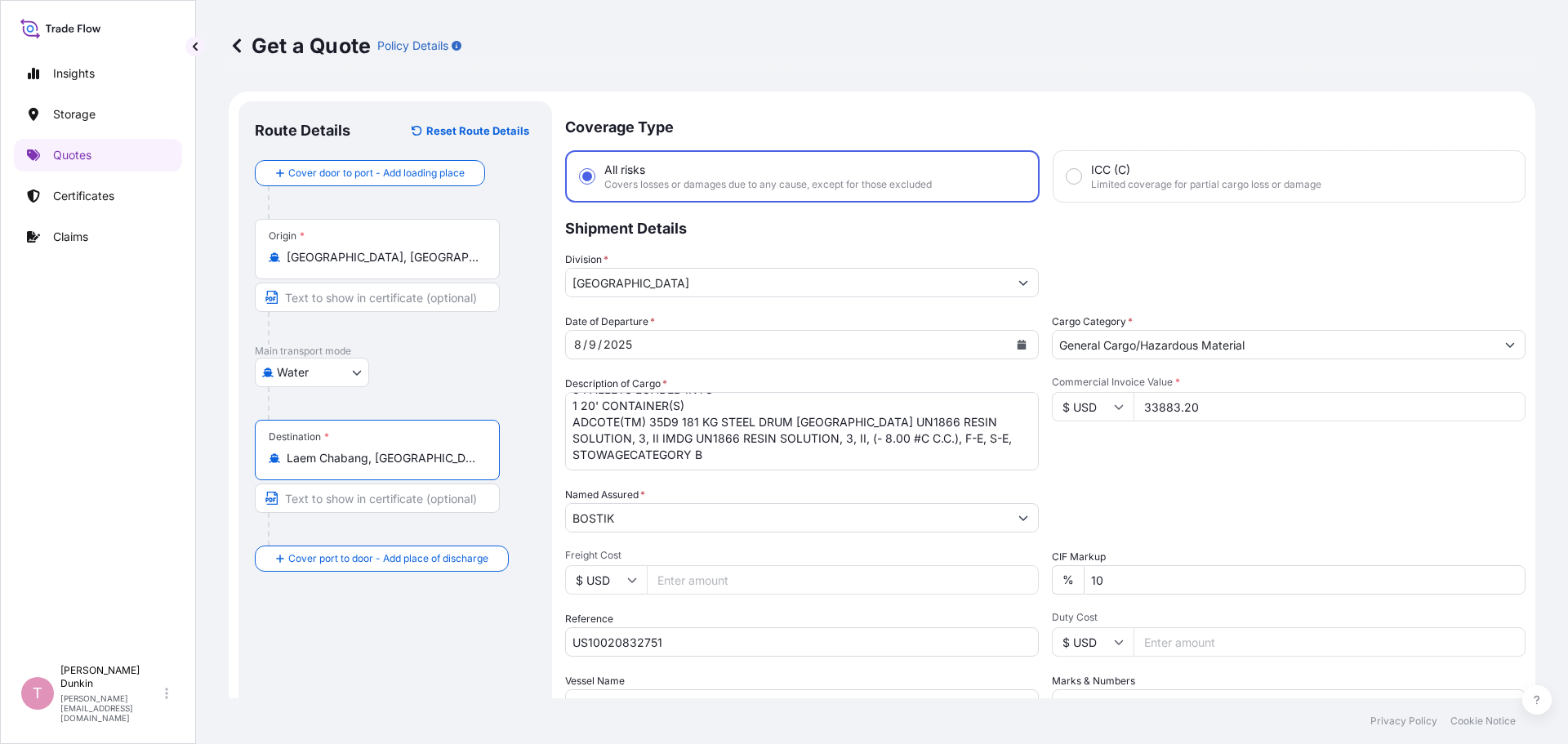
scroll to position [152, 0]
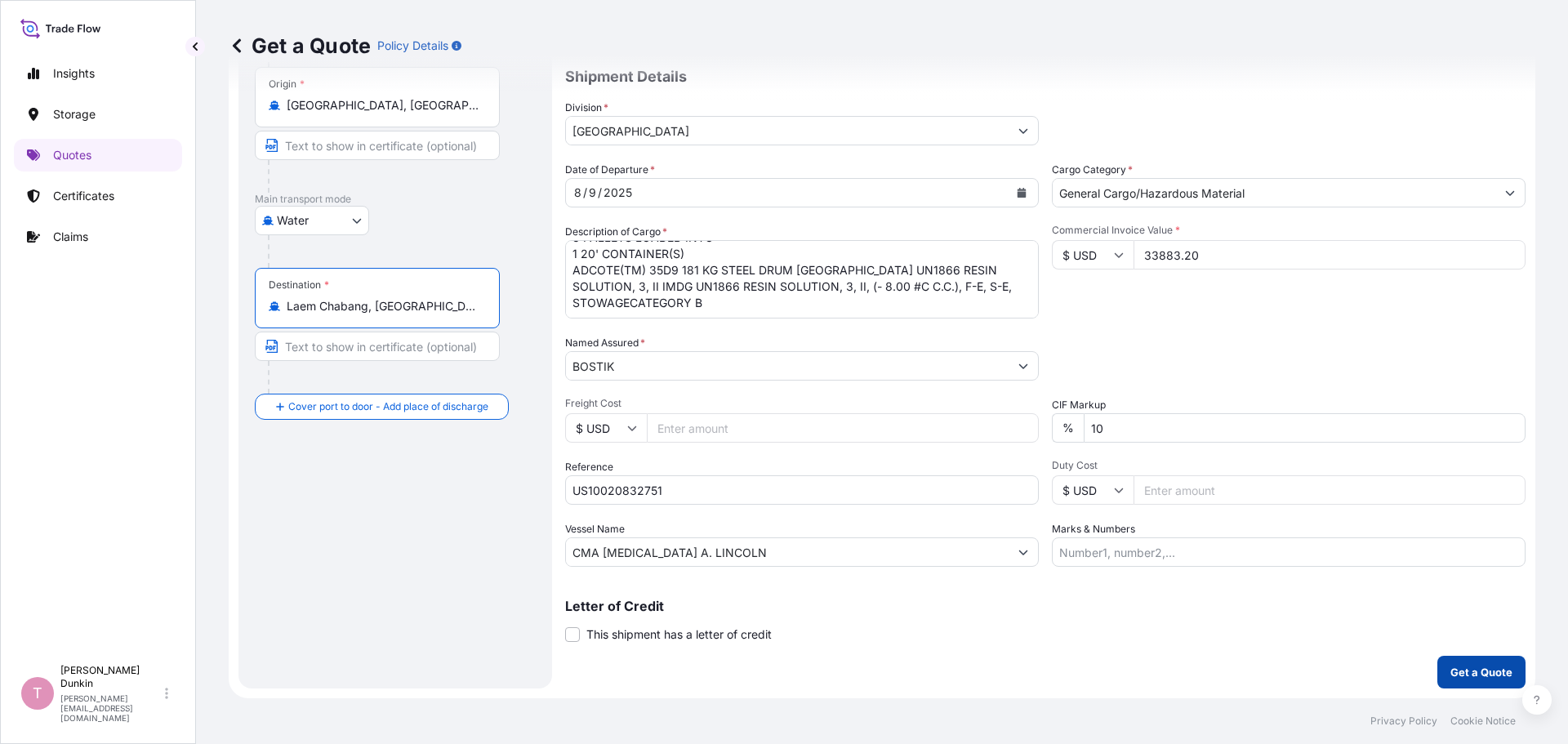
type input "Laem Chabang, [GEOGRAPHIC_DATA], [GEOGRAPHIC_DATA], [GEOGRAPHIC_DATA]"
click at [1457, 657] on button "Get a Quote" at bounding box center [1481, 672] width 88 height 33
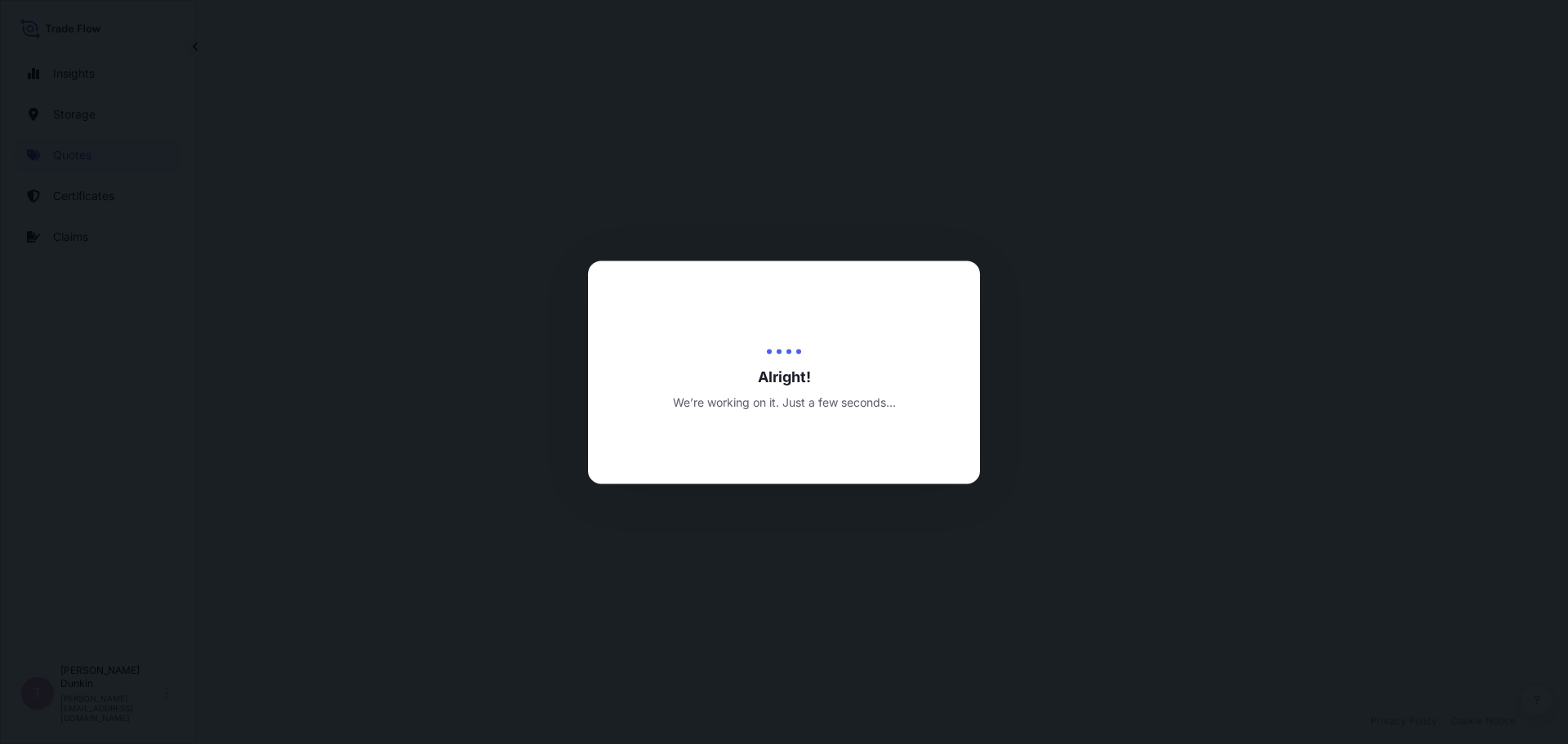
select select "Water"
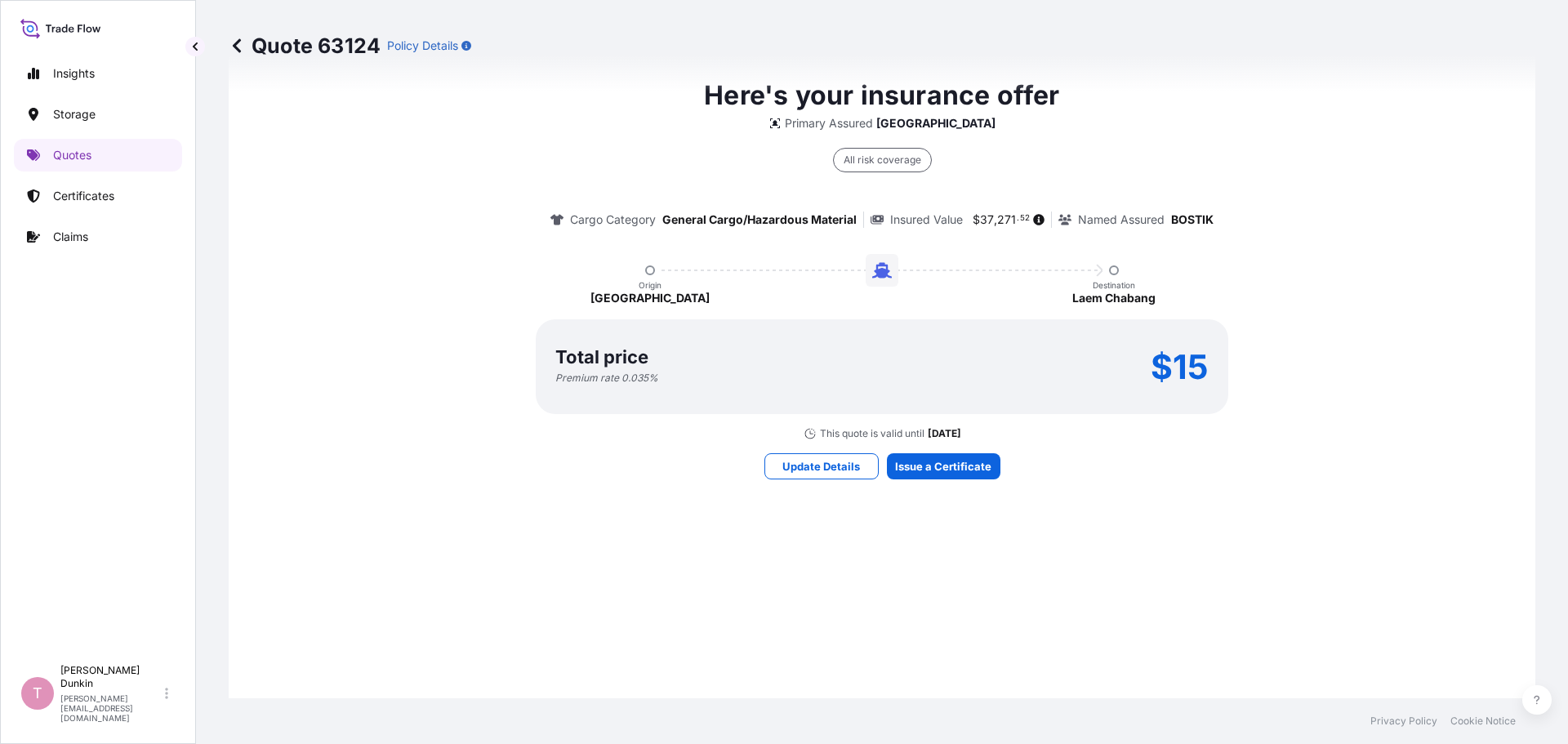
scroll to position [1275, 0]
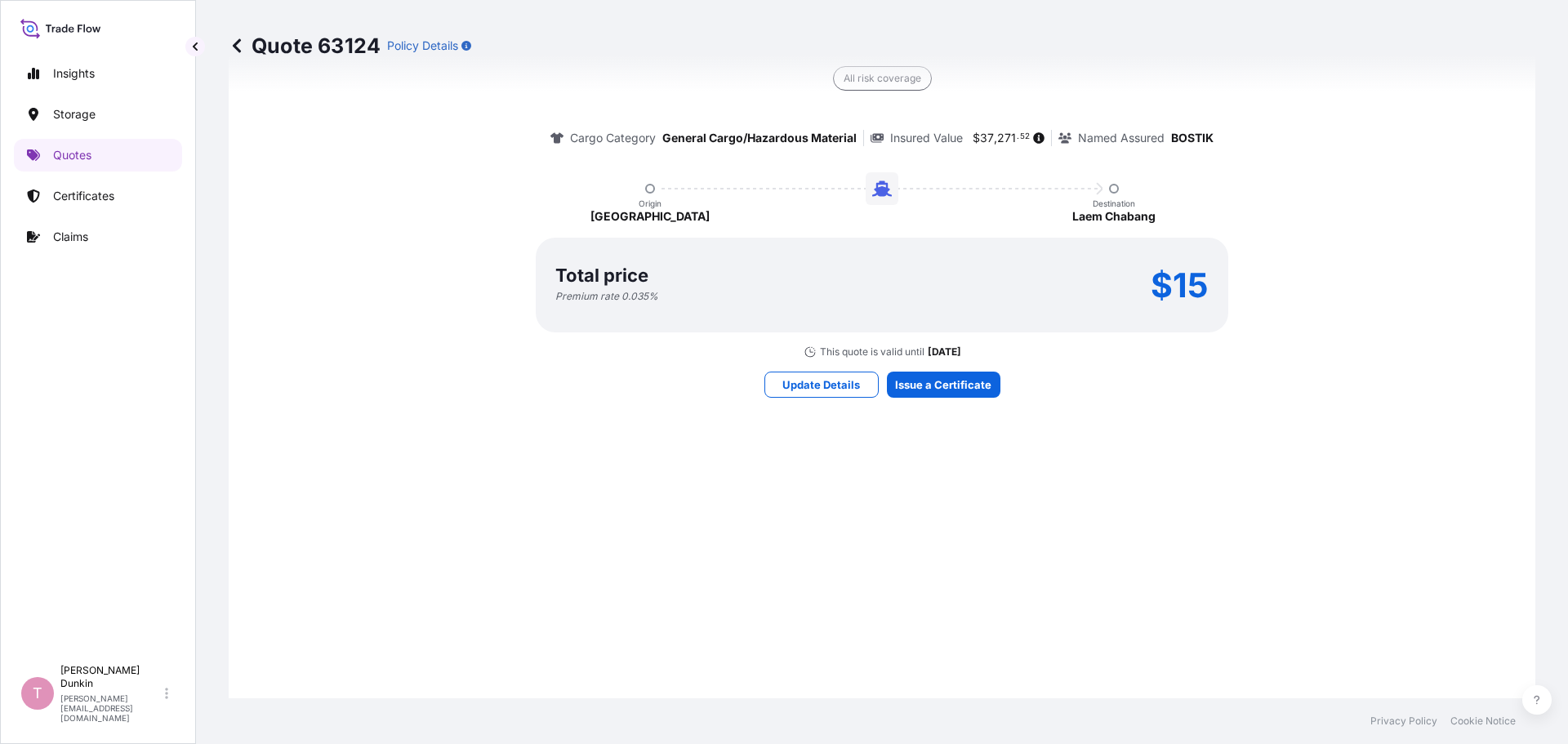
click at [1150, 283] on p "$15" at bounding box center [1179, 285] width 58 height 26
drag, startPoint x: 1146, startPoint y: 286, endPoint x: 1211, endPoint y: 294, distance: 65.5
click at [1211, 294] on div "Total price Premium rate 0.035 % $15" at bounding box center [881, 284] width 692 height 94
copy p "$15"
